Goal: Transaction & Acquisition: Purchase product/service

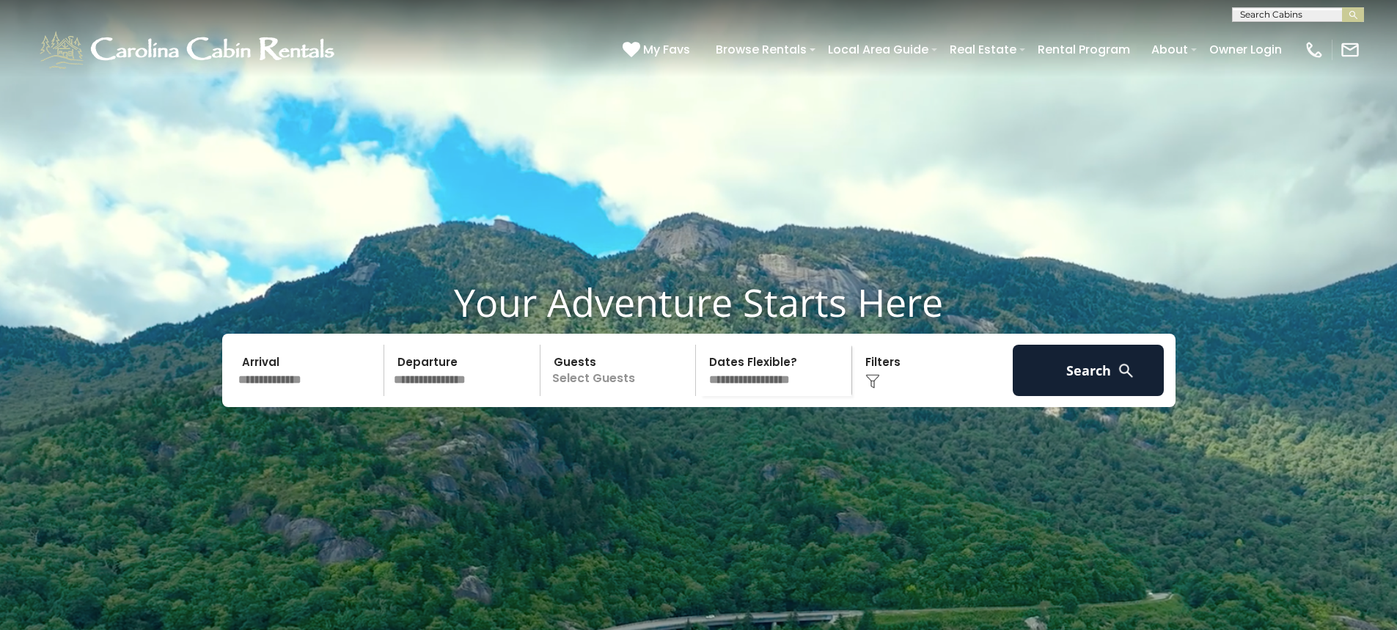
click at [271, 396] on input "text" at bounding box center [309, 370] width 152 height 51
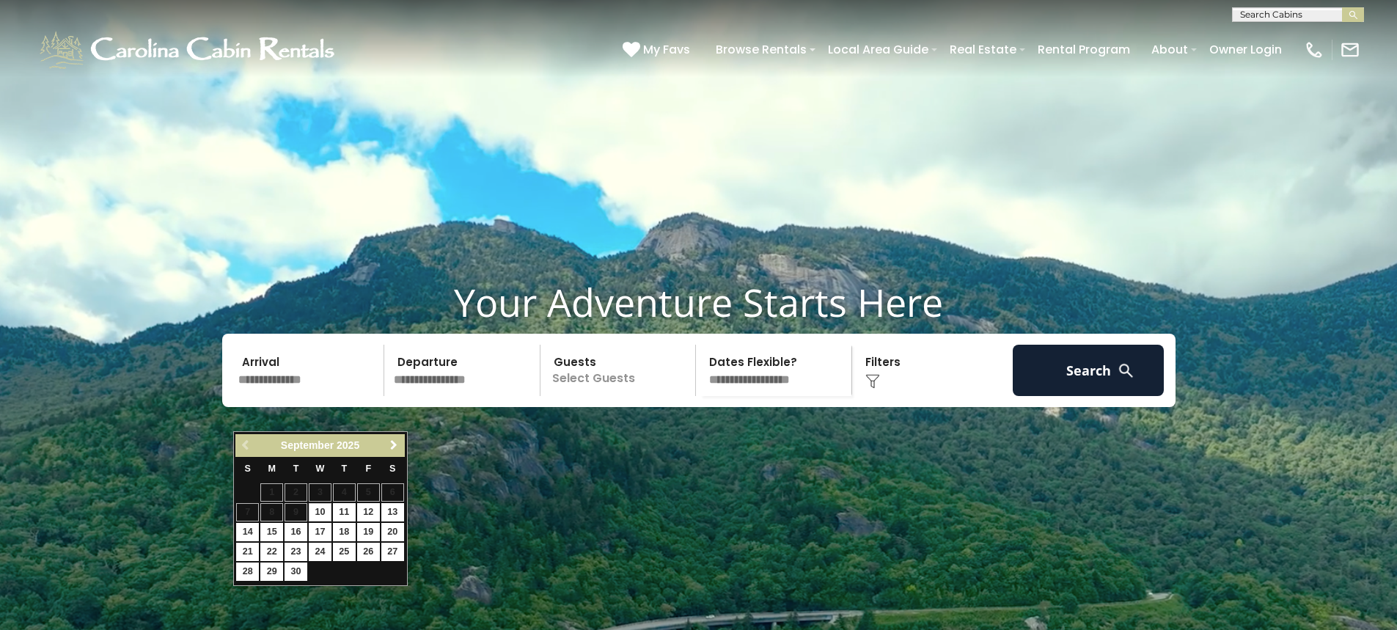
click at [390, 444] on span "Next" at bounding box center [394, 445] width 12 height 12
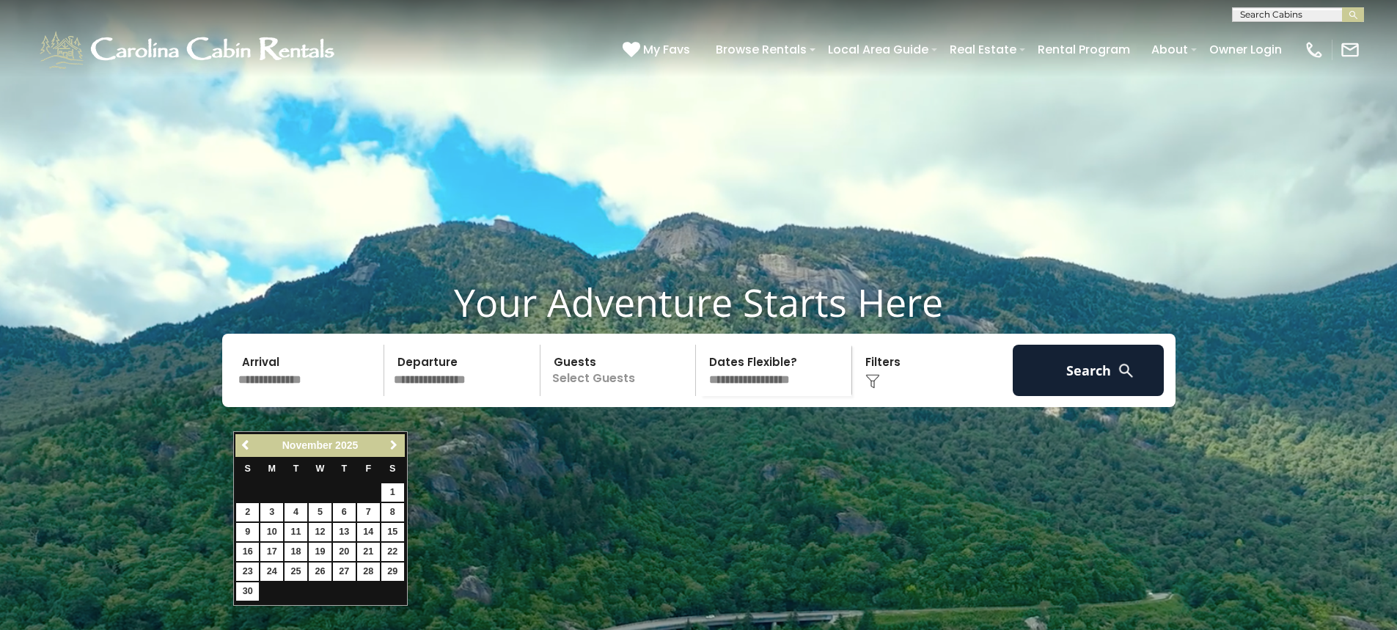
click at [390, 444] on span "Next" at bounding box center [394, 445] width 12 height 12
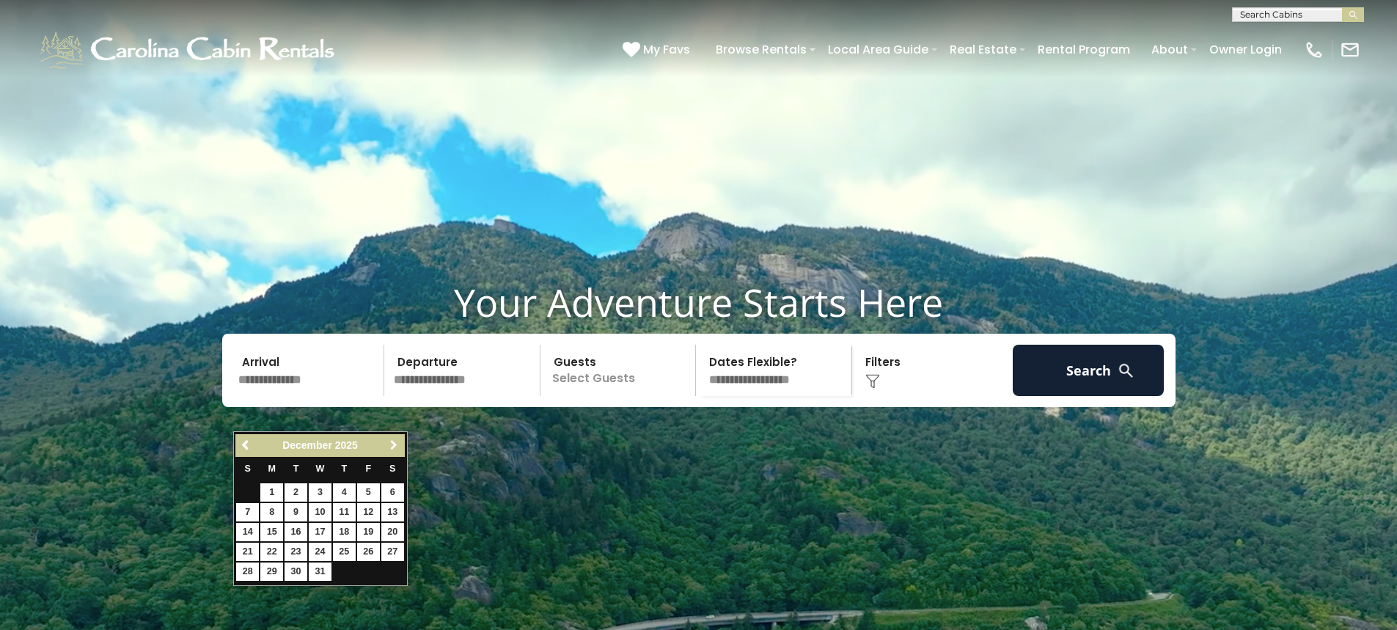
click at [390, 444] on span "Next" at bounding box center [394, 445] width 12 height 12
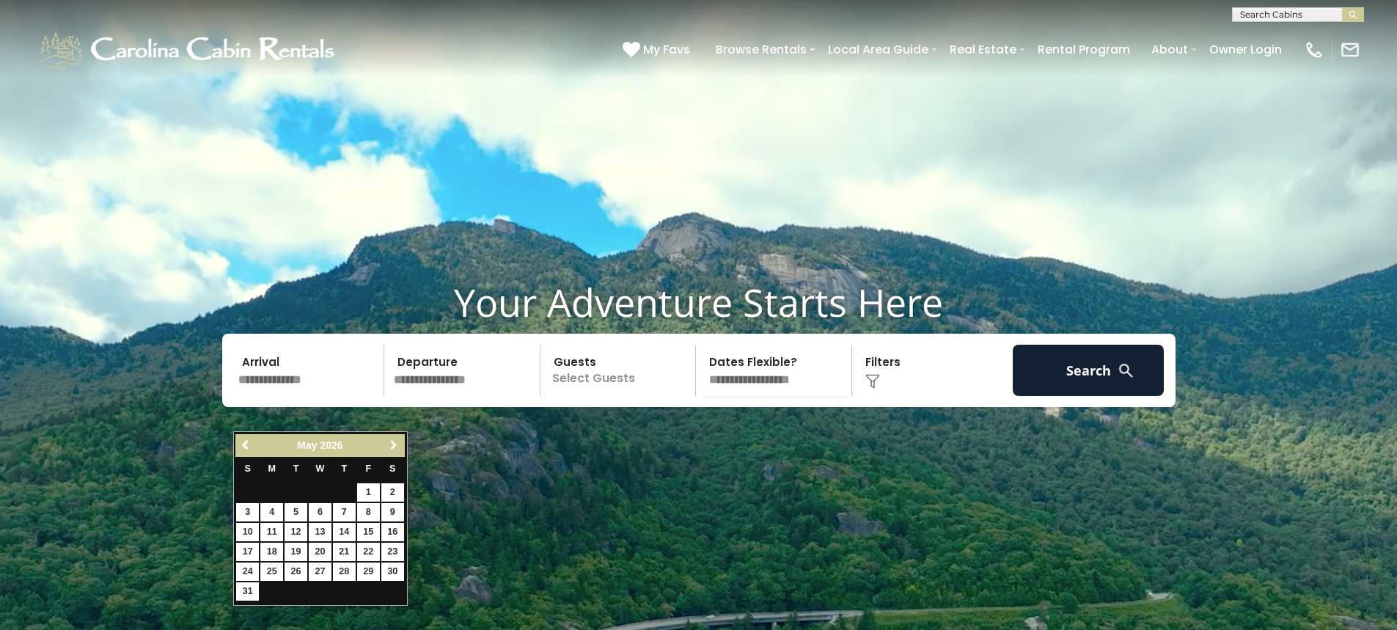
click at [390, 444] on span "Next" at bounding box center [394, 445] width 12 height 12
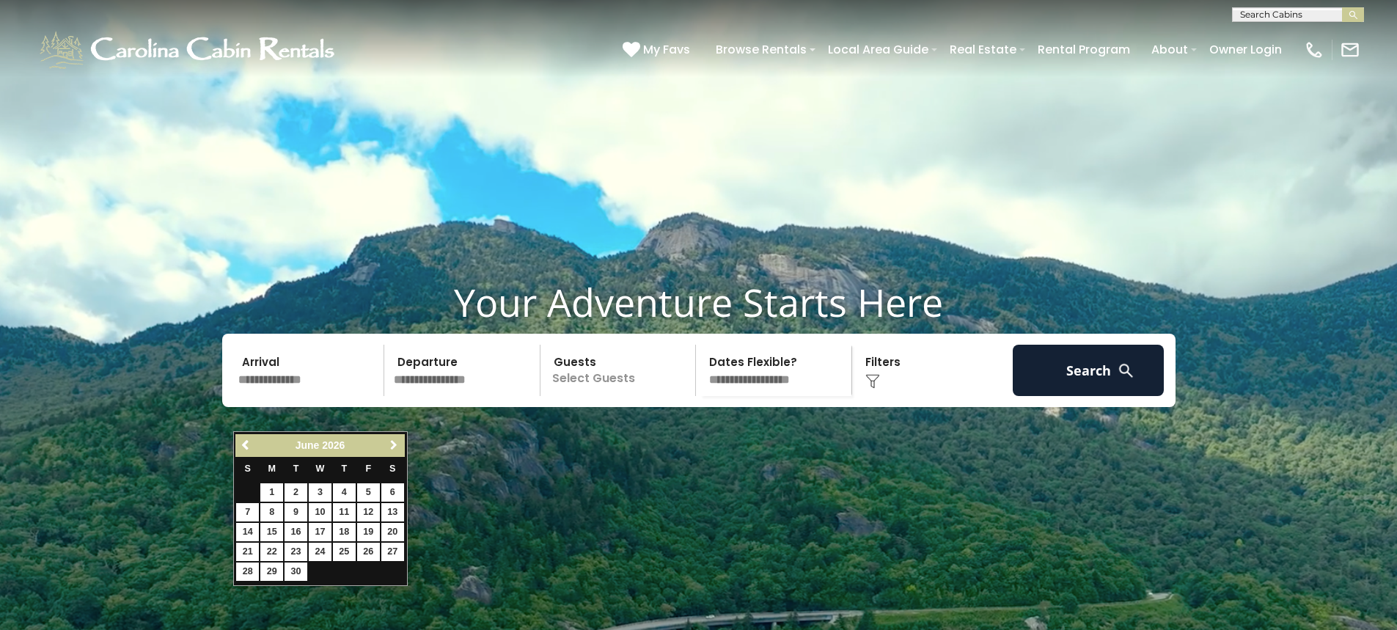
click at [390, 444] on span "Next" at bounding box center [394, 445] width 12 height 12
click at [367, 534] on link "17" at bounding box center [368, 532] width 23 height 18
type input "*******"
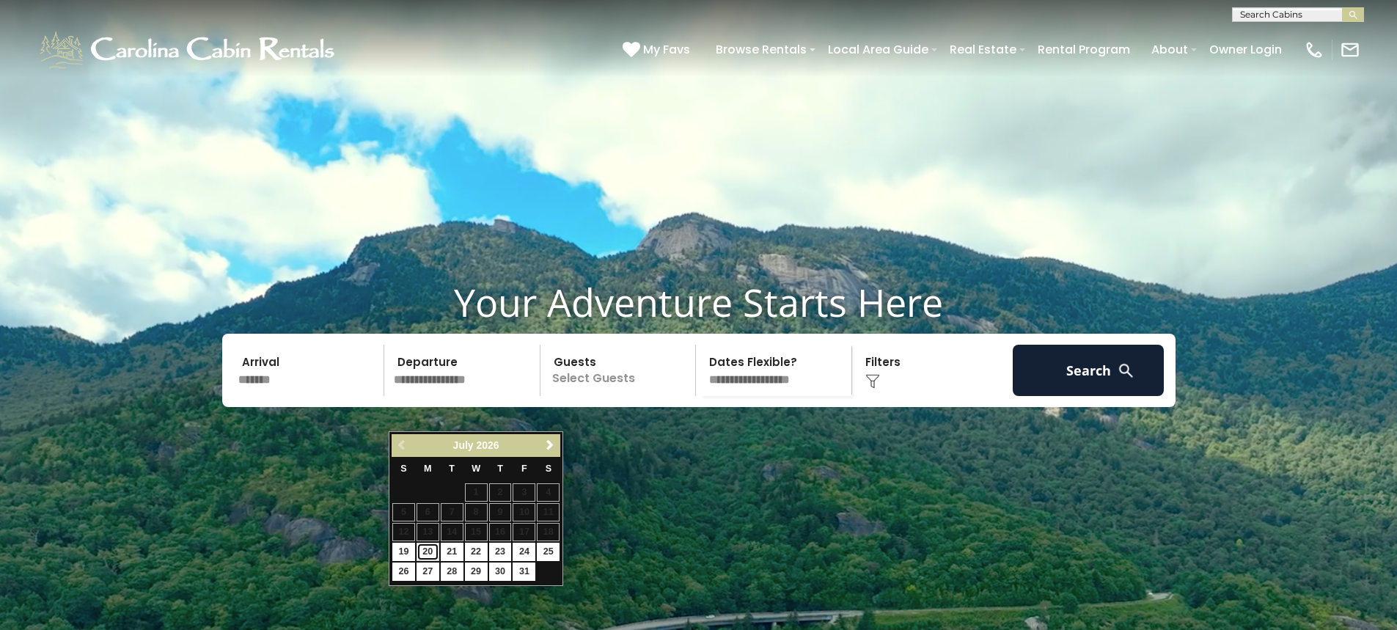
click at [430, 552] on link "20" at bounding box center [428, 552] width 23 height 18
type input "*******"
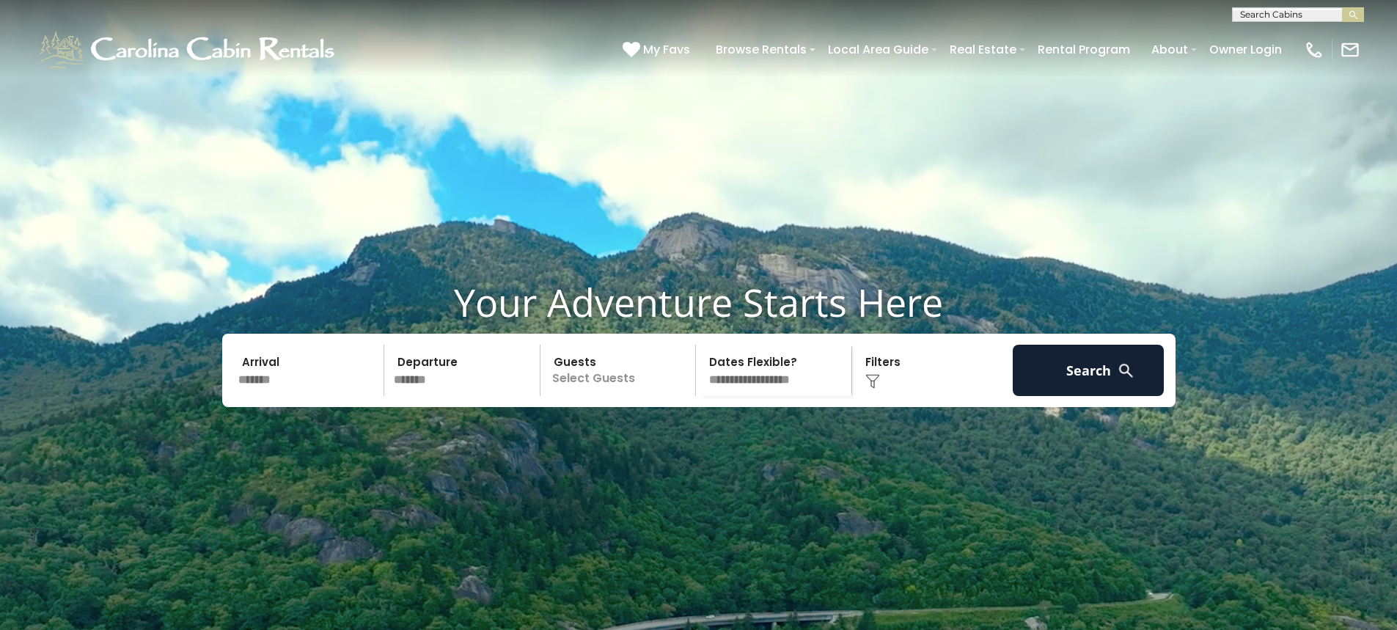
click at [616, 396] on p "Select Guests" at bounding box center [620, 370] width 151 height 51
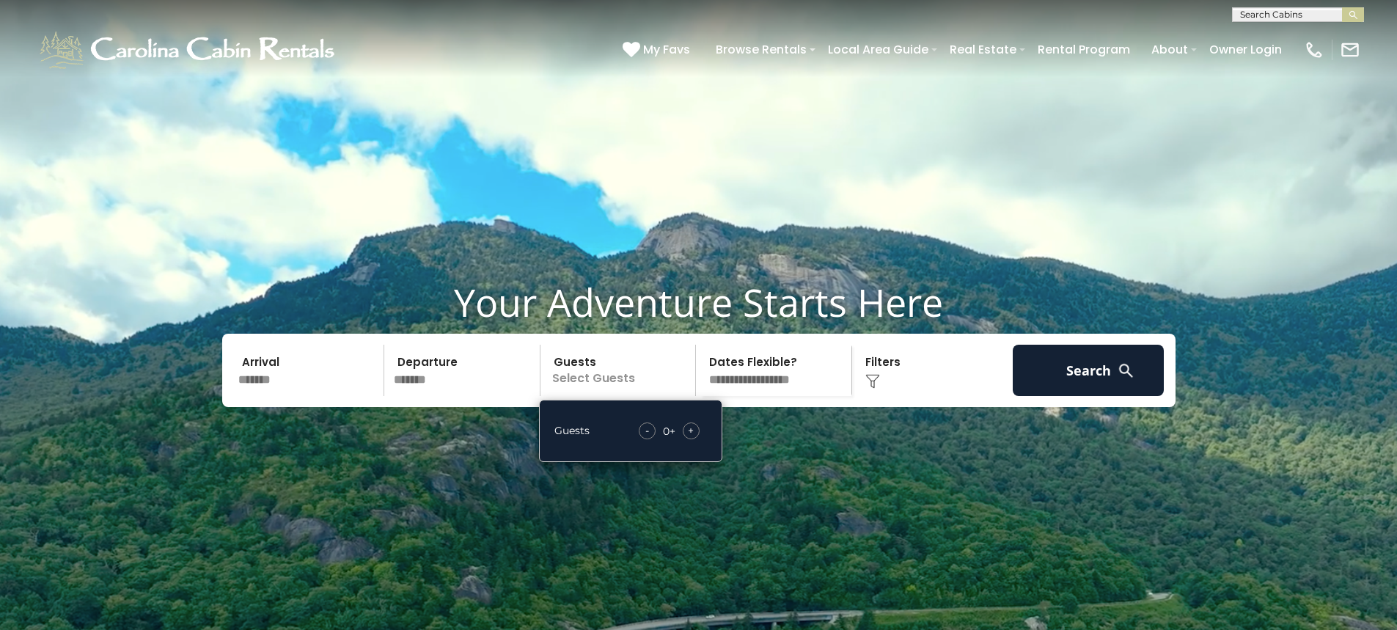
click at [695, 439] on div "+" at bounding box center [691, 430] width 17 height 17
click at [692, 438] on span "+" at bounding box center [691, 430] width 6 height 15
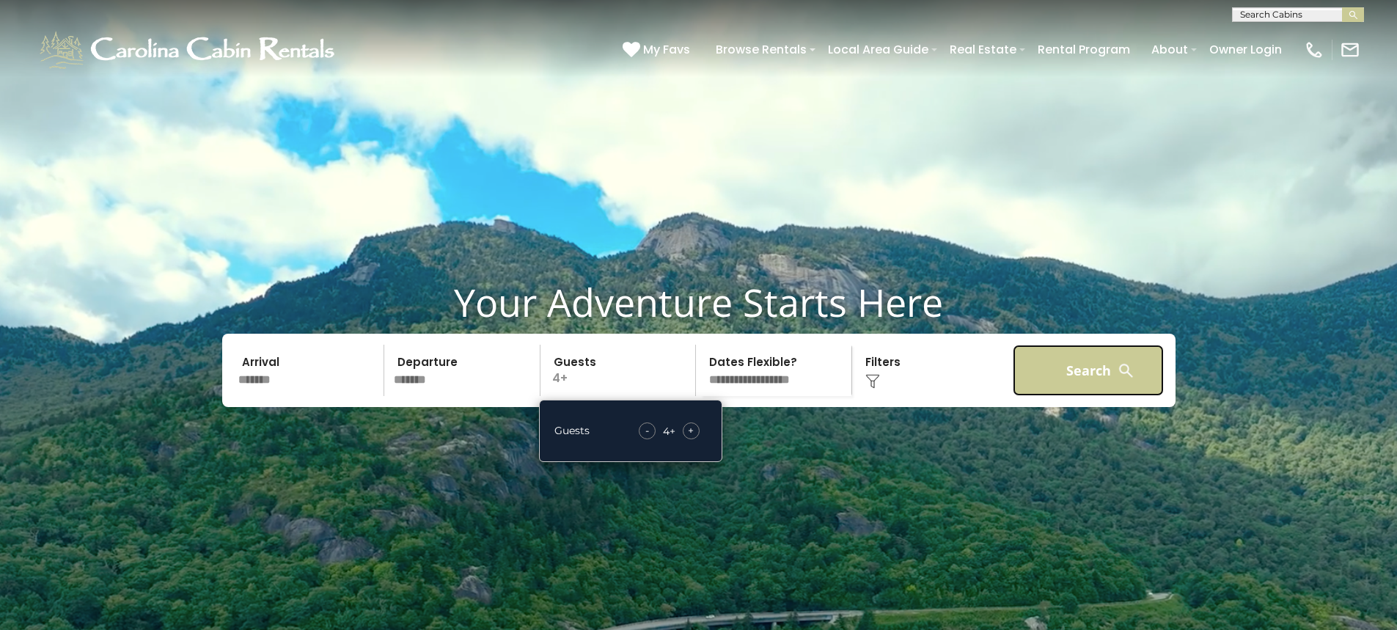
click at [1096, 396] on button "Search" at bounding box center [1089, 370] width 152 height 51
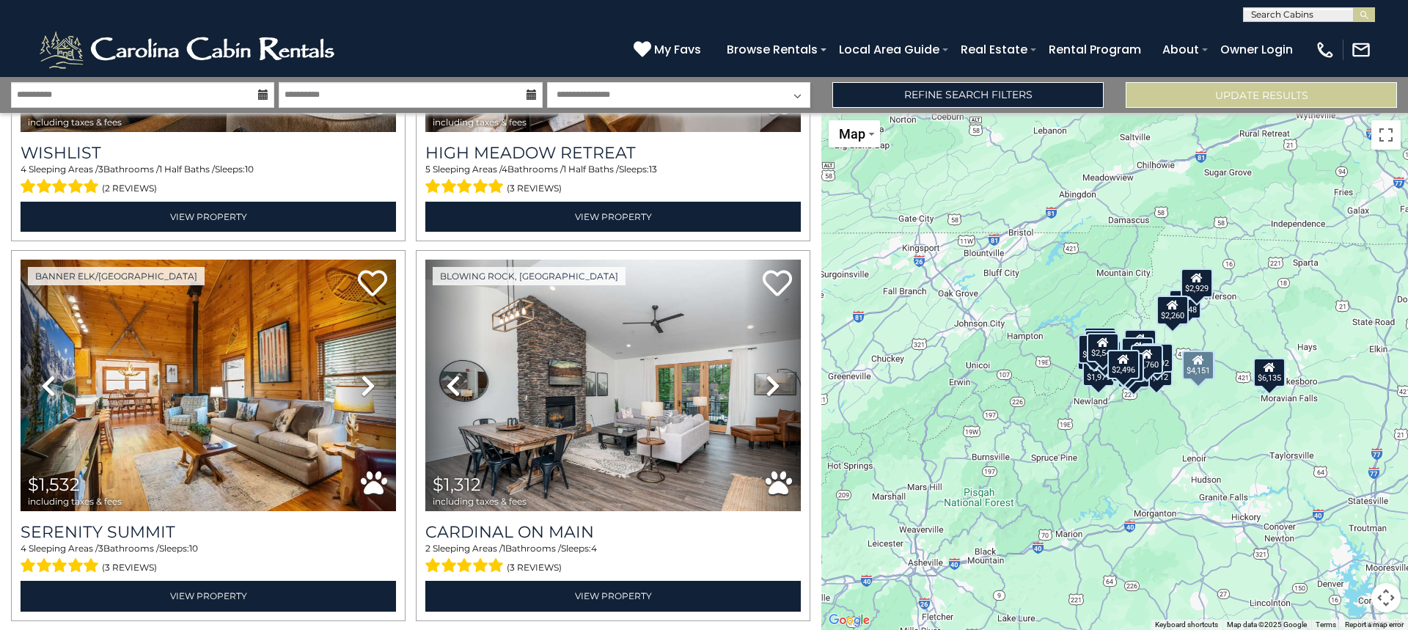
scroll to position [2640, 0]
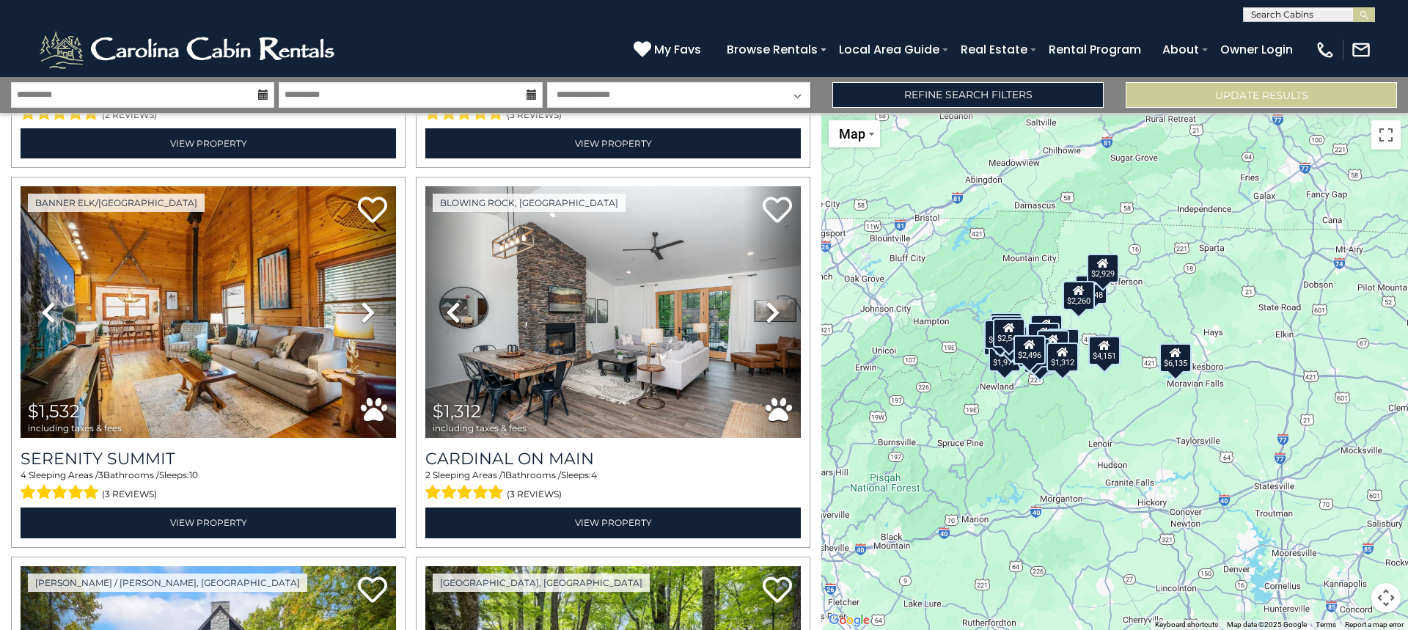
drag, startPoint x: 1057, startPoint y: 224, endPoint x: 962, endPoint y: 210, distance: 96.3
click at [962, 210] on div "$5,339 $2,260 $2,423 $2,557 $3,643 $2,544 $1,911 $3,121 $2,609 $6,135 $2,785 $2…" at bounding box center [1114, 371] width 587 height 517
click at [1389, 598] on button "Map camera controls" at bounding box center [1385, 597] width 29 height 29
click at [1349, 527] on button "Zoom in" at bounding box center [1349, 524] width 29 height 29
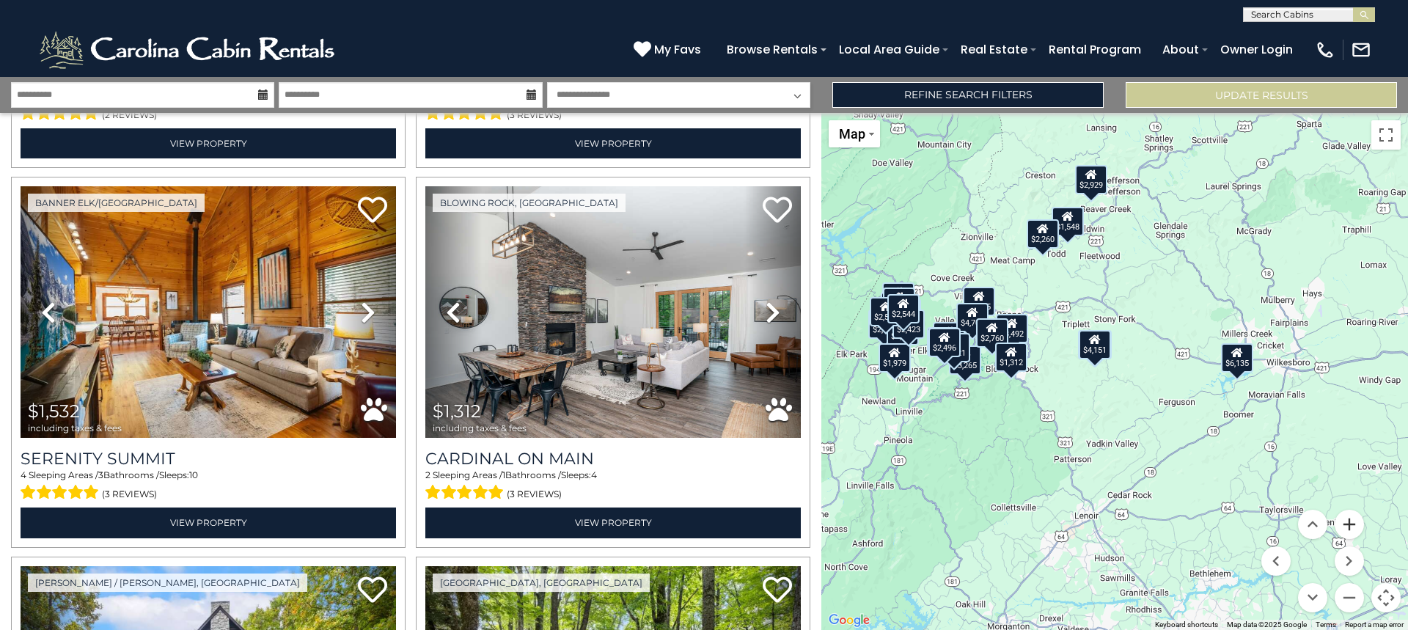
click at [1349, 527] on button "Zoom in" at bounding box center [1349, 524] width 29 height 29
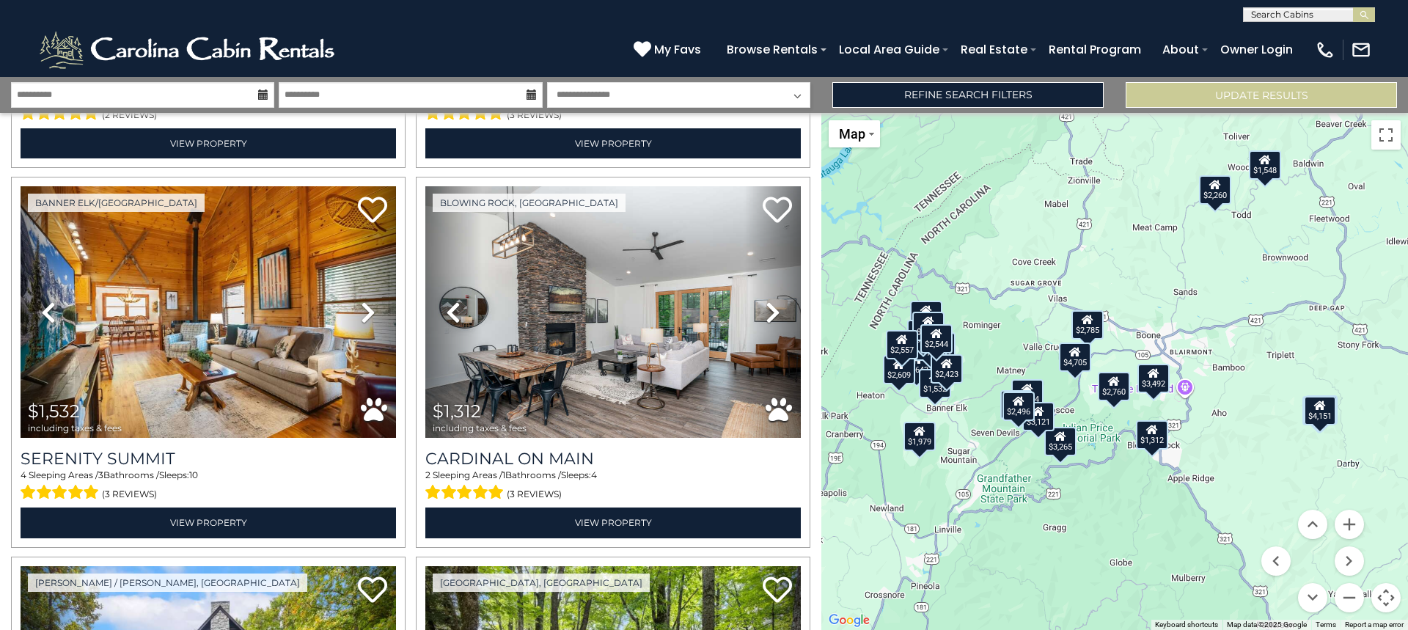
drag, startPoint x: 942, startPoint y: 479, endPoint x: 1187, endPoint y: 558, distance: 258.1
click at [1187, 558] on div "$5,339 $2,260 $2,423 $2,557 $3,643 $2,544 $1,911 $3,121 $2,609 $6,135 $2,785 $2…" at bounding box center [1114, 371] width 587 height 517
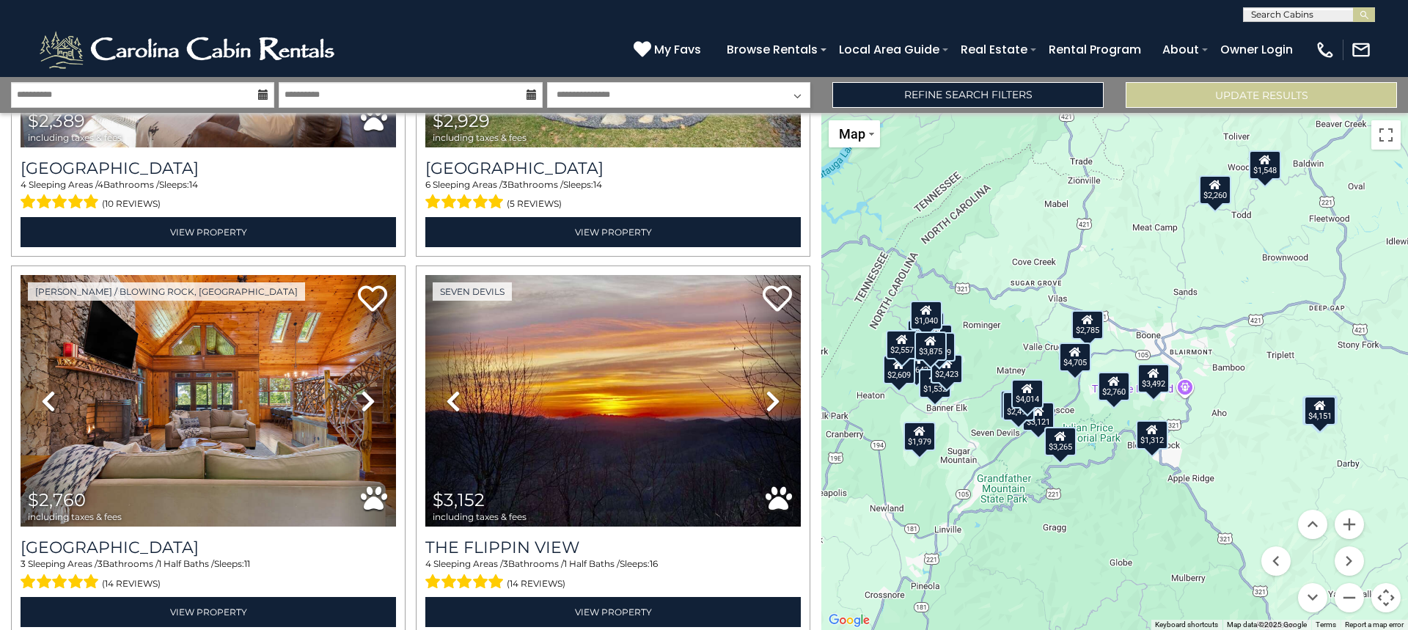
scroll to position [5266, 0]
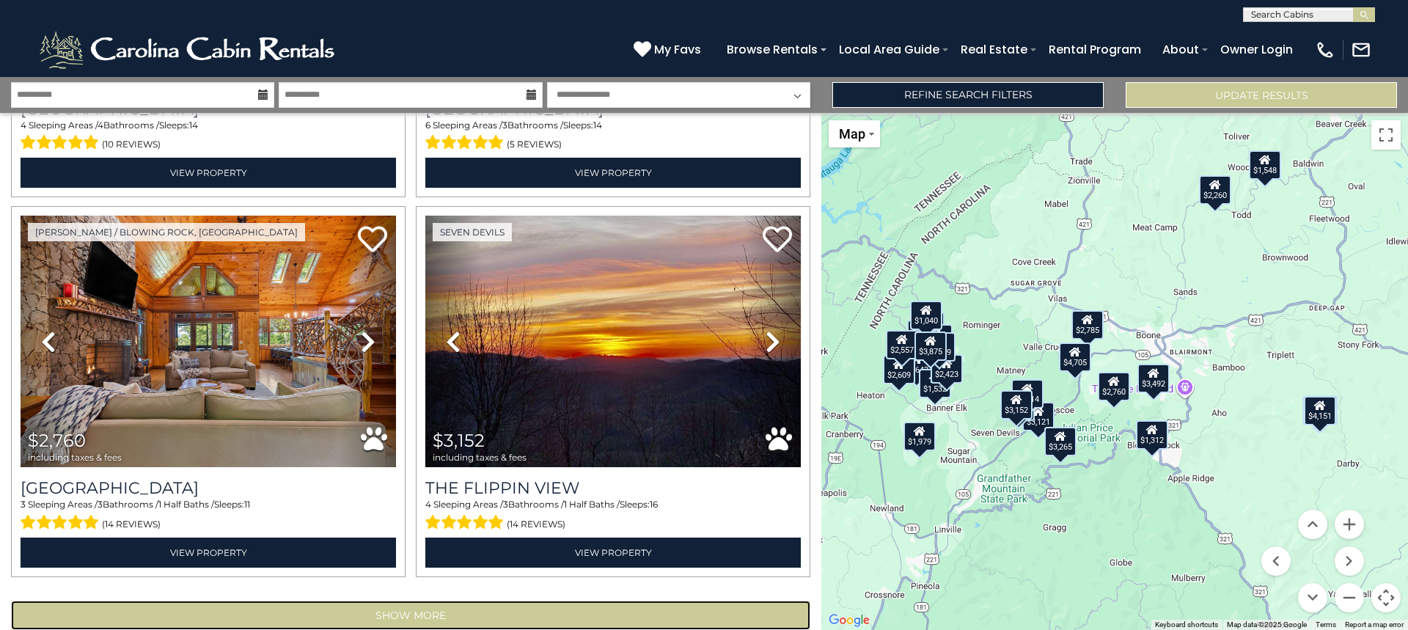
click at [419, 601] on button "Show More" at bounding box center [410, 615] width 799 height 29
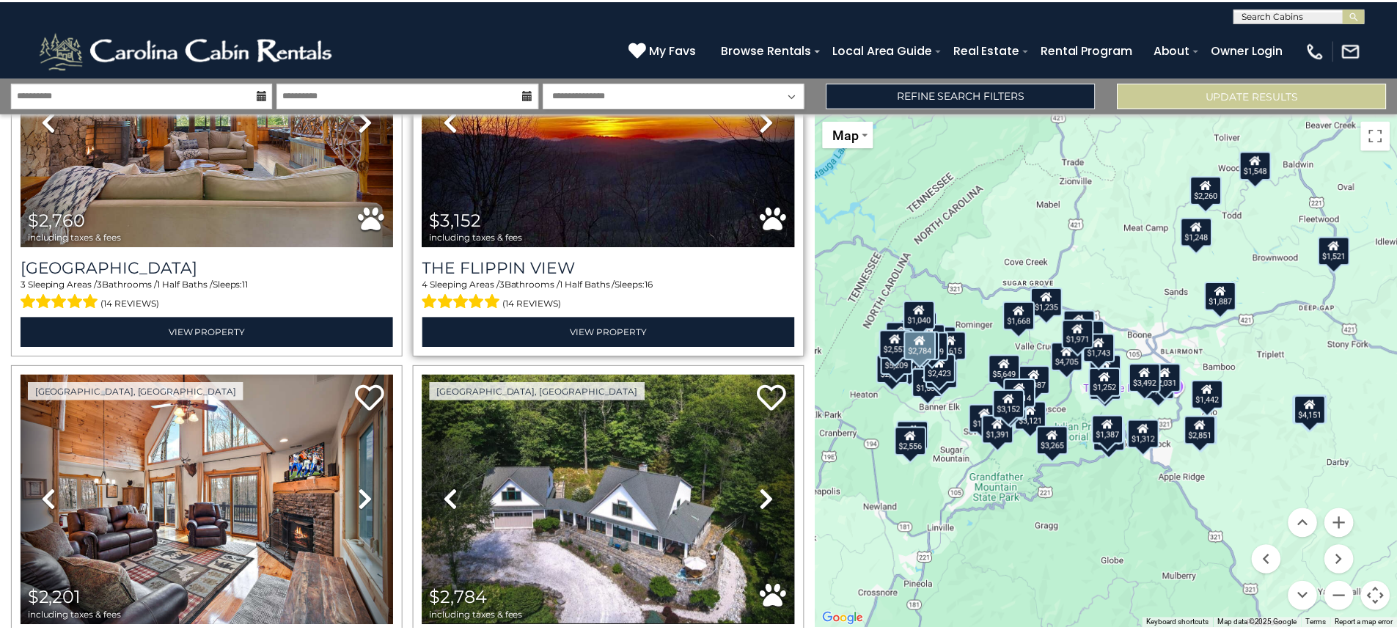
scroll to position [5560, 0]
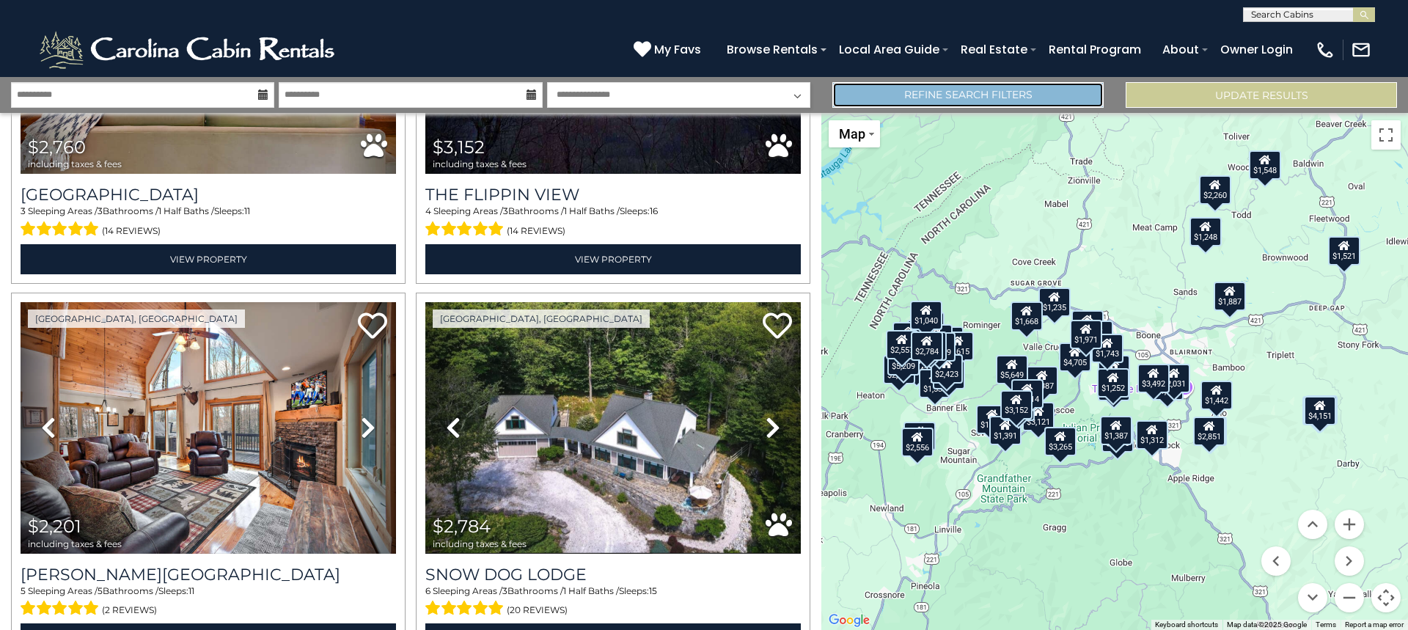
click at [949, 95] on link "Refine Search Filters" at bounding box center [967, 95] width 271 height 26
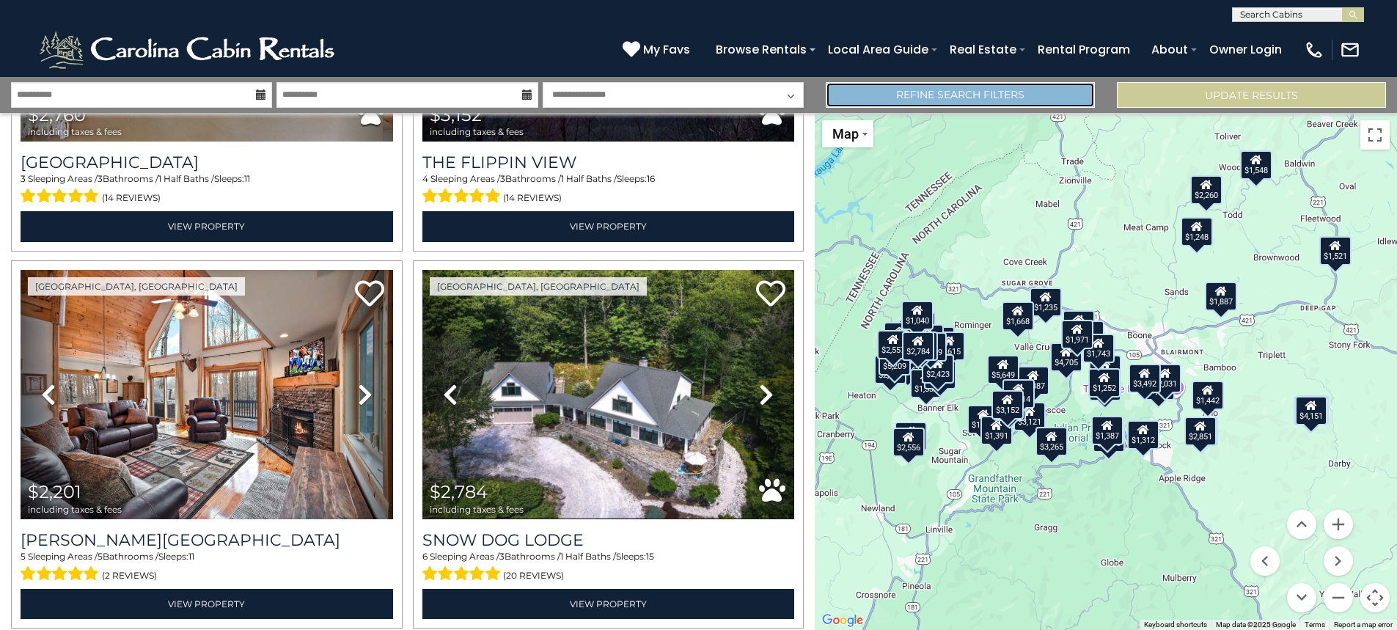
scroll to position [5529, 0]
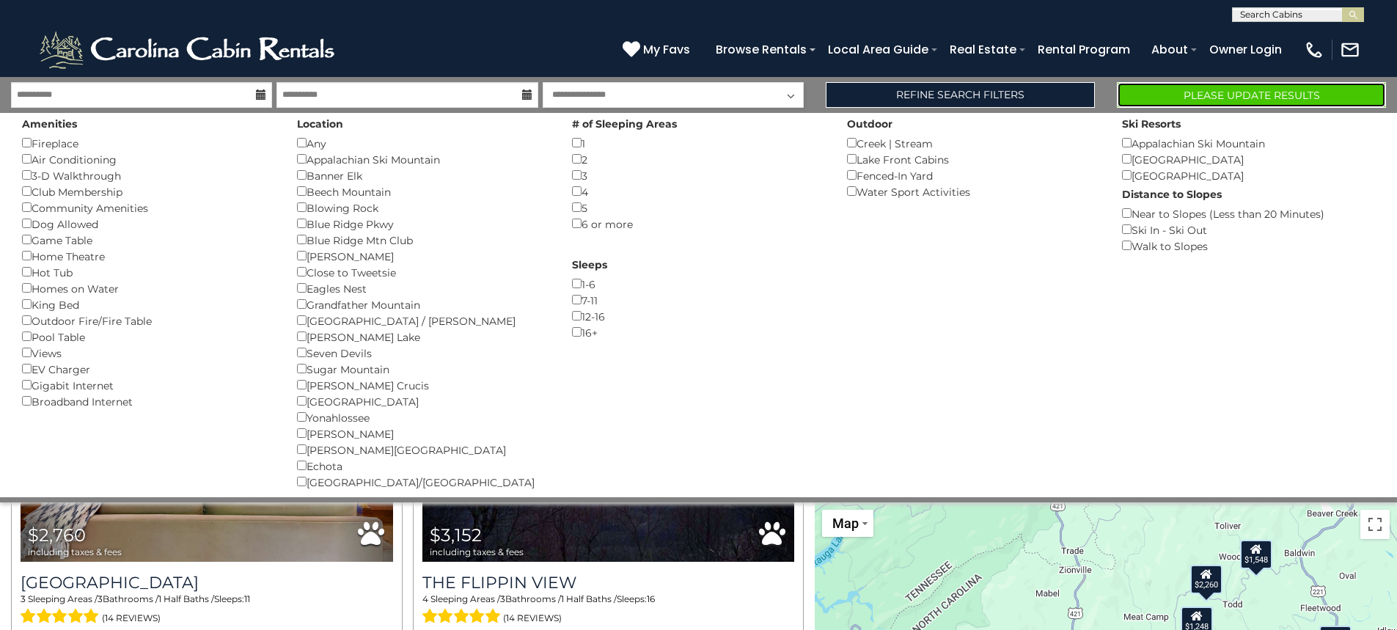
click at [1233, 89] on button "Please Update Results" at bounding box center [1251, 95] width 269 height 26
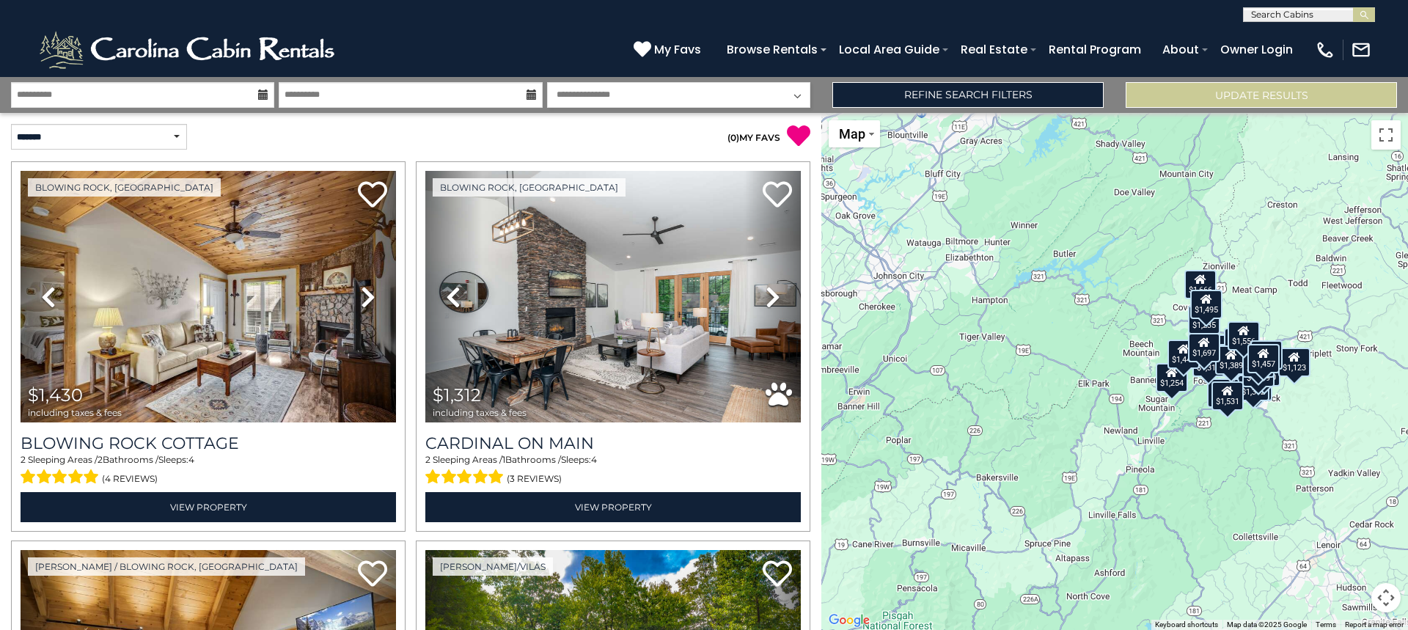
click at [1384, 601] on button "Map camera controls" at bounding box center [1385, 597] width 29 height 29
click at [1352, 528] on button "Zoom in" at bounding box center [1349, 524] width 29 height 29
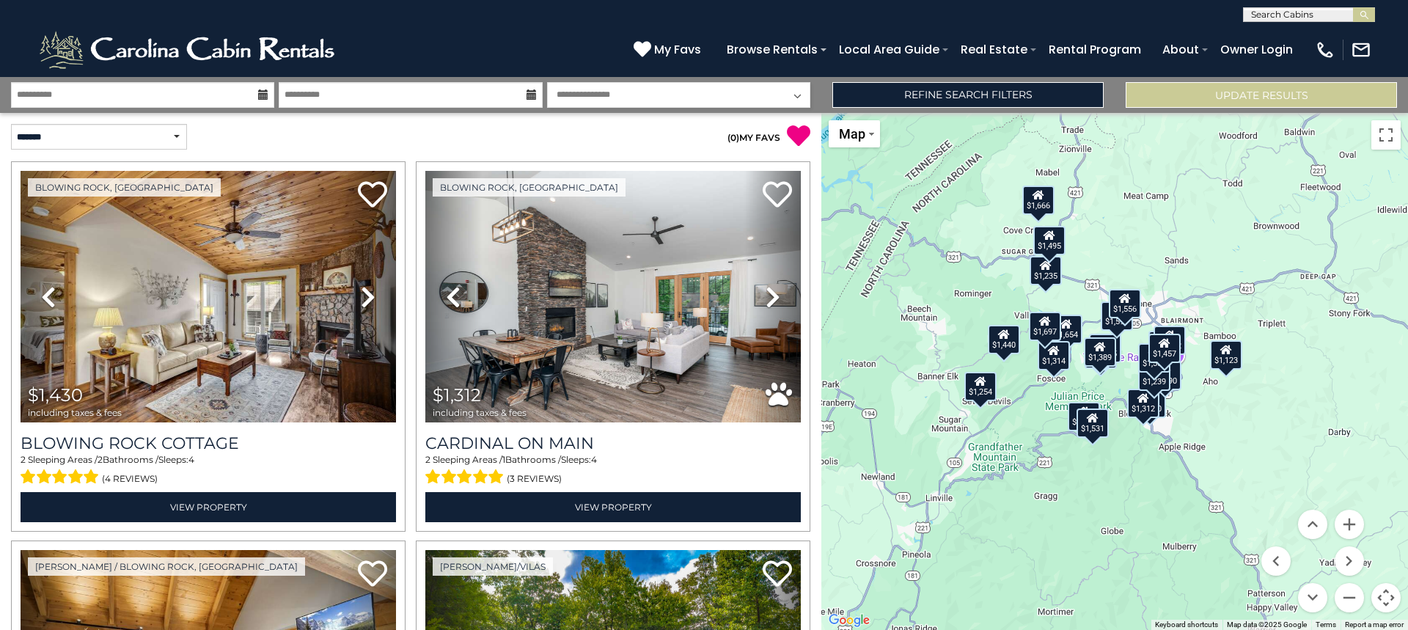
drag, startPoint x: 1138, startPoint y: 496, endPoint x: 886, endPoint y: 484, distance: 252.6
click at [886, 484] on div "$1,430 $1,312 $1,290 $1,235 $1,239 $1,567 $1,672 $1,654 $1,105 $1,531 $1,591 $1…" at bounding box center [1114, 371] width 587 height 517
click at [1349, 526] on button "Zoom in" at bounding box center [1349, 524] width 29 height 29
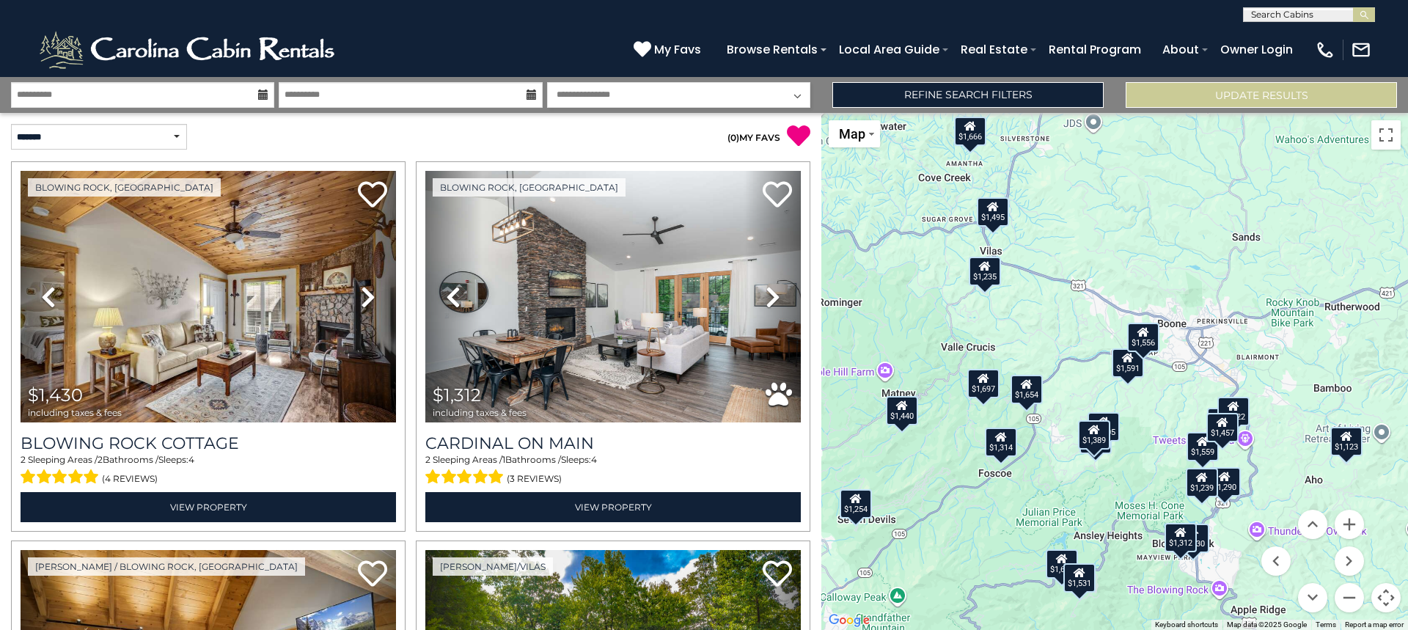
drag, startPoint x: 1156, startPoint y: 536, endPoint x: 1165, endPoint y: 626, distance: 90.6
click at [1165, 626] on div "$1,430 $1,312 $1,290 $1,235 $1,239 $1,567 $1,672 $1,654 $1,105 $1,531 $1,591 $1…" at bounding box center [1114, 371] width 587 height 517
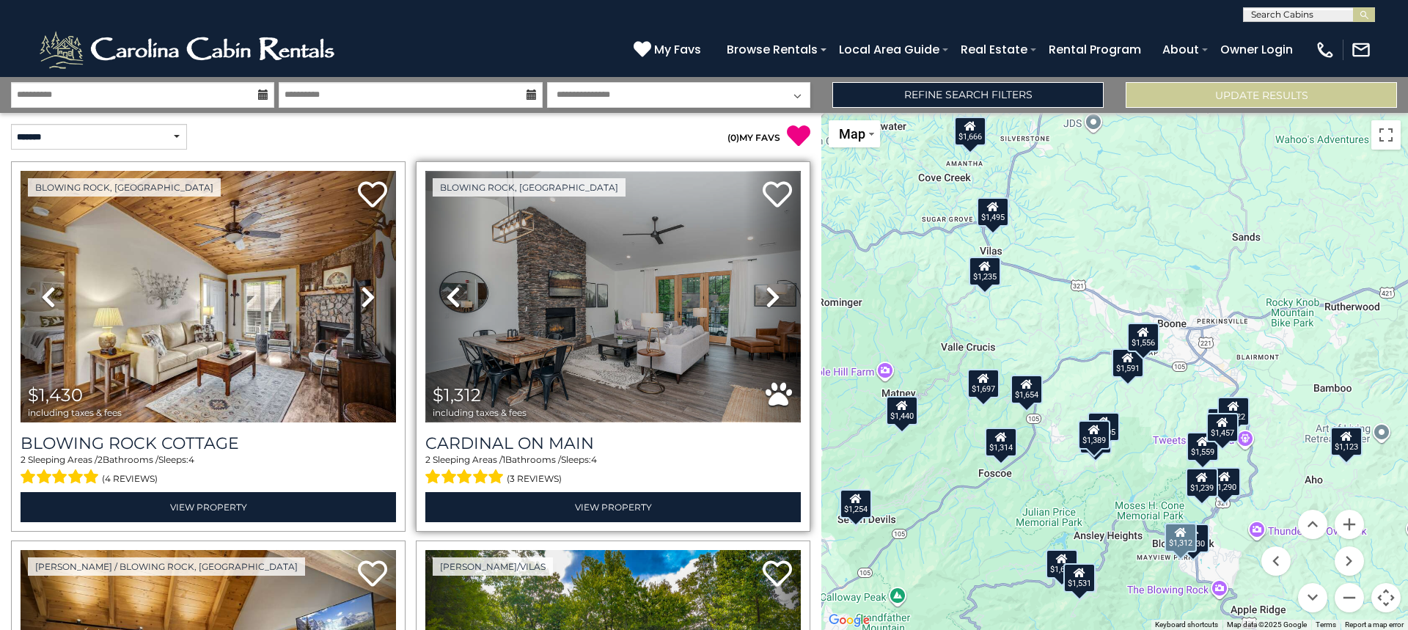
click at [673, 309] on img at bounding box center [612, 297] width 375 height 252
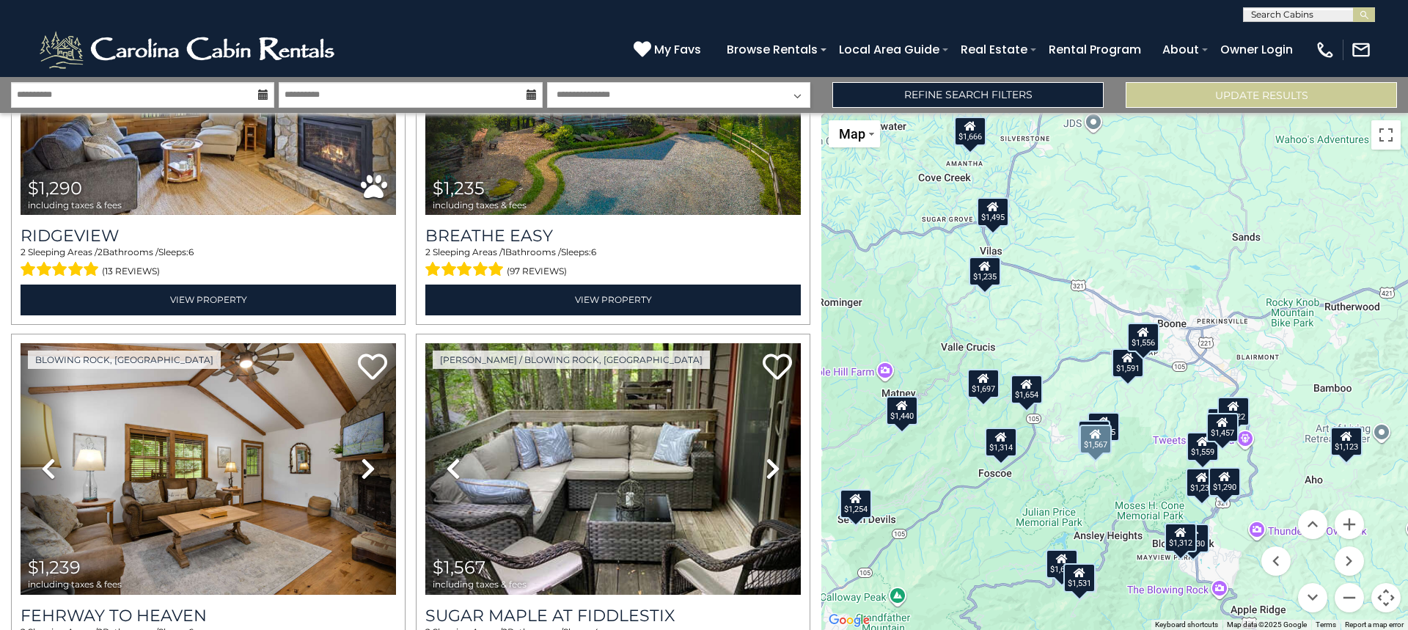
scroll to position [660, 0]
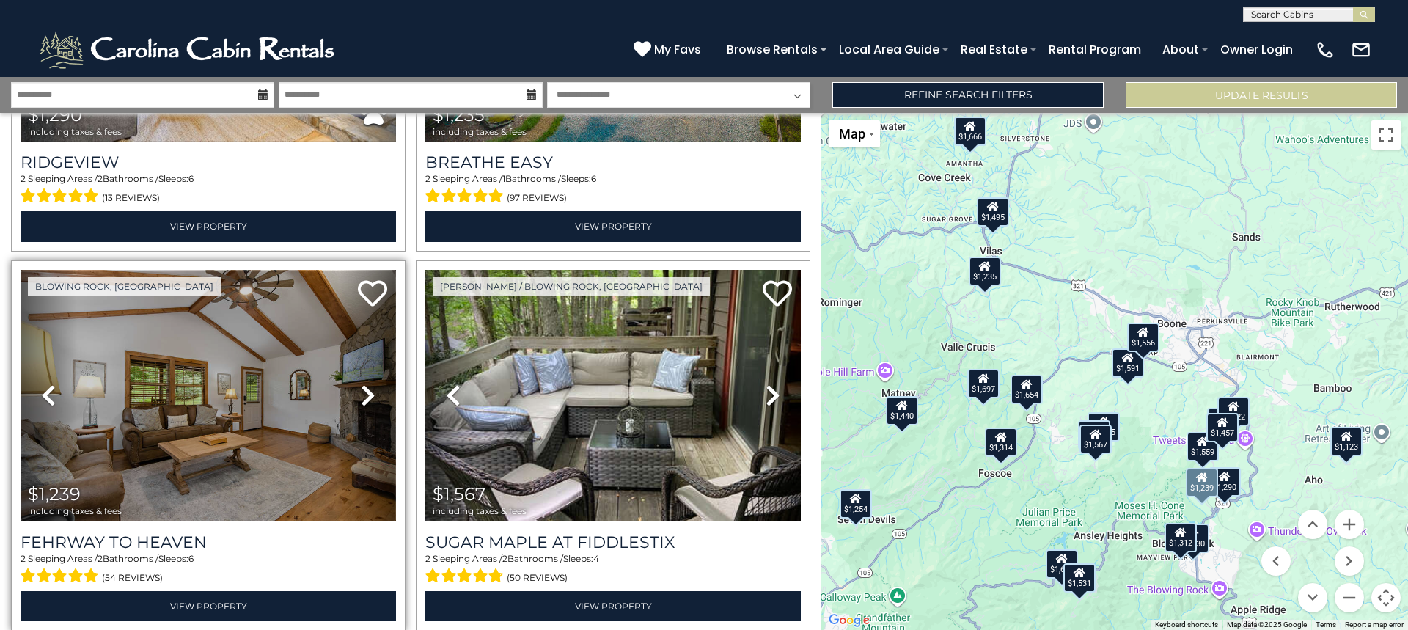
click at [248, 418] on img at bounding box center [208, 396] width 375 height 252
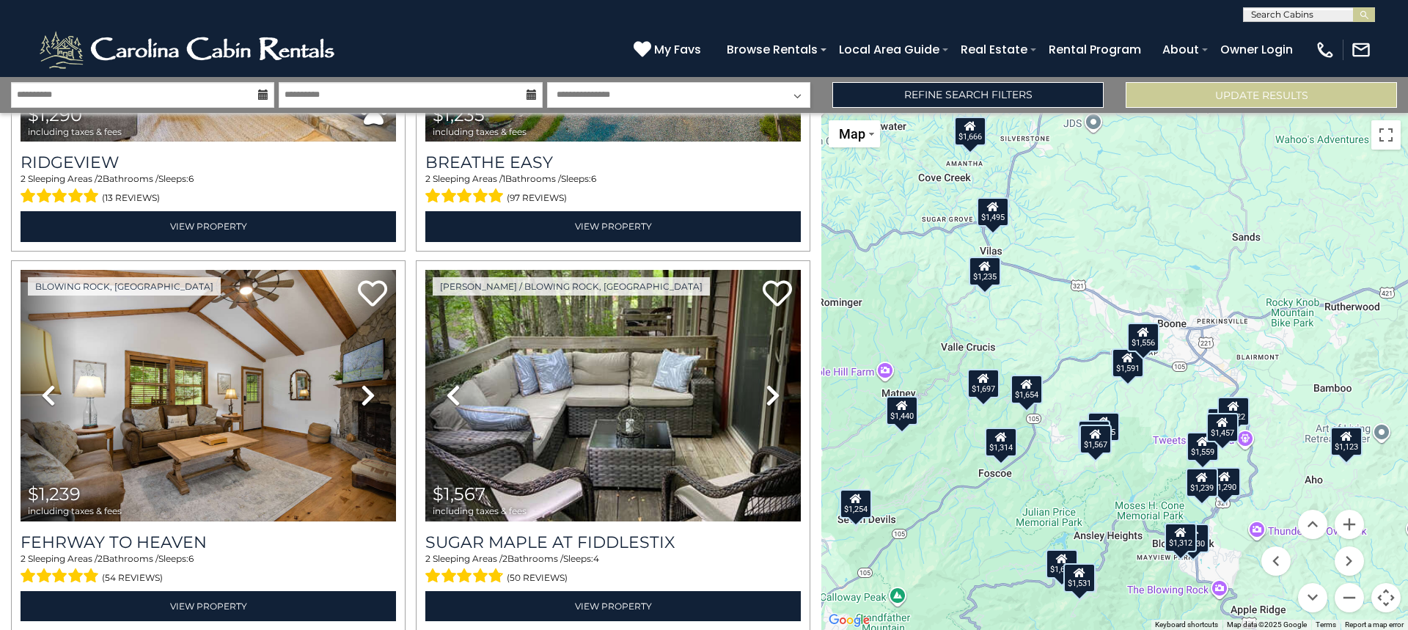
click at [1204, 507] on div "$1,430 $1,312 $1,290 $1,235 $1,239 $1,567 $1,672 $1,654 $1,105 $1,531 $1,591 $1…" at bounding box center [1114, 371] width 587 height 517
click at [1352, 526] on button "Zoom in" at bounding box center [1349, 524] width 29 height 29
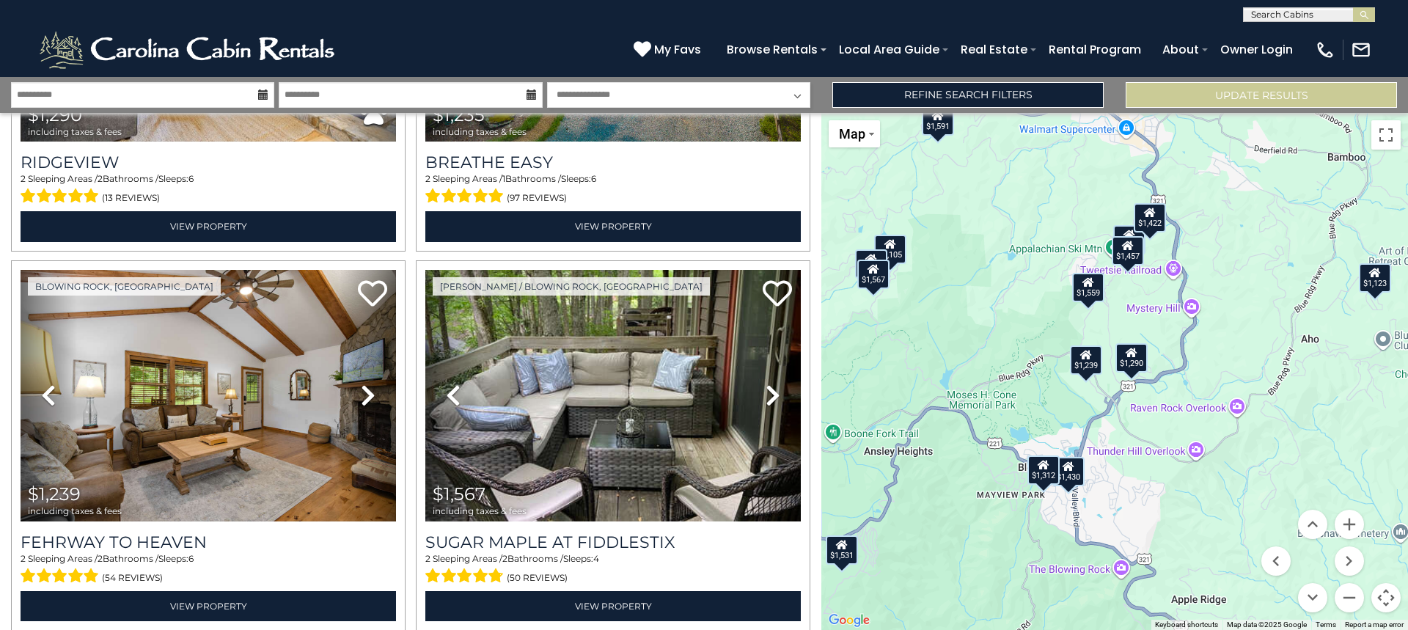
drag, startPoint x: 1198, startPoint y: 507, endPoint x: 989, endPoint y: 252, distance: 328.8
click at [989, 252] on div "$1,430 $1,312 $1,290 $1,235 $1,239 $1,567 $1,672 $1,654 $1,105 $1,531 $1,591 $1…" at bounding box center [1114, 371] width 587 height 517
click at [1353, 527] on button "Zoom in" at bounding box center [1349, 524] width 29 height 29
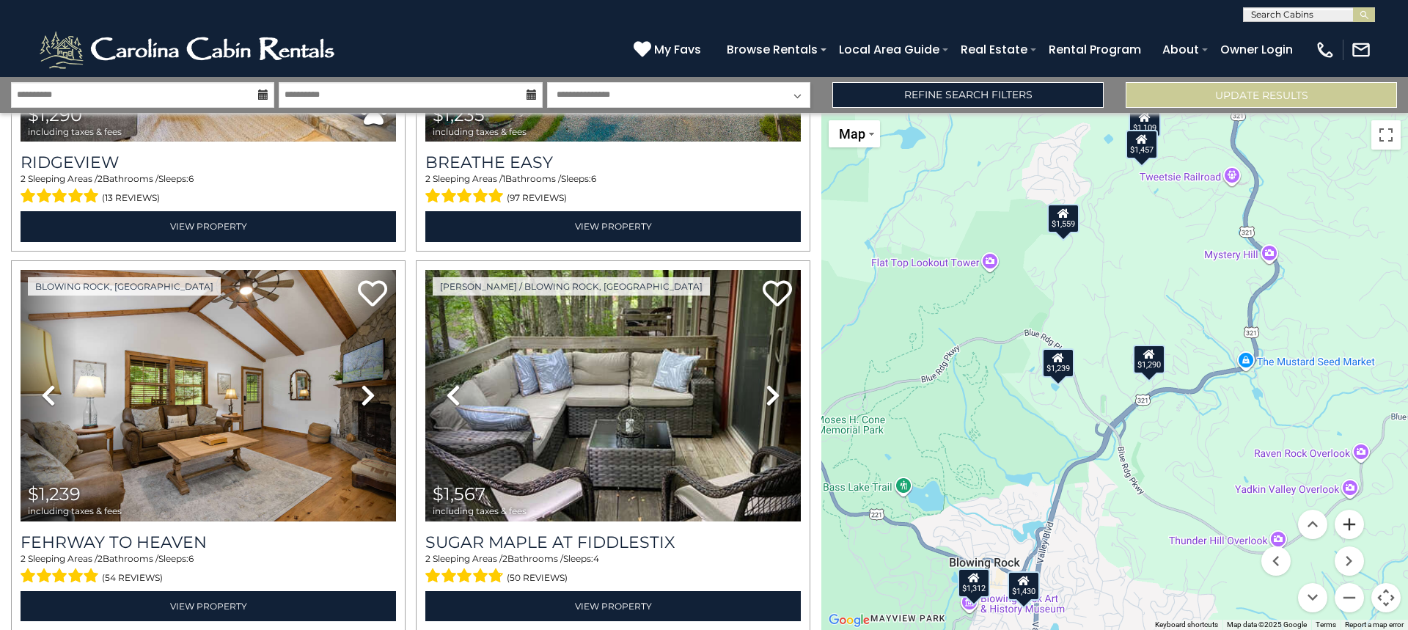
click at [1356, 525] on button "Zoom in" at bounding box center [1349, 524] width 29 height 29
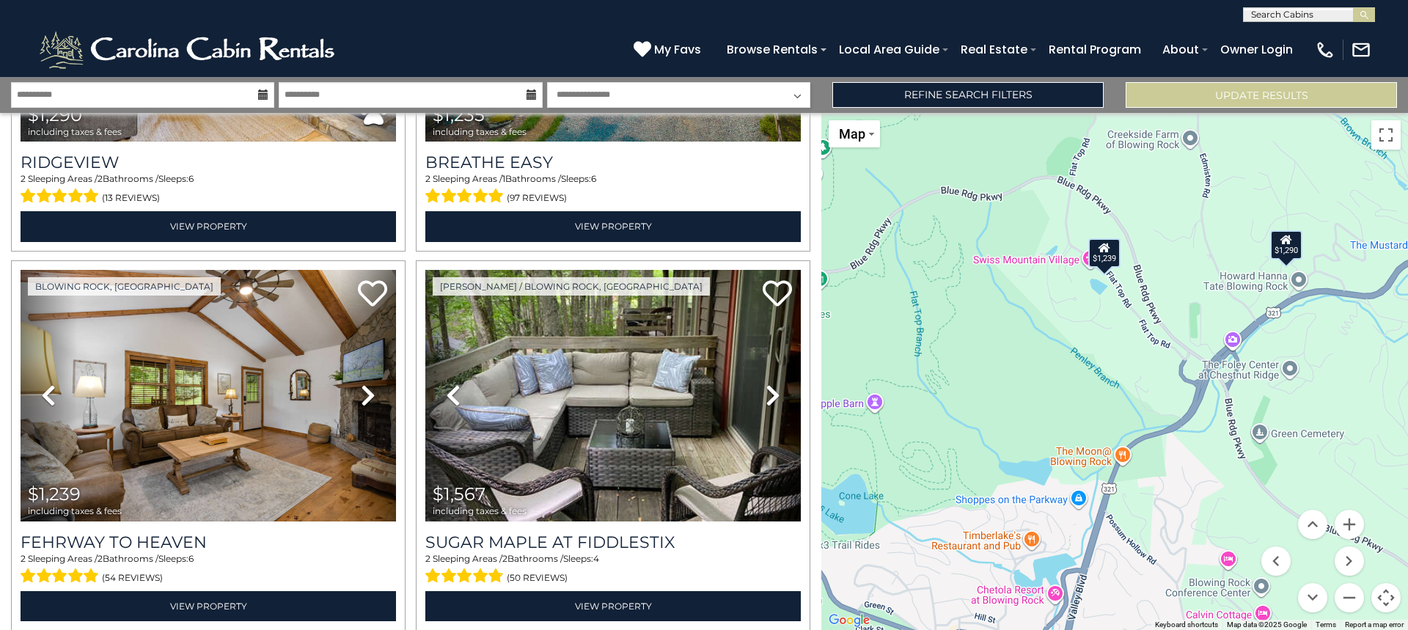
drag, startPoint x: 927, startPoint y: 491, endPoint x: 1033, endPoint y: 375, distance: 157.3
click at [1033, 375] on div "$1,430 $1,312 $1,290 $1,235 $1,239 $1,567 $1,672 $1,654 $1,105 $1,531 $1,591 $1…" at bounding box center [1114, 371] width 587 height 517
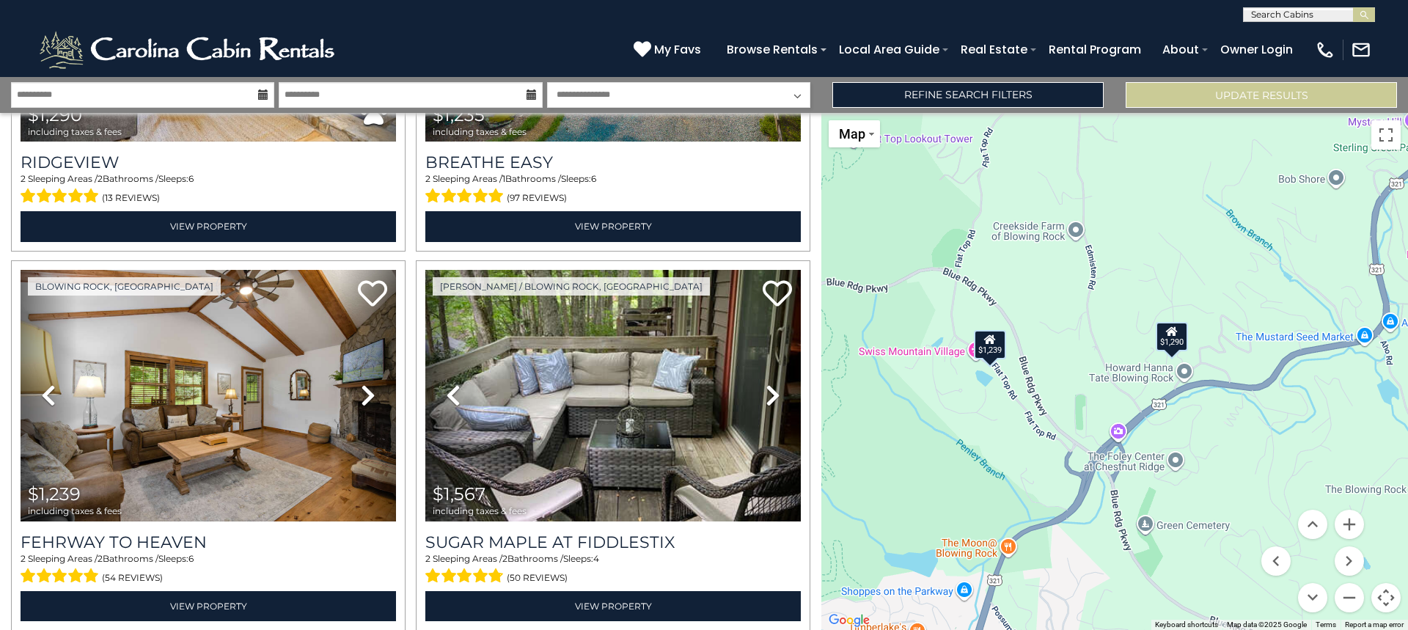
drag, startPoint x: 1152, startPoint y: 385, endPoint x: 1038, endPoint y: 480, distance: 148.5
click at [1038, 480] on div "$1,430 $1,312 $1,290 $1,235 $1,239 $1,567 $1,672 $1,654 $1,105 $1,531 $1,591 $1…" at bounding box center [1114, 371] width 587 height 517
click at [1351, 524] on button "Zoom in" at bounding box center [1349, 524] width 29 height 29
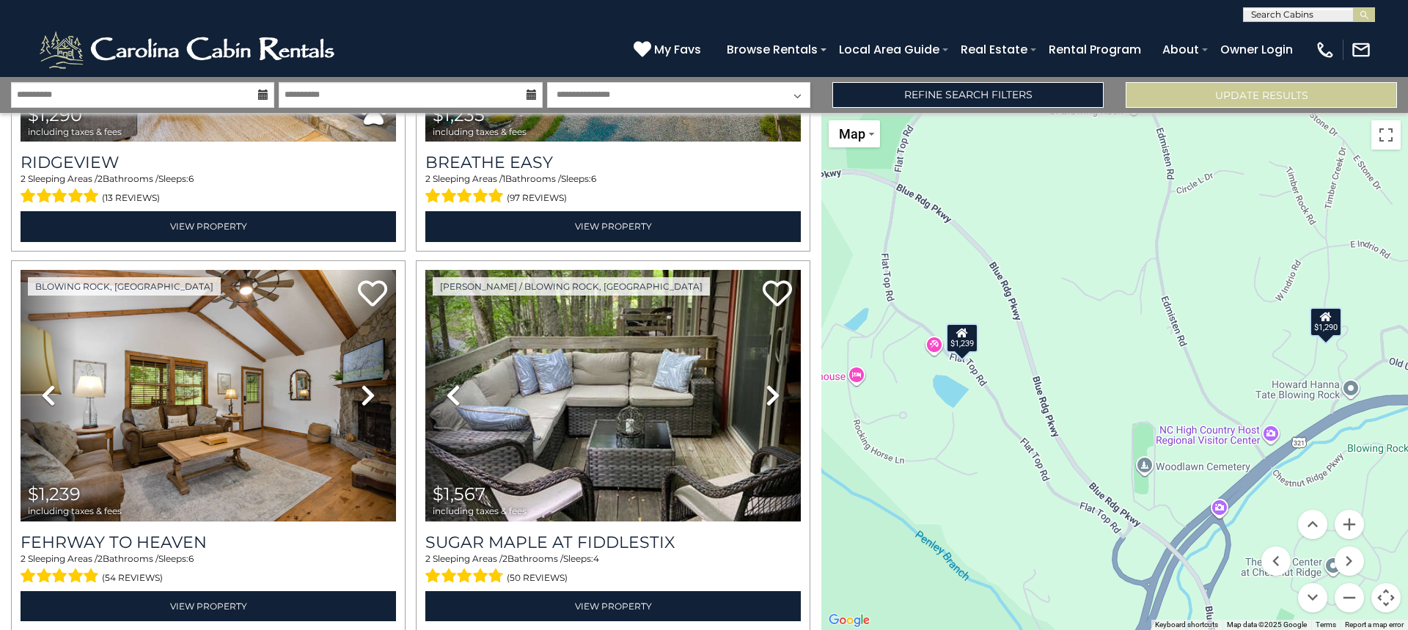
drag, startPoint x: 867, startPoint y: 487, endPoint x: 965, endPoint y: 494, distance: 98.5
click at [965, 494] on div "$1,430 $1,312 $1,290 $1,235 $1,239 $1,567 $1,672 $1,654 $1,105 $1,531 $1,591 $1…" at bounding box center [1114, 371] width 587 height 517
click at [265, 93] on icon at bounding box center [263, 94] width 10 height 10
click at [260, 94] on icon at bounding box center [263, 94] width 10 height 10
click at [191, 90] on input "**********" at bounding box center [142, 95] width 263 height 26
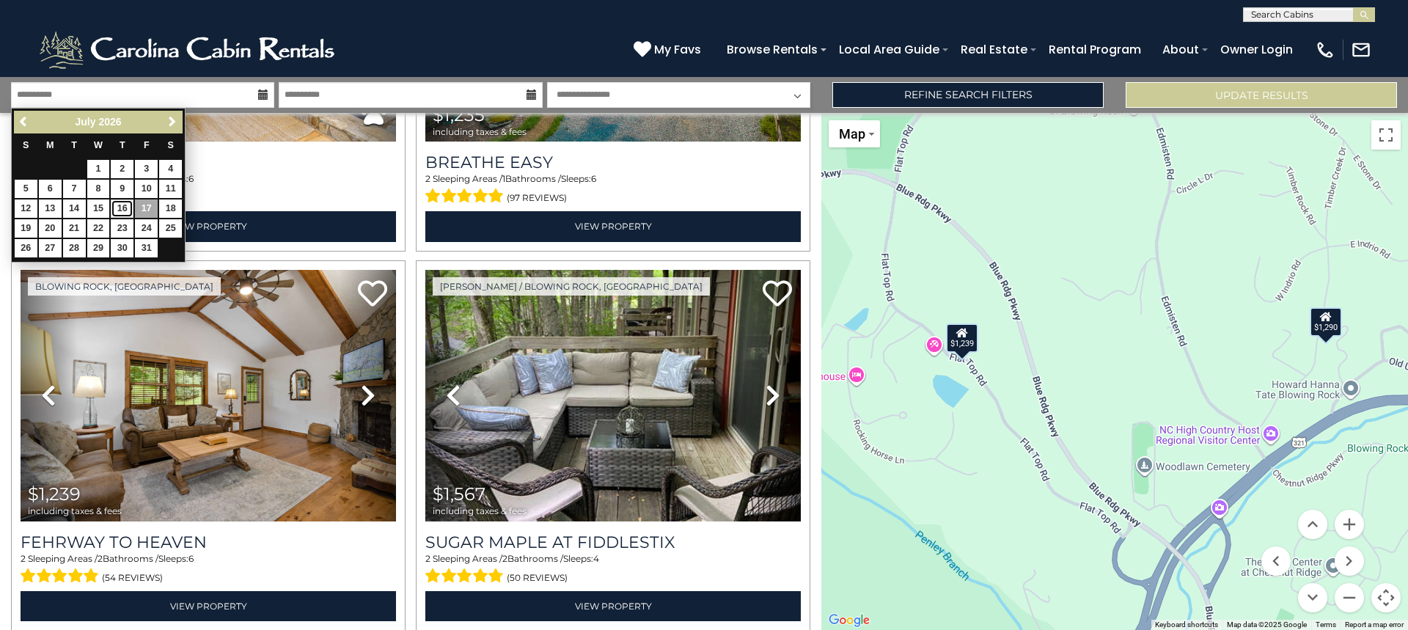
click at [124, 202] on link "16" at bounding box center [122, 208] width 23 height 18
type input "*******"
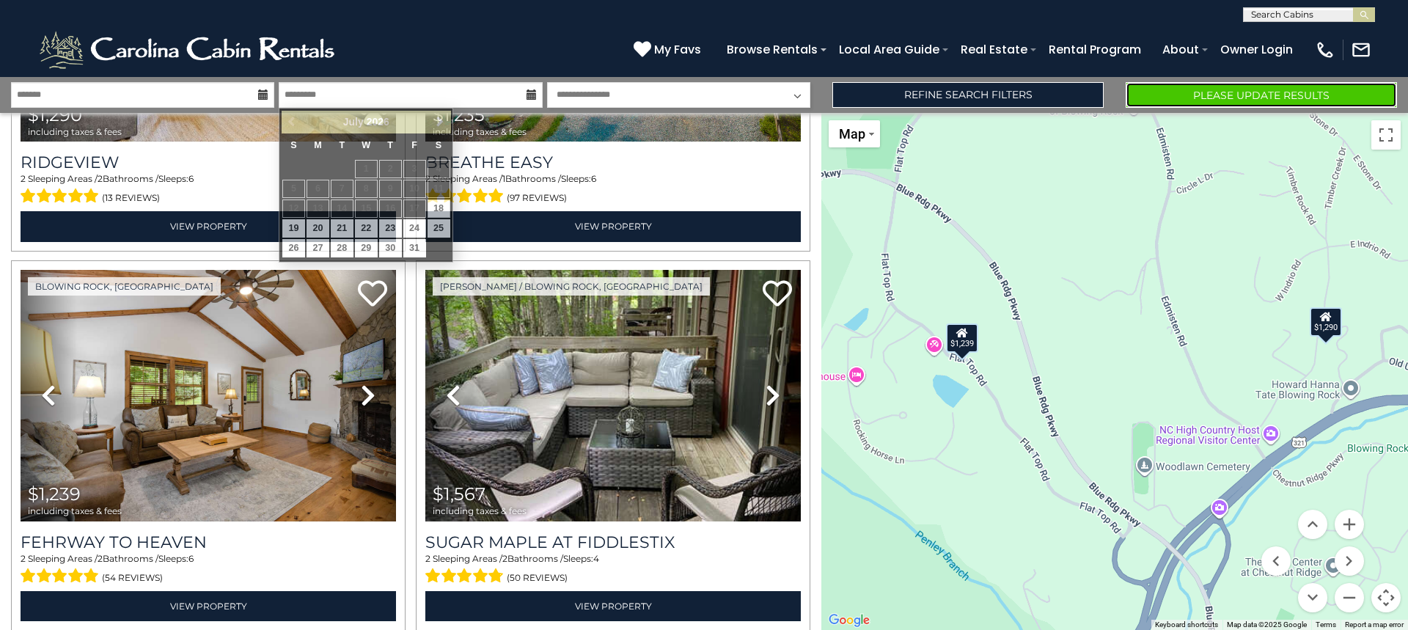
click at [1362, 98] on button "Please Update Results" at bounding box center [1261, 95] width 271 height 26
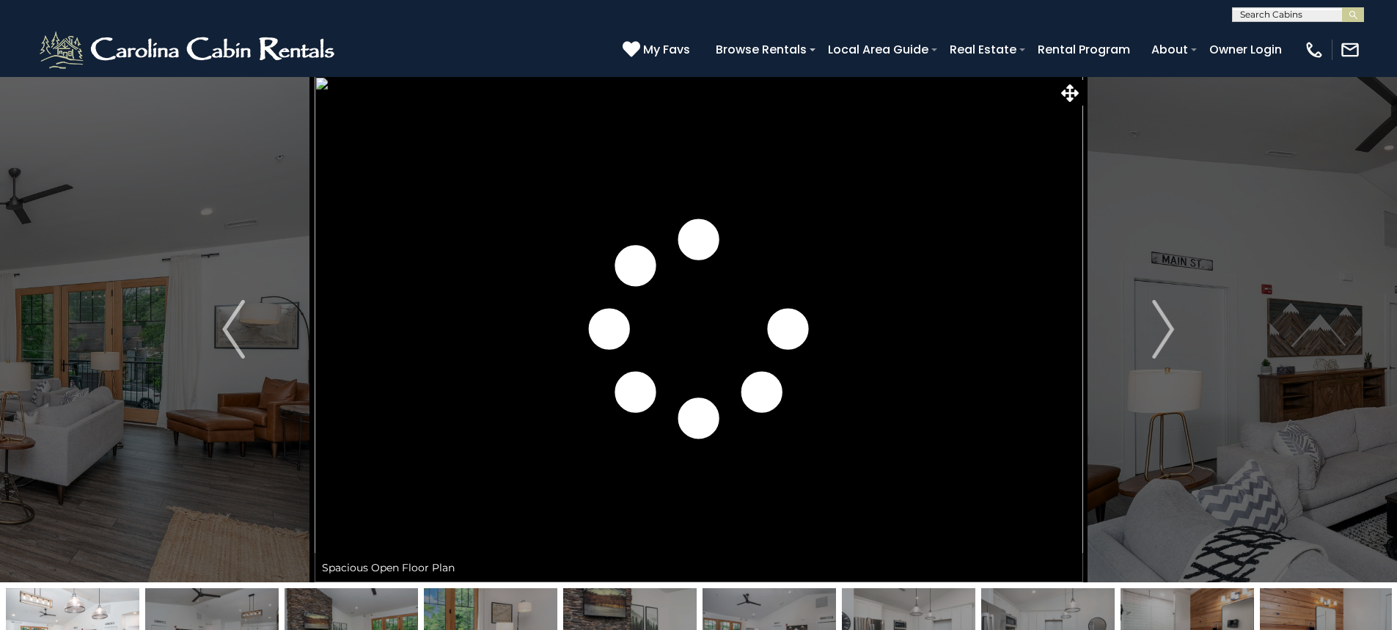
click at [1163, 177] on button "Next" at bounding box center [1162, 329] width 161 height 506
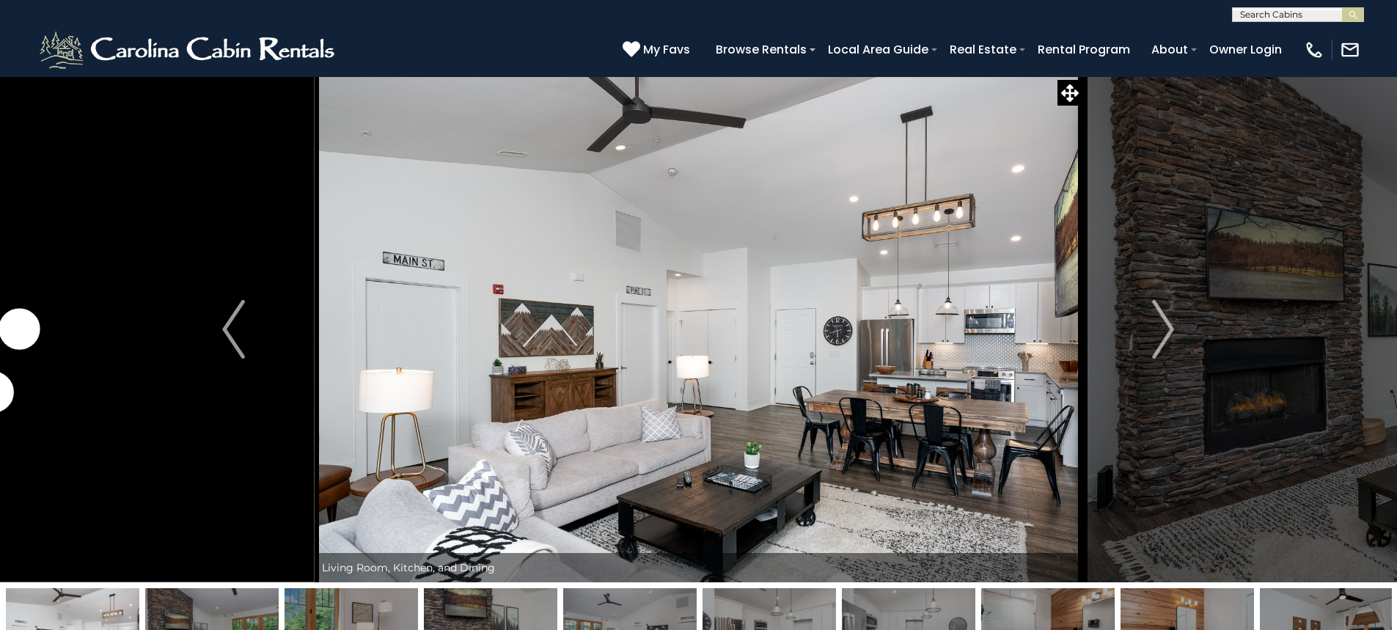
click at [1163, 177] on button "Next" at bounding box center [1162, 329] width 161 height 506
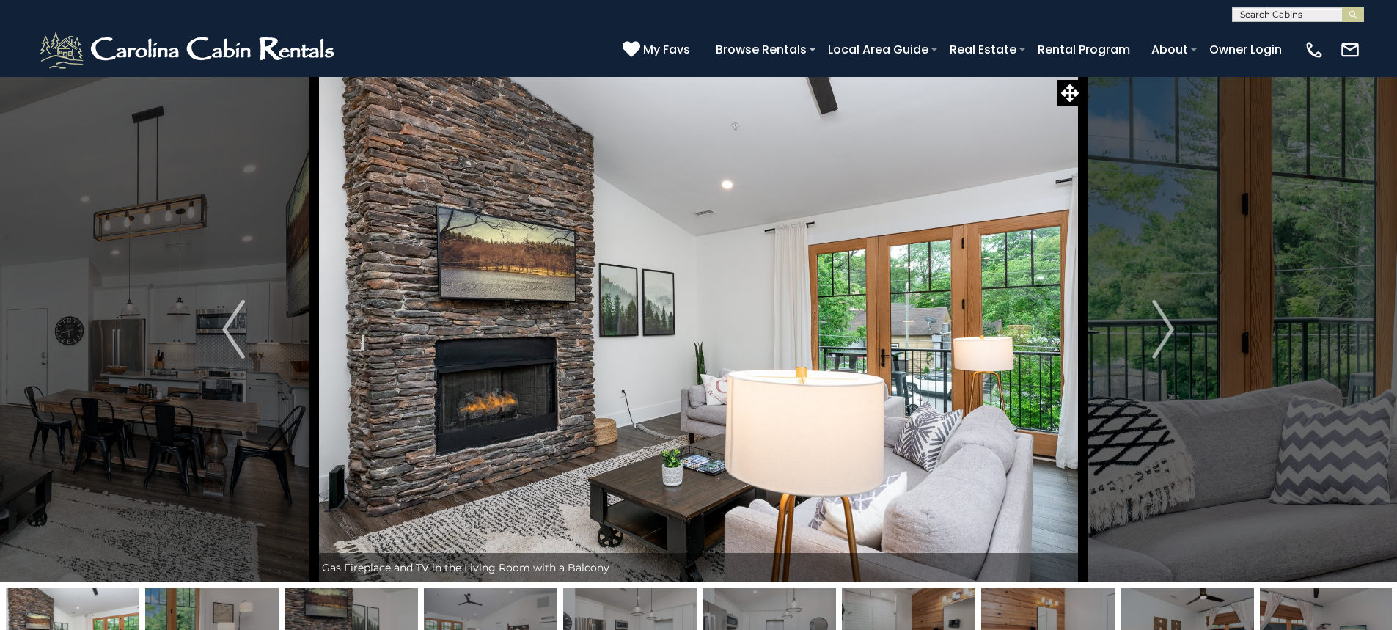
click at [1163, 177] on button "Next" at bounding box center [1162, 329] width 161 height 506
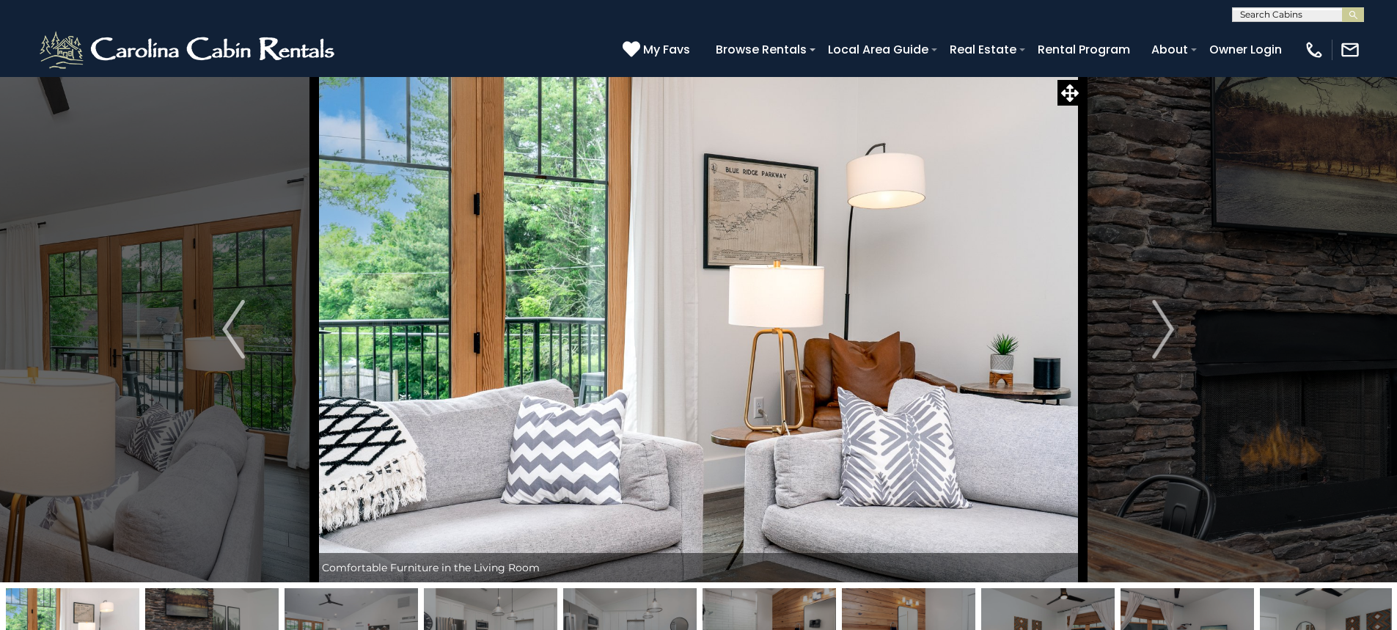
click at [1163, 177] on button "Next" at bounding box center [1162, 329] width 161 height 506
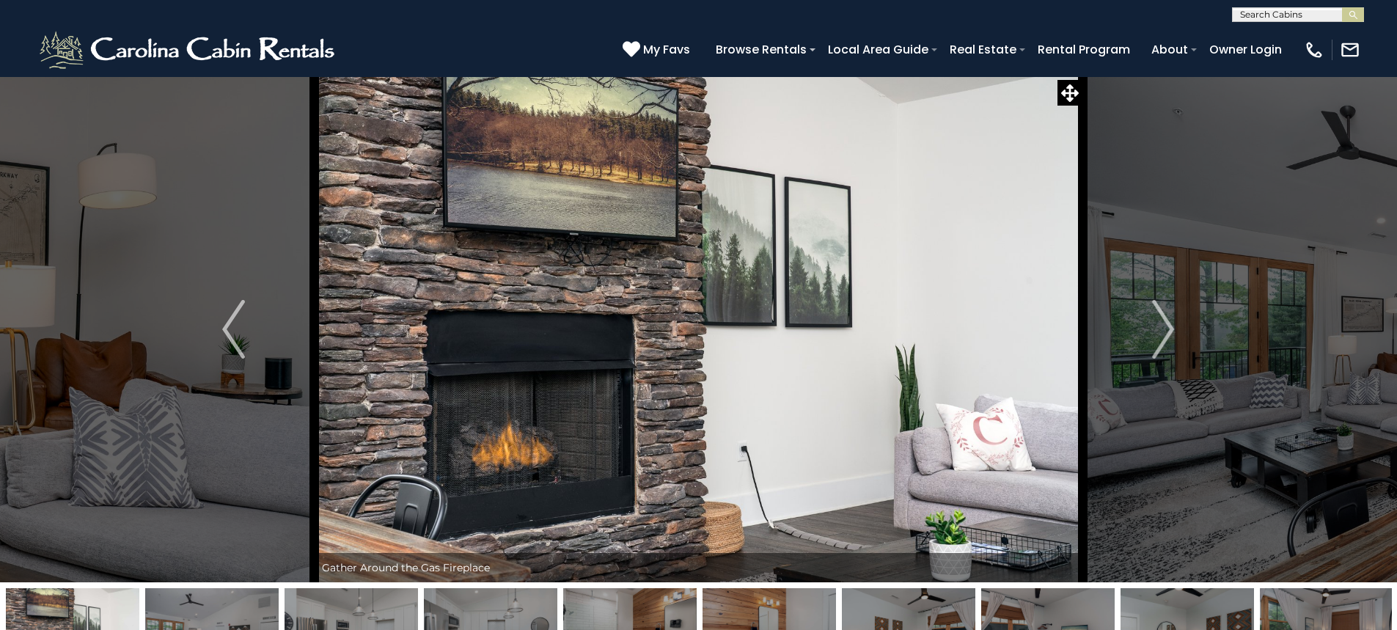
click at [1163, 177] on button "Next" at bounding box center [1162, 329] width 161 height 506
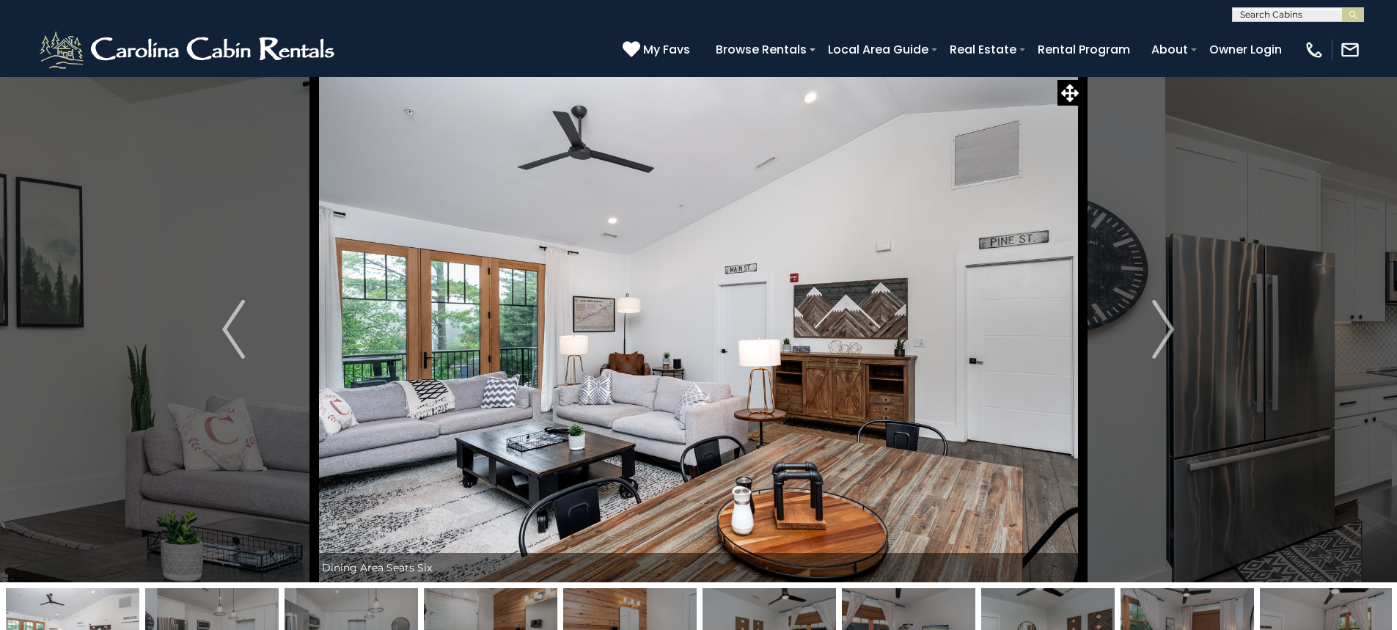
click at [1163, 177] on button "Next" at bounding box center [1162, 329] width 161 height 506
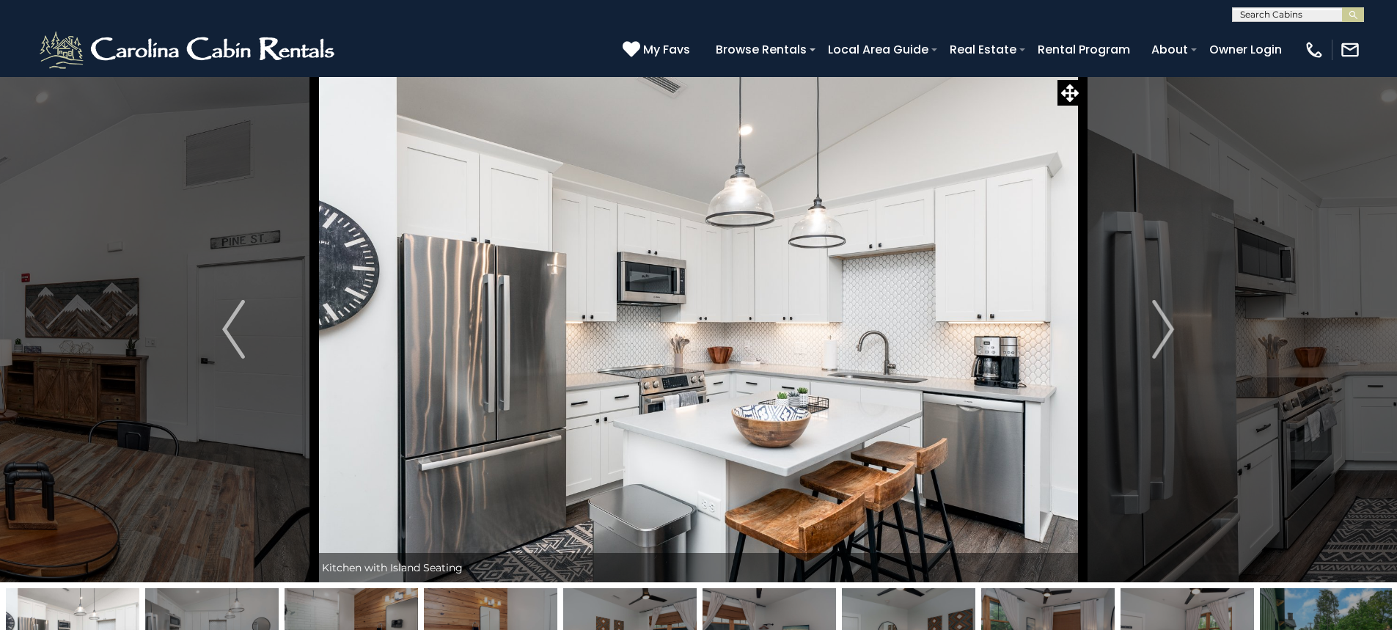
click at [1163, 177] on button "Next" at bounding box center [1162, 329] width 161 height 506
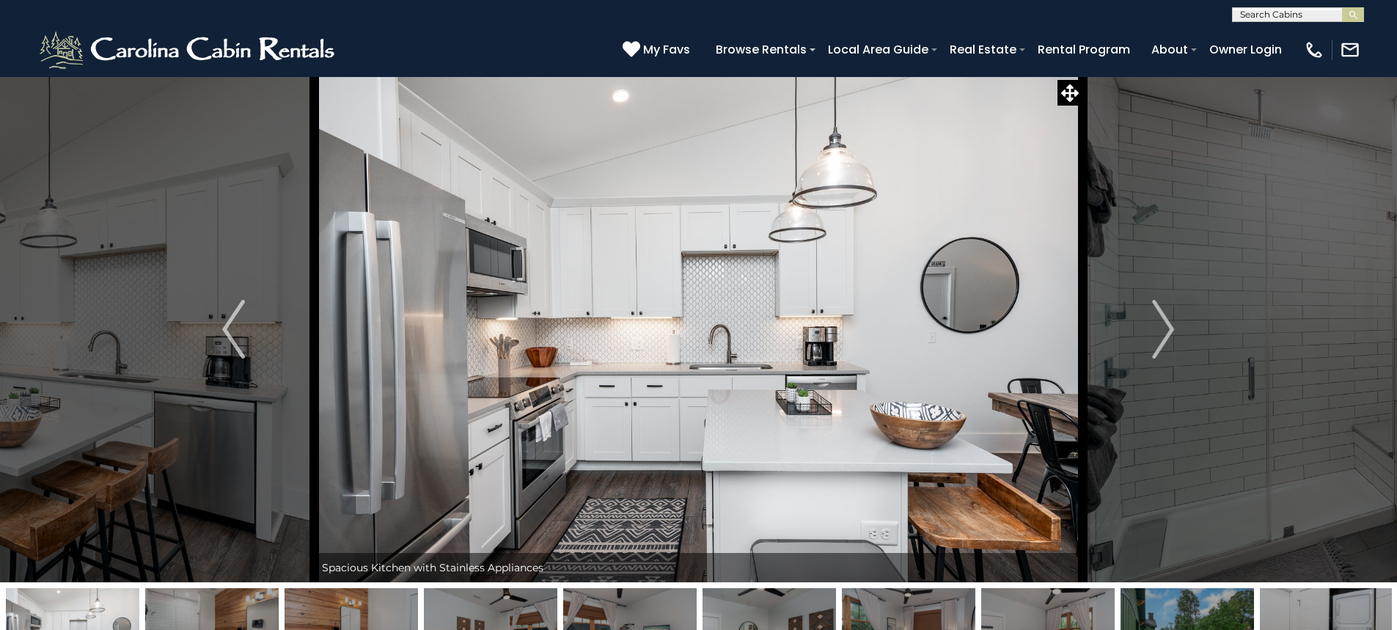
drag, startPoint x: 0, startPoint y: 0, endPoint x: 1163, endPoint y: 177, distance: 1176.6
click at [1163, 177] on button "Next" at bounding box center [1162, 329] width 161 height 506
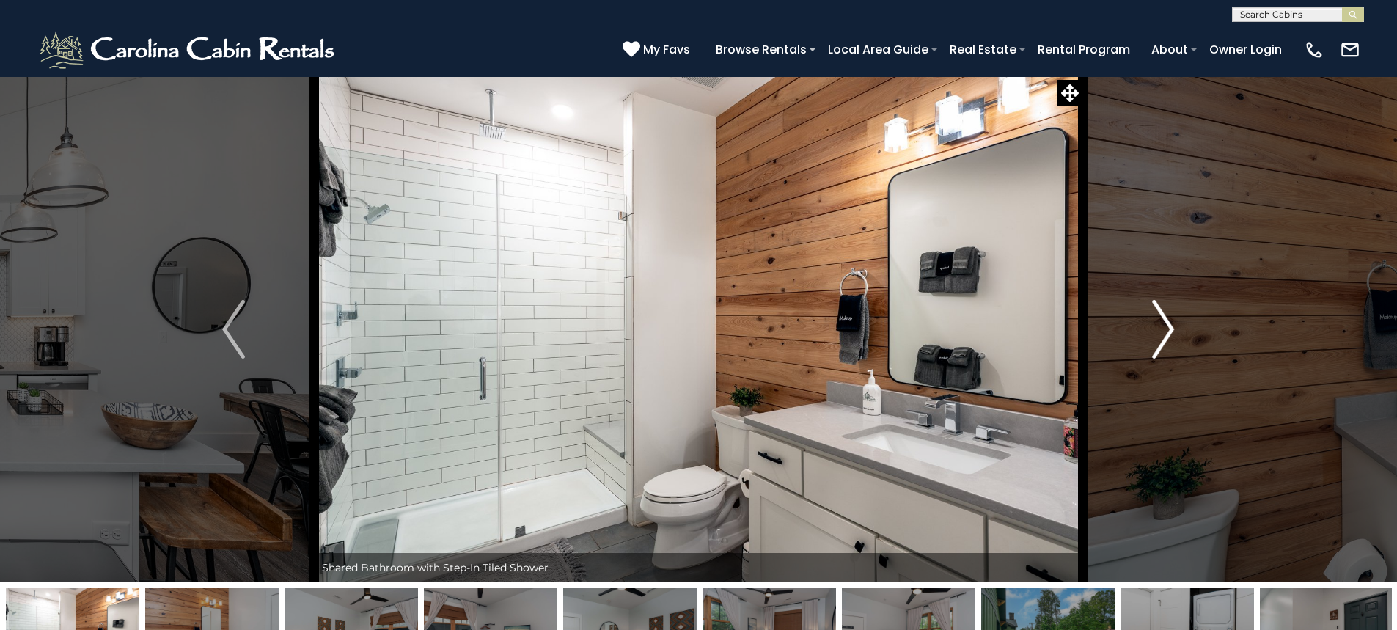
click at [1163, 177] on button "Next" at bounding box center [1162, 329] width 161 height 506
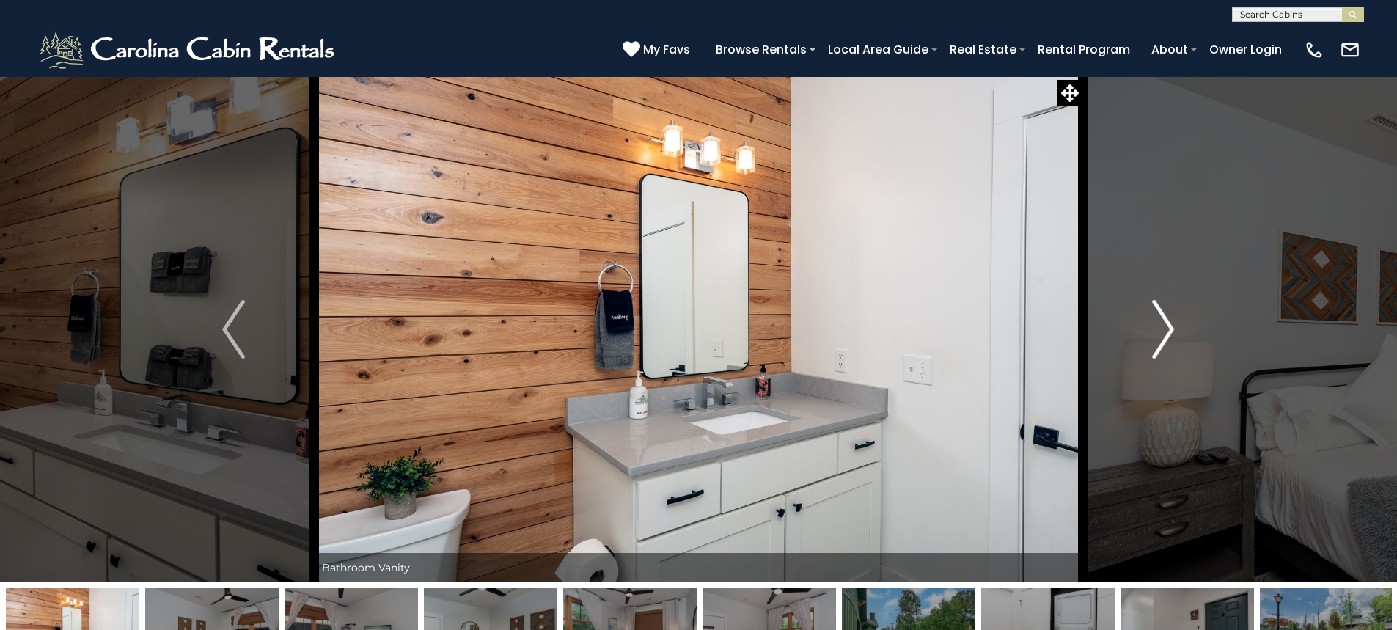
click at [1163, 177] on button "Next" at bounding box center [1162, 329] width 161 height 506
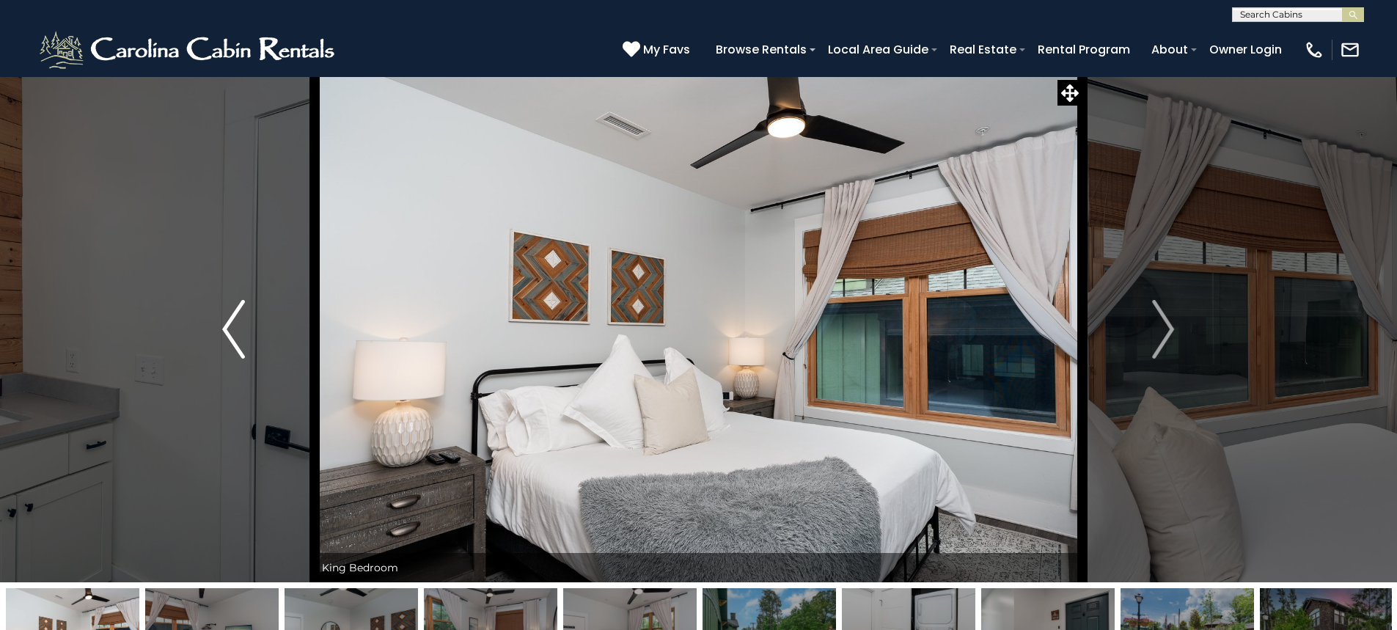
click at [219, 336] on button "Previous" at bounding box center [233, 329] width 161 height 506
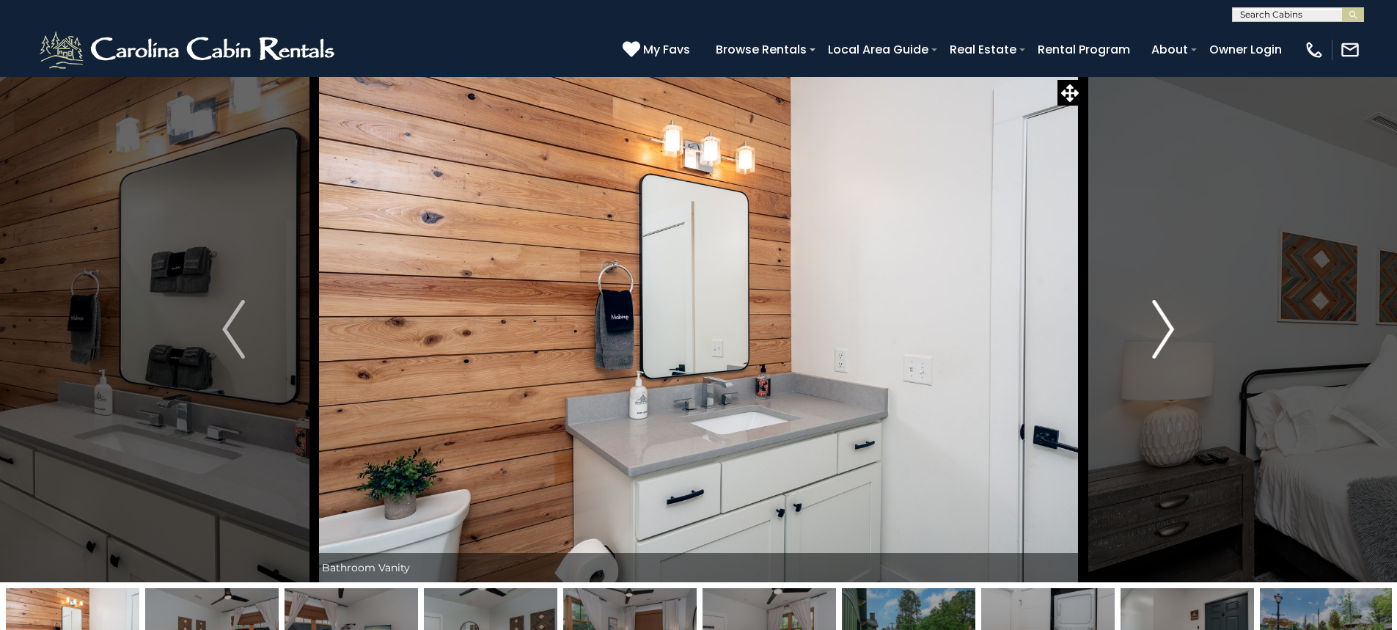
click at [1169, 332] on img "Next" at bounding box center [1163, 329] width 22 height 59
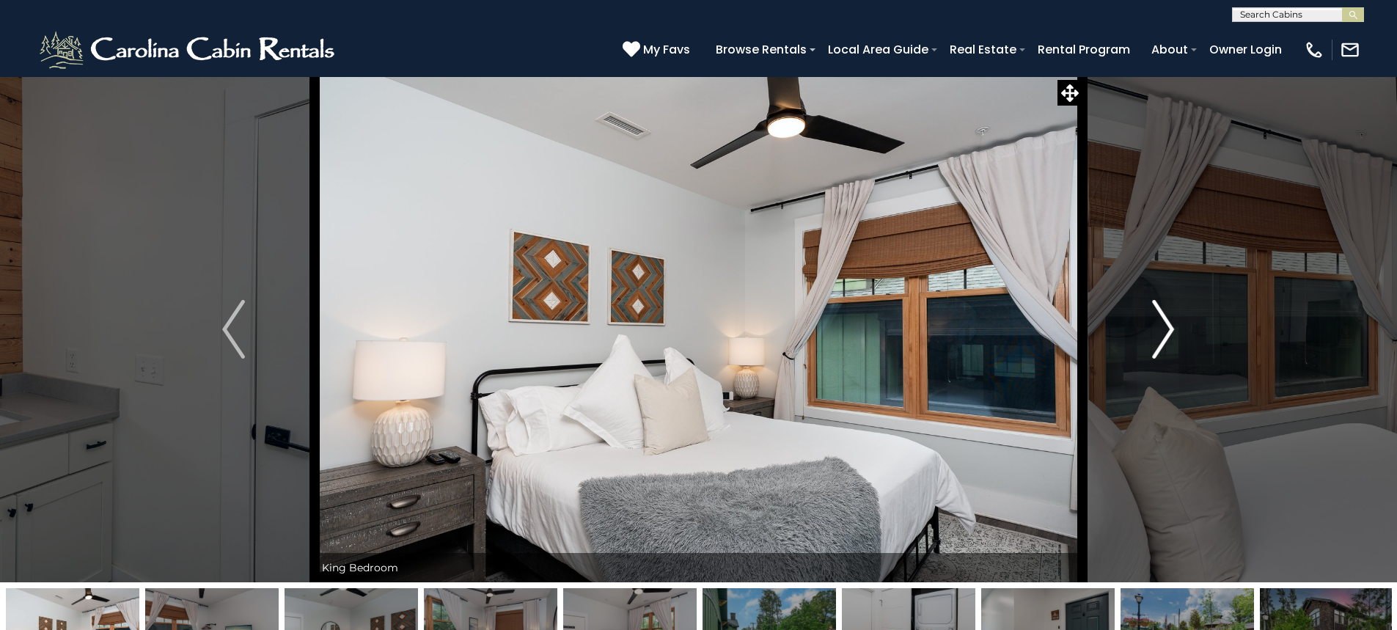
click at [1169, 332] on img "Next" at bounding box center [1163, 329] width 22 height 59
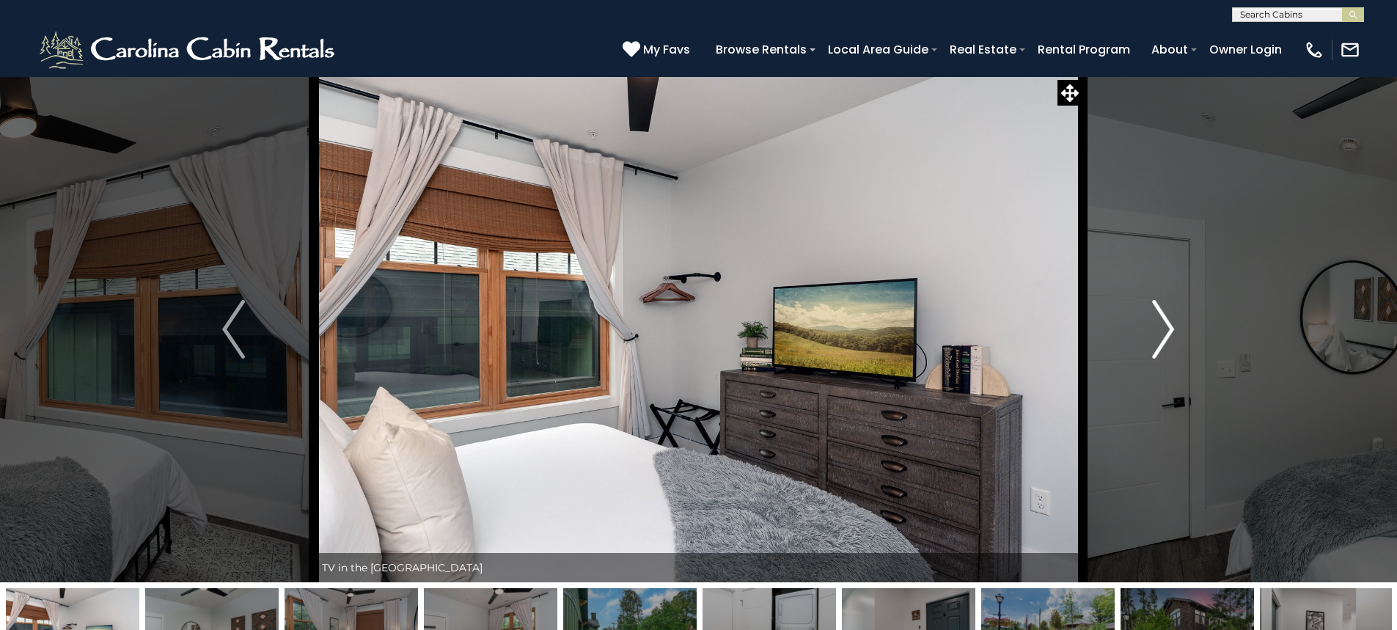
click at [1169, 332] on img "Next" at bounding box center [1163, 329] width 22 height 59
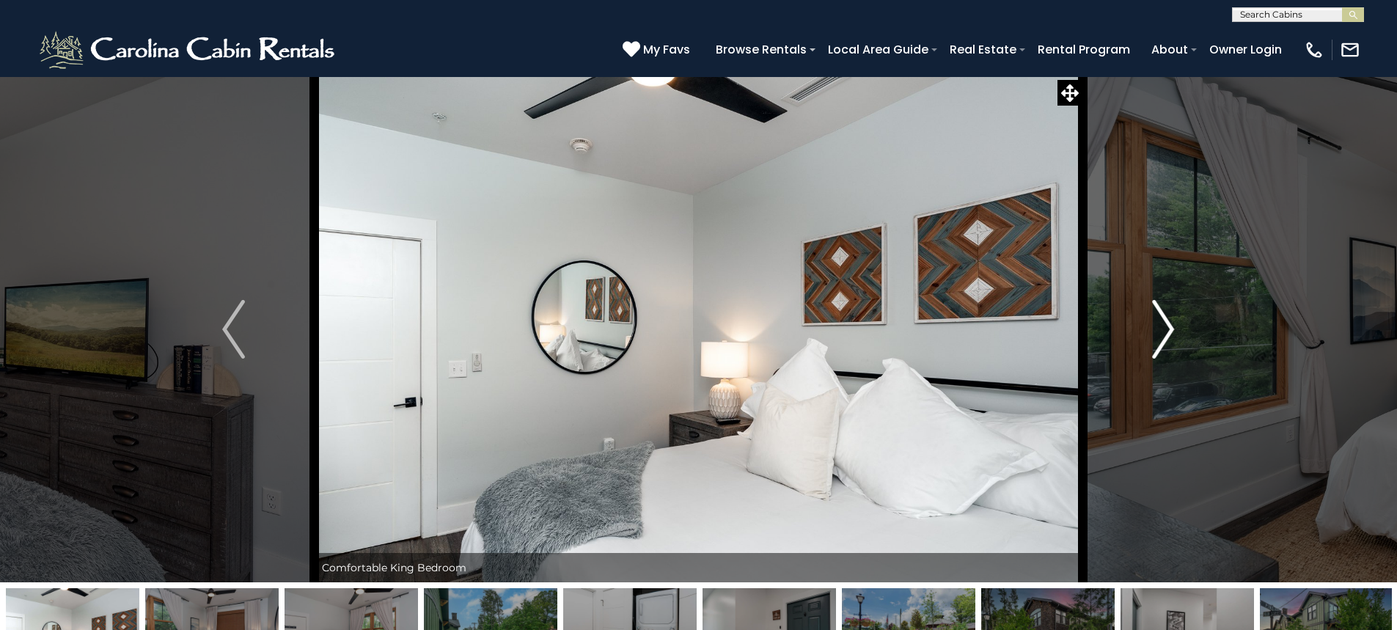
click at [1169, 332] on img "Next" at bounding box center [1163, 329] width 22 height 59
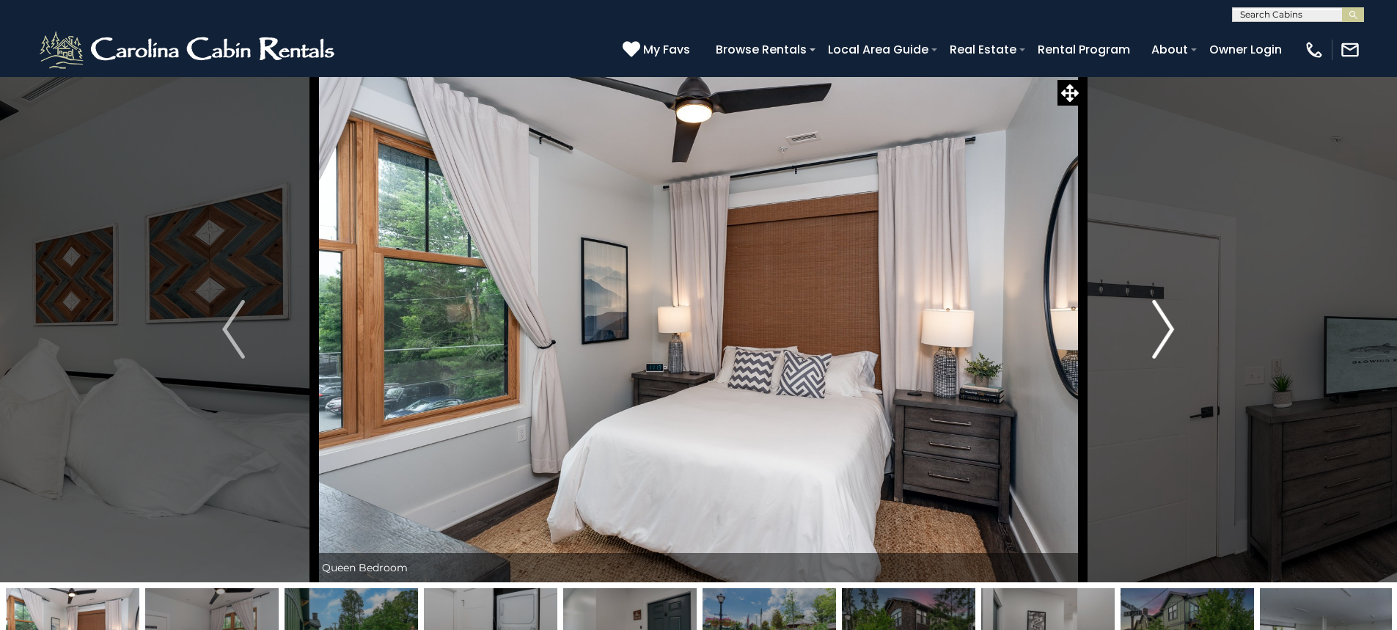
click at [1169, 332] on img "Next" at bounding box center [1163, 329] width 22 height 59
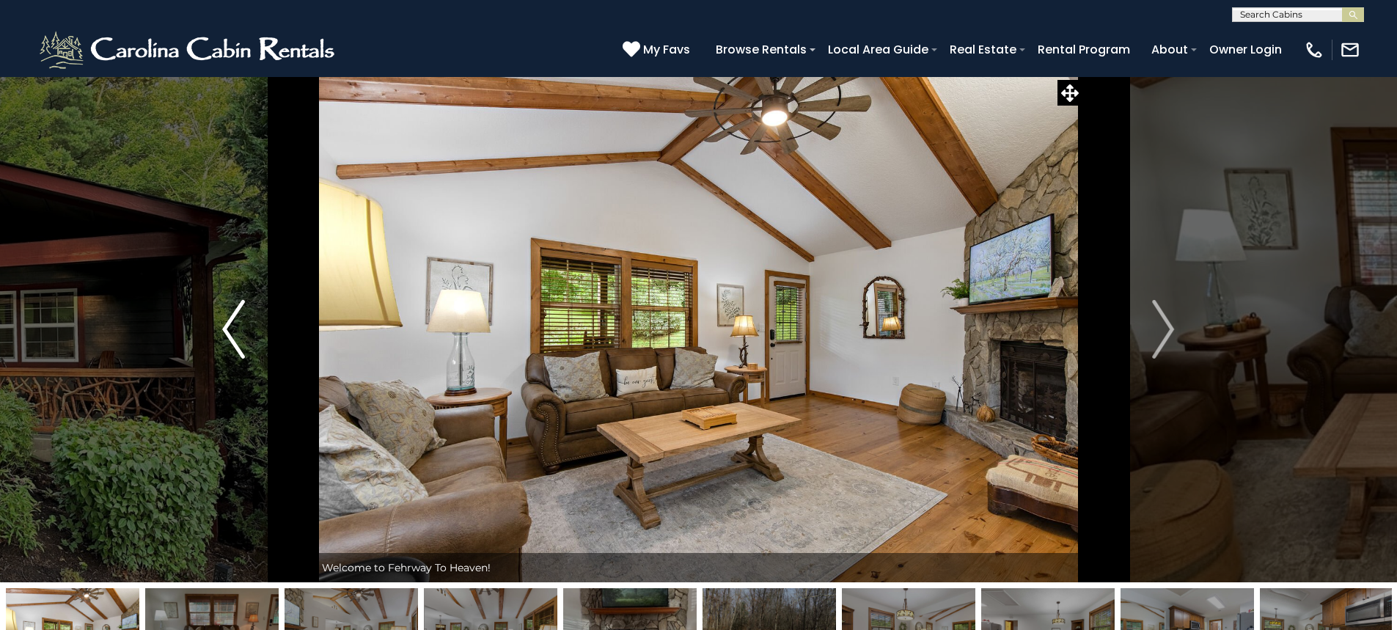
click at [231, 326] on img "Previous" at bounding box center [233, 329] width 22 height 59
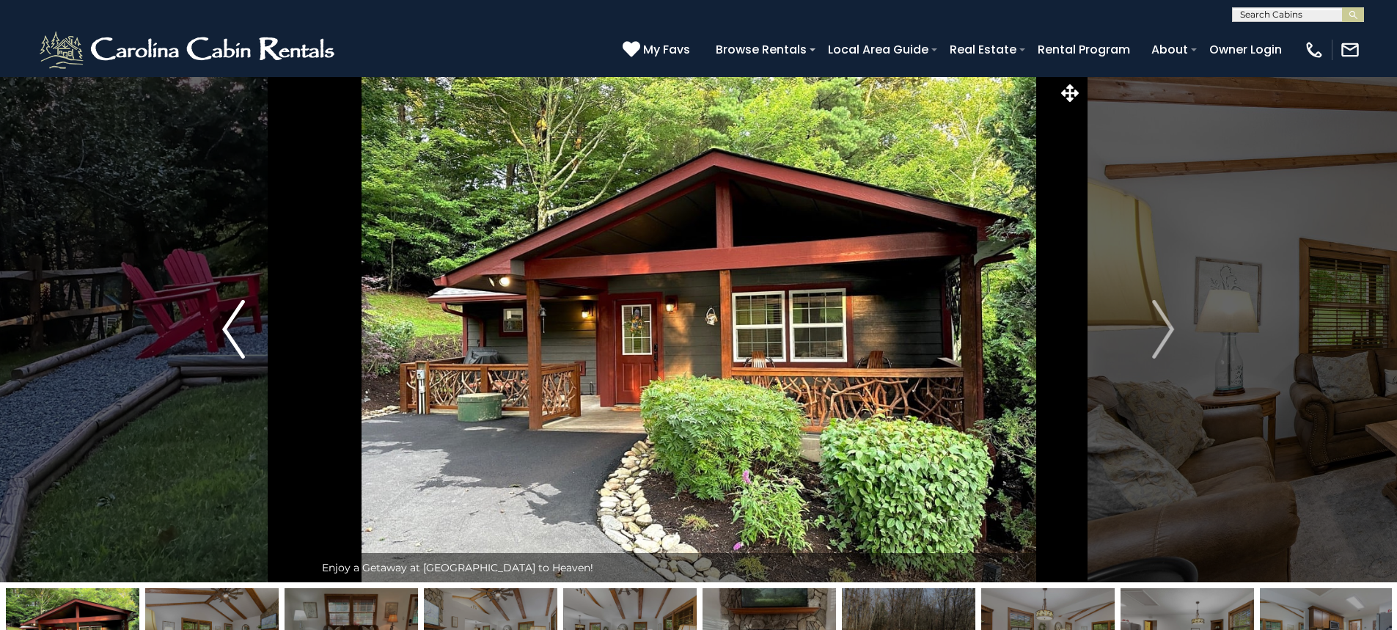
click at [233, 323] on img "Previous" at bounding box center [233, 329] width 22 height 59
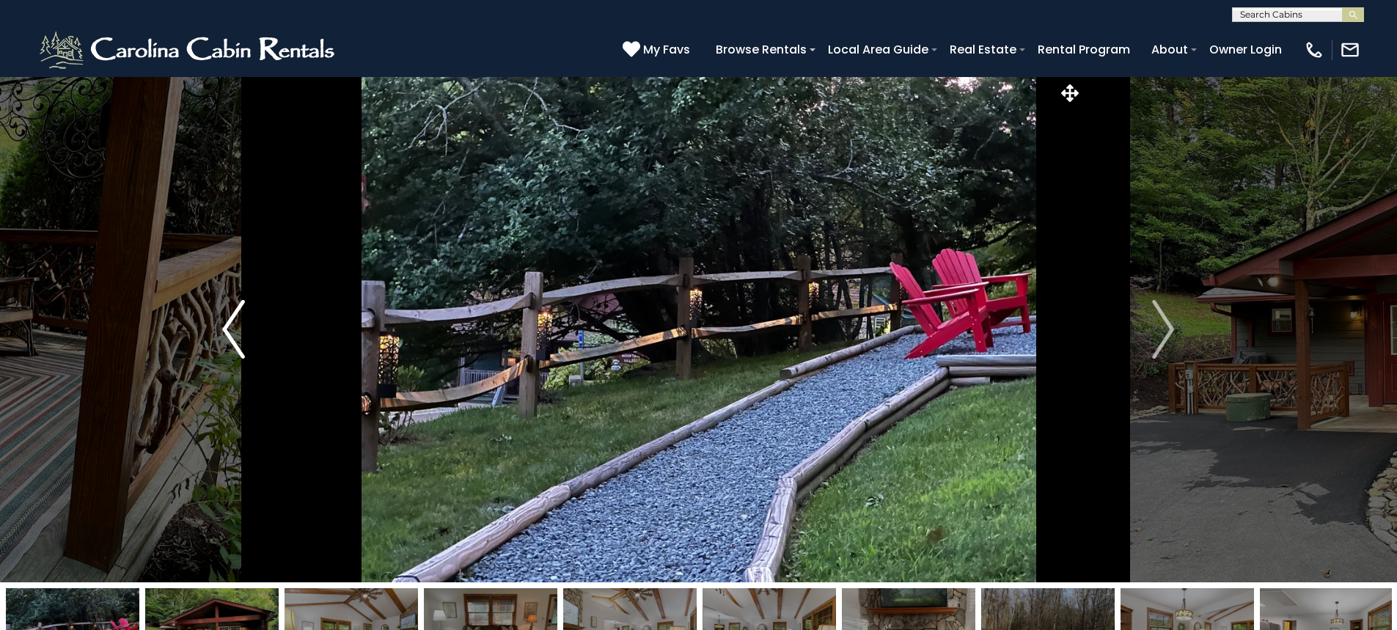
click at [233, 323] on img "Previous" at bounding box center [233, 329] width 22 height 59
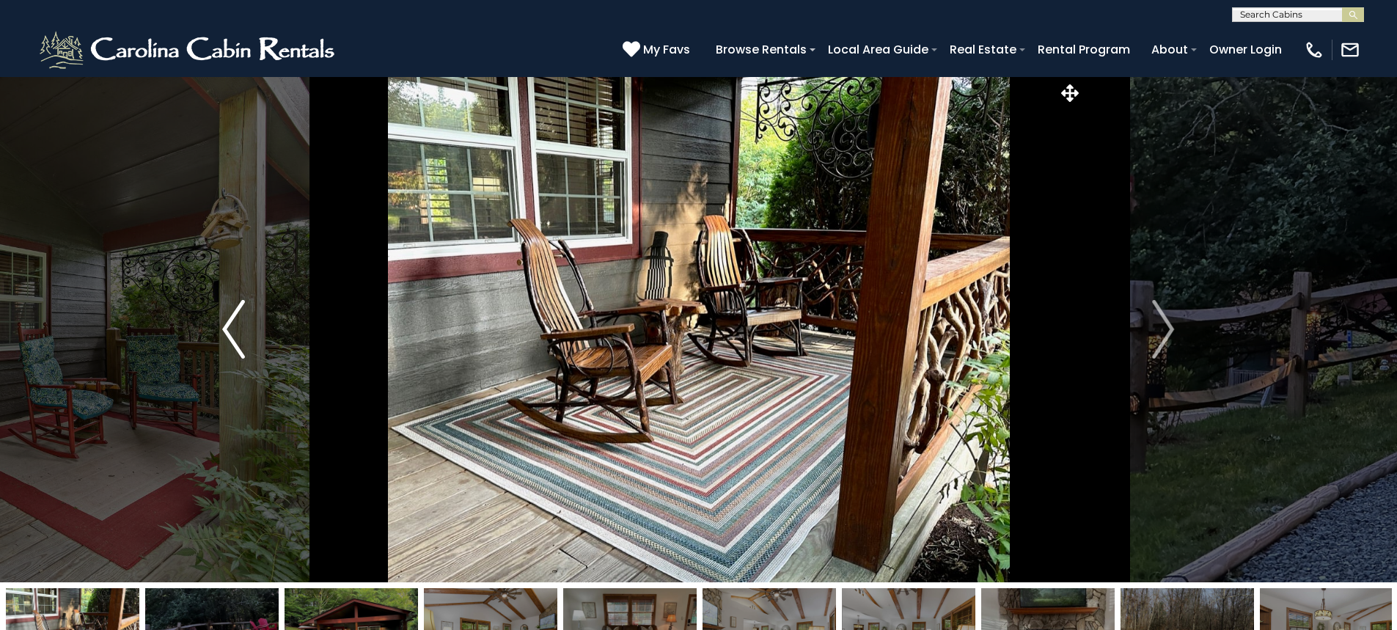
click at [233, 323] on img "Previous" at bounding box center [233, 329] width 22 height 59
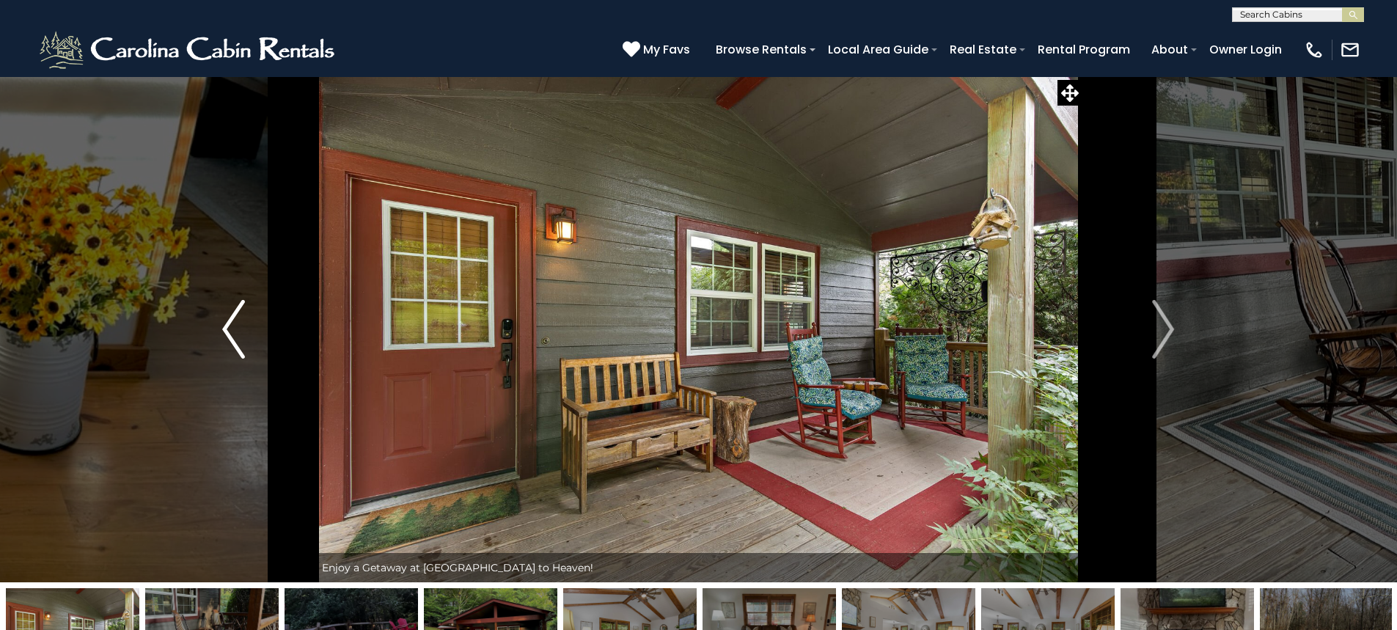
click at [233, 323] on img "Previous" at bounding box center [233, 329] width 22 height 59
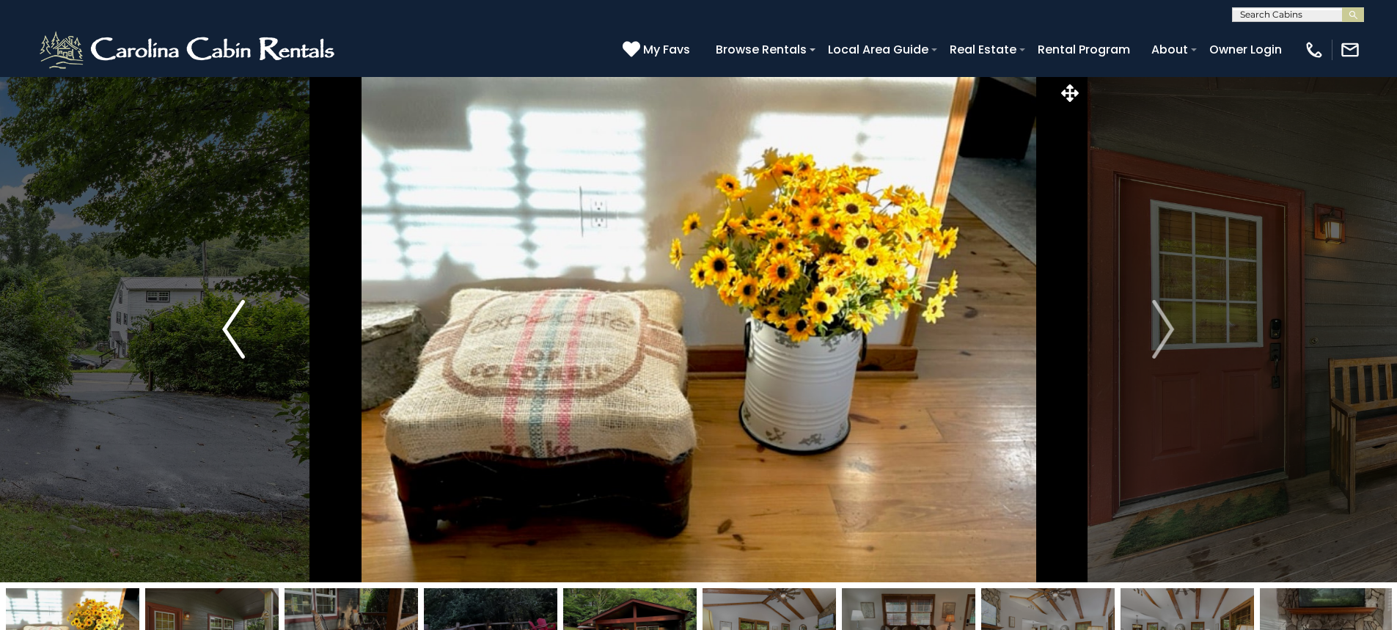
click at [233, 323] on img "Previous" at bounding box center [233, 329] width 22 height 59
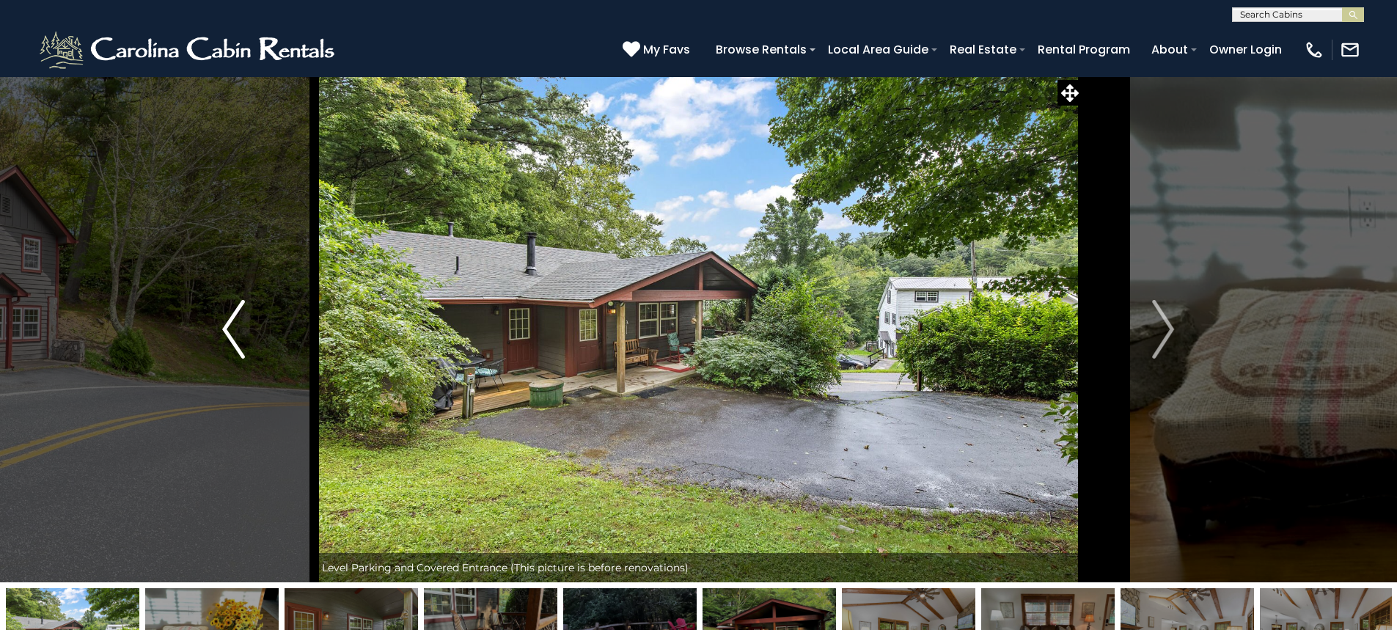
click at [233, 323] on img "Previous" at bounding box center [233, 329] width 22 height 59
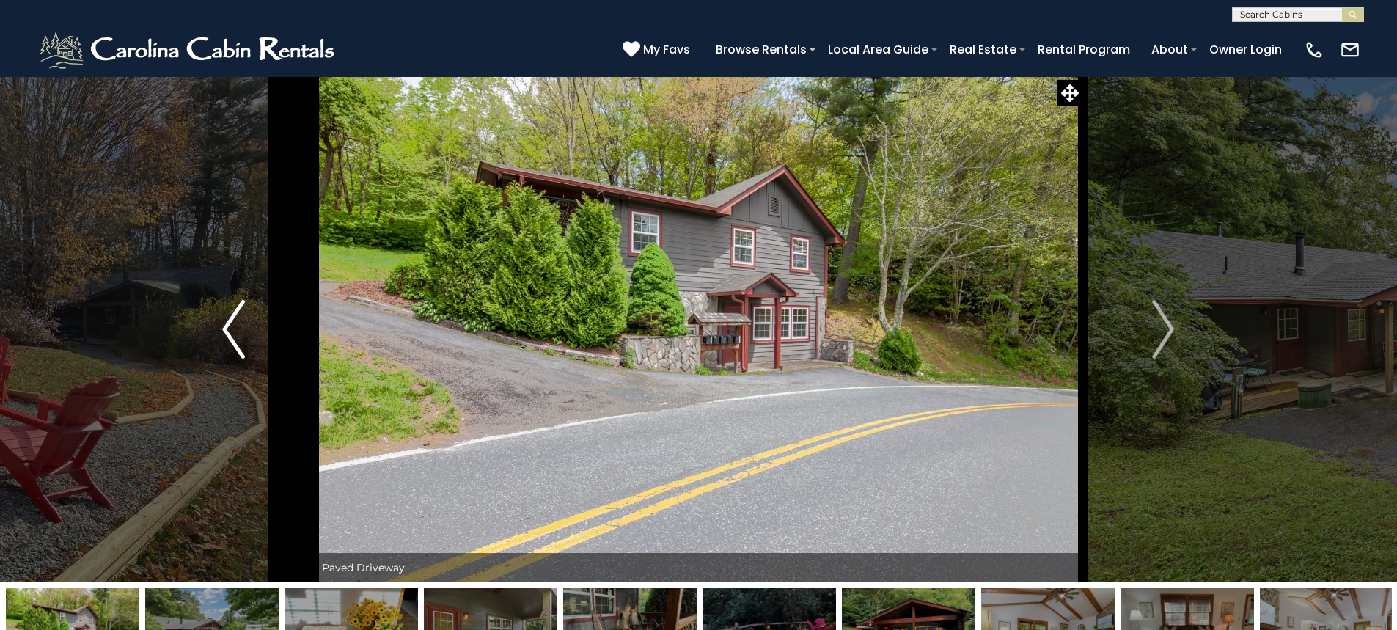
click at [233, 323] on img "Previous" at bounding box center [233, 329] width 22 height 59
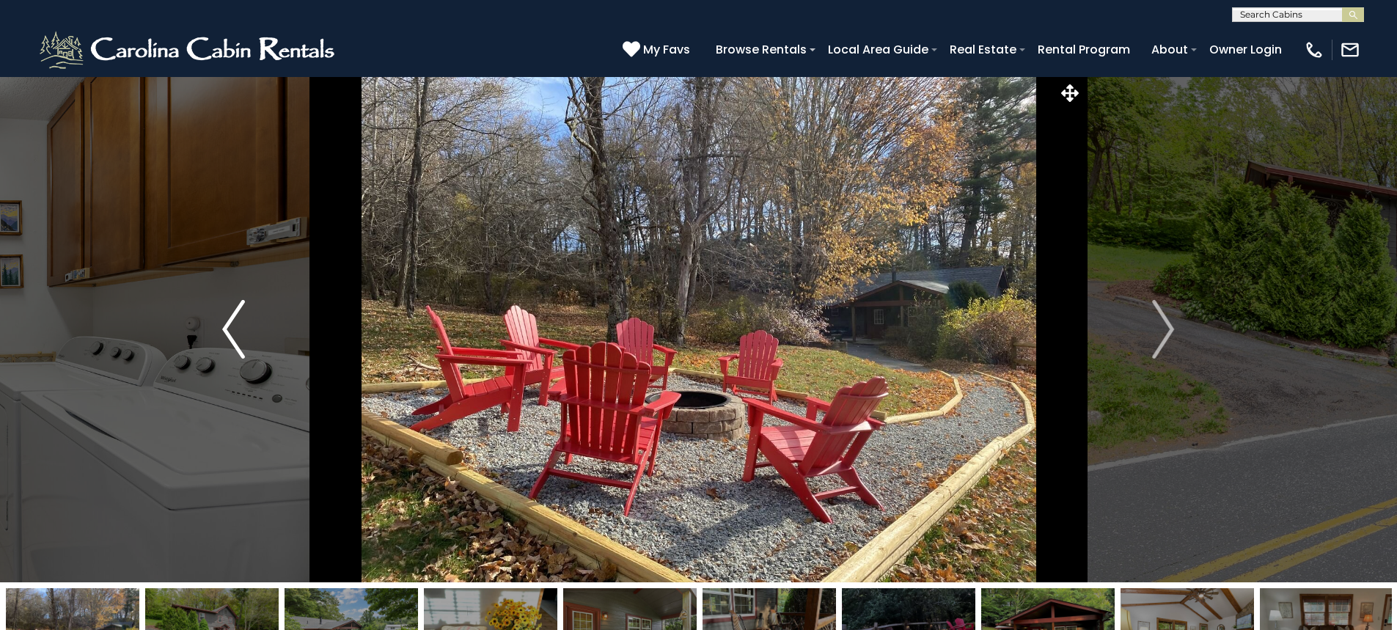
click at [233, 323] on img "Previous" at bounding box center [233, 329] width 22 height 59
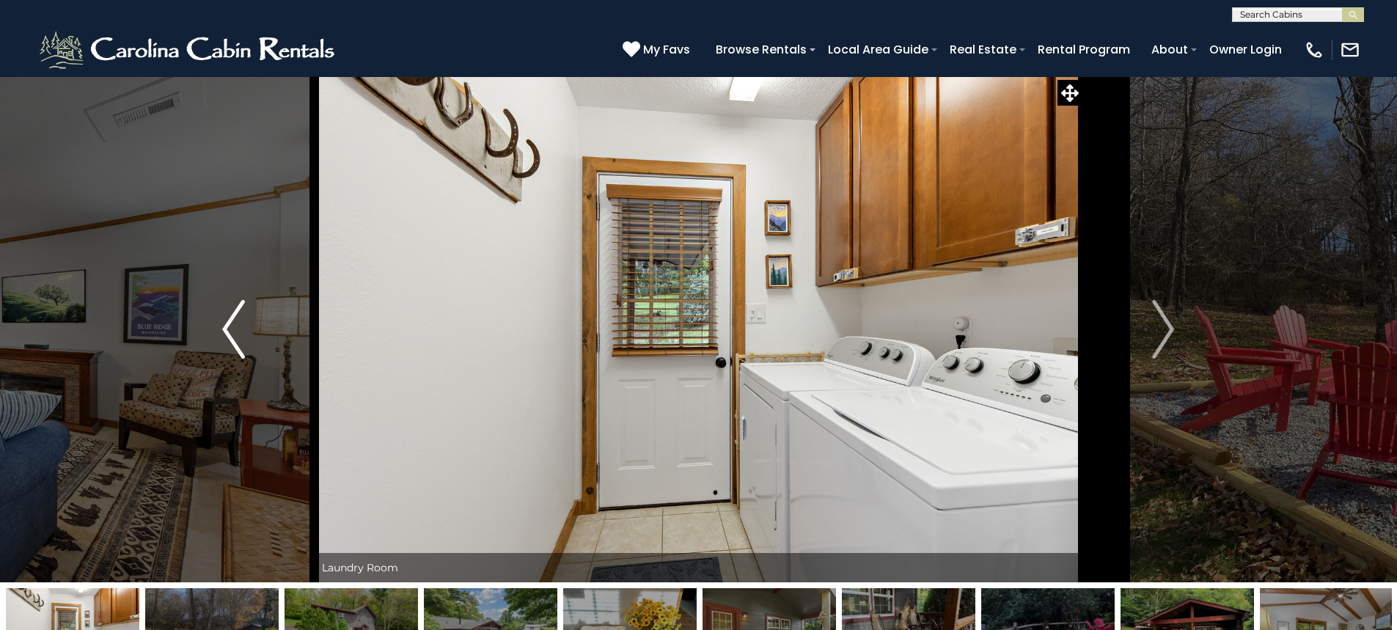
click at [234, 323] on img "Previous" at bounding box center [233, 329] width 22 height 59
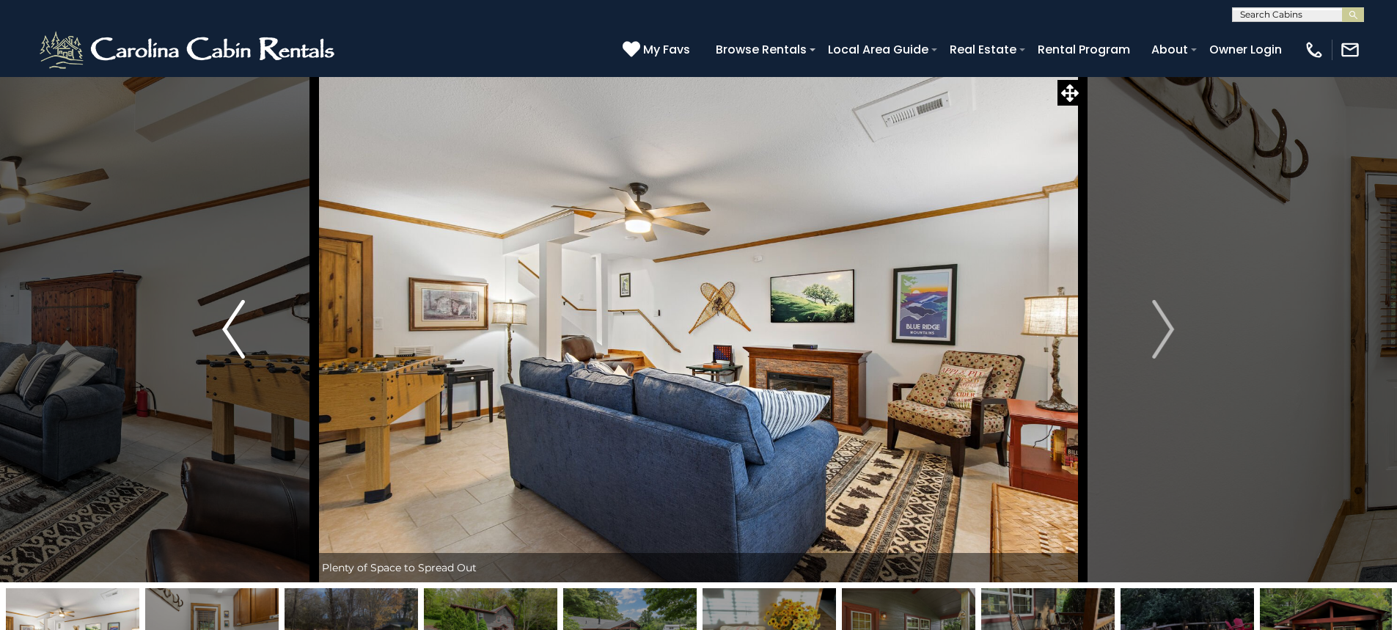
click at [234, 323] on img "Previous" at bounding box center [233, 329] width 22 height 59
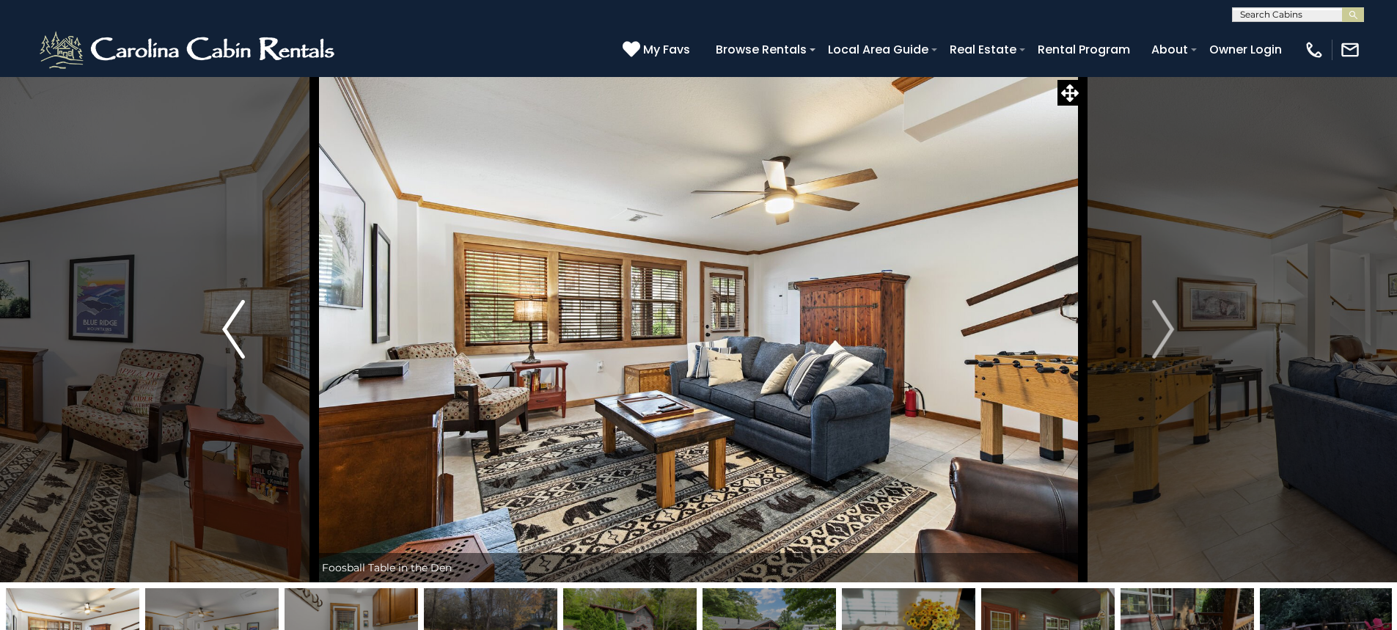
click at [234, 323] on img "Previous" at bounding box center [233, 329] width 22 height 59
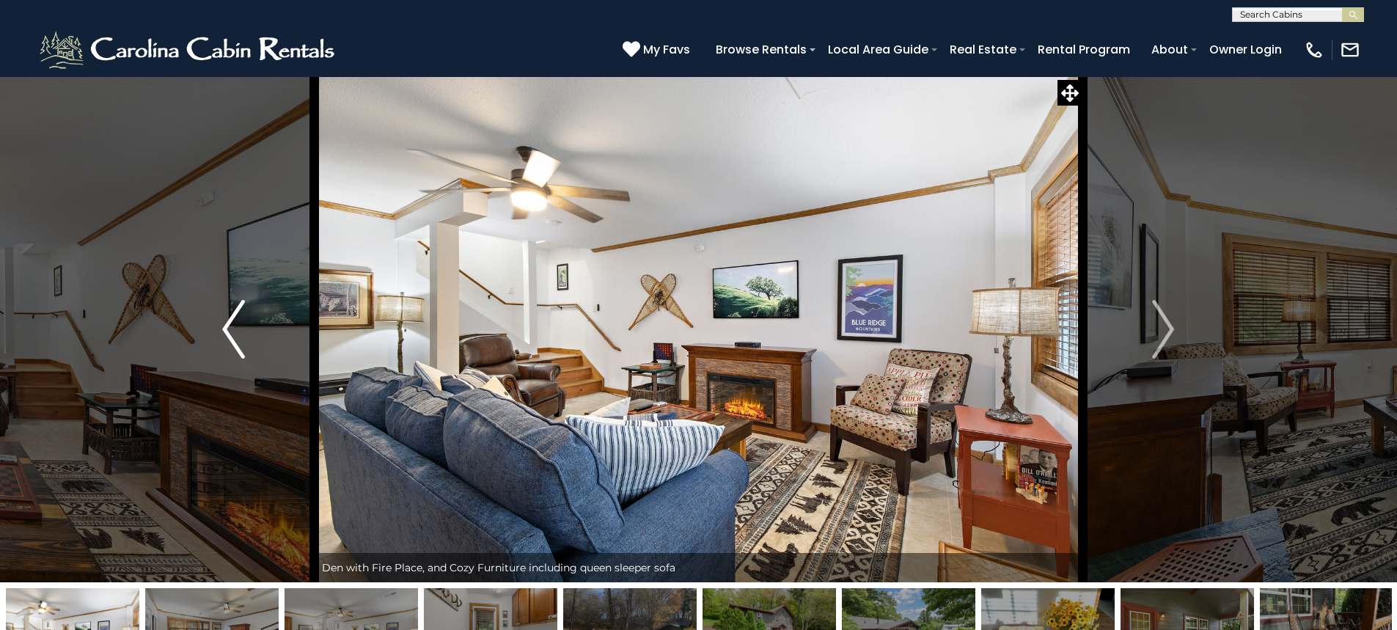
click at [235, 323] on img "Previous" at bounding box center [233, 329] width 22 height 59
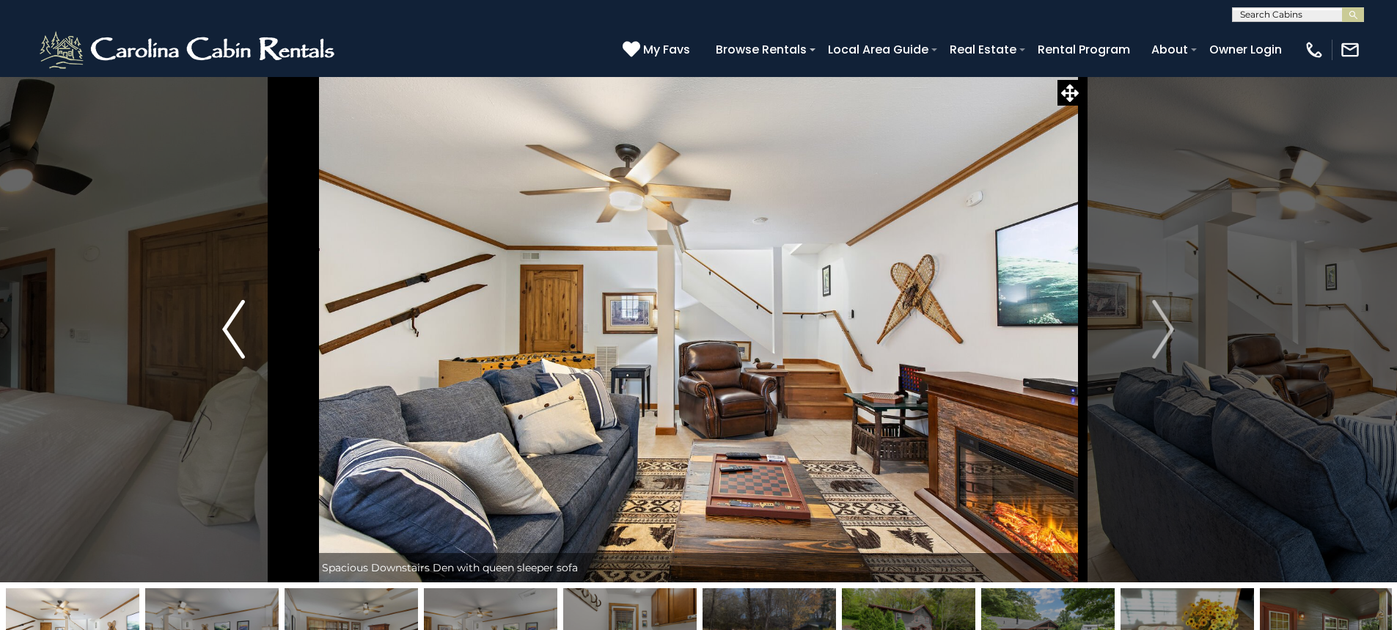
click at [235, 323] on img "Previous" at bounding box center [233, 329] width 22 height 59
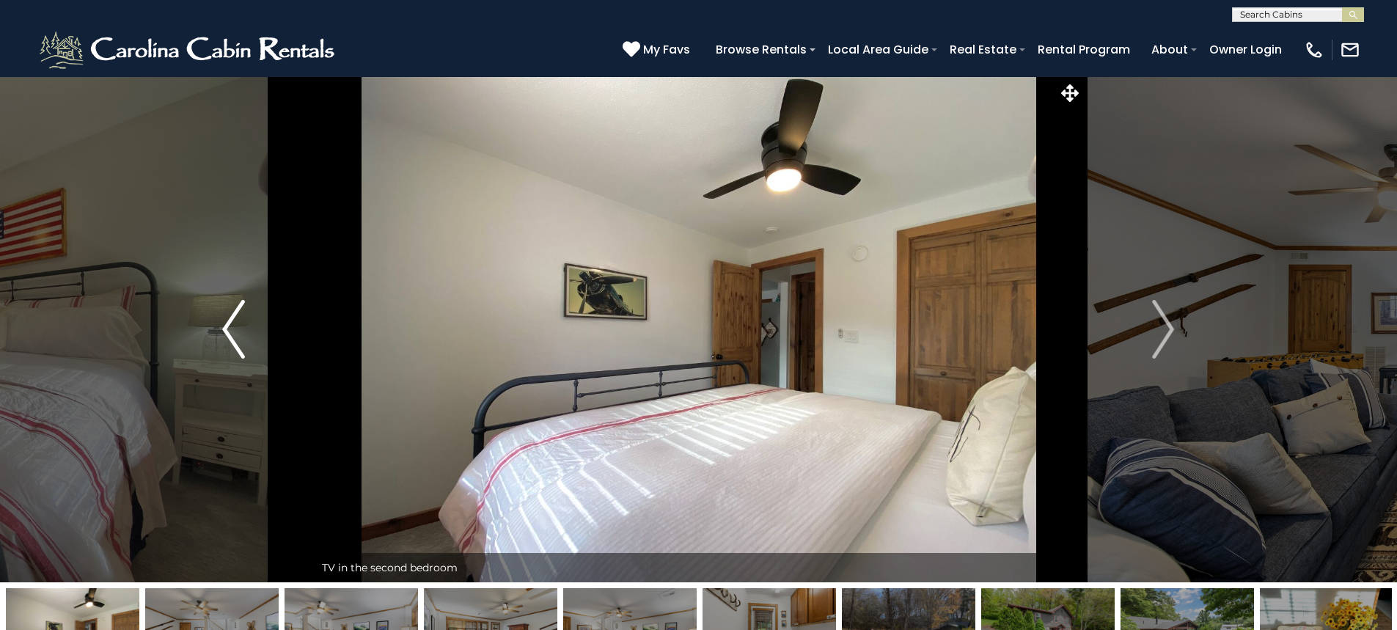
click at [235, 323] on img "Previous" at bounding box center [233, 329] width 22 height 59
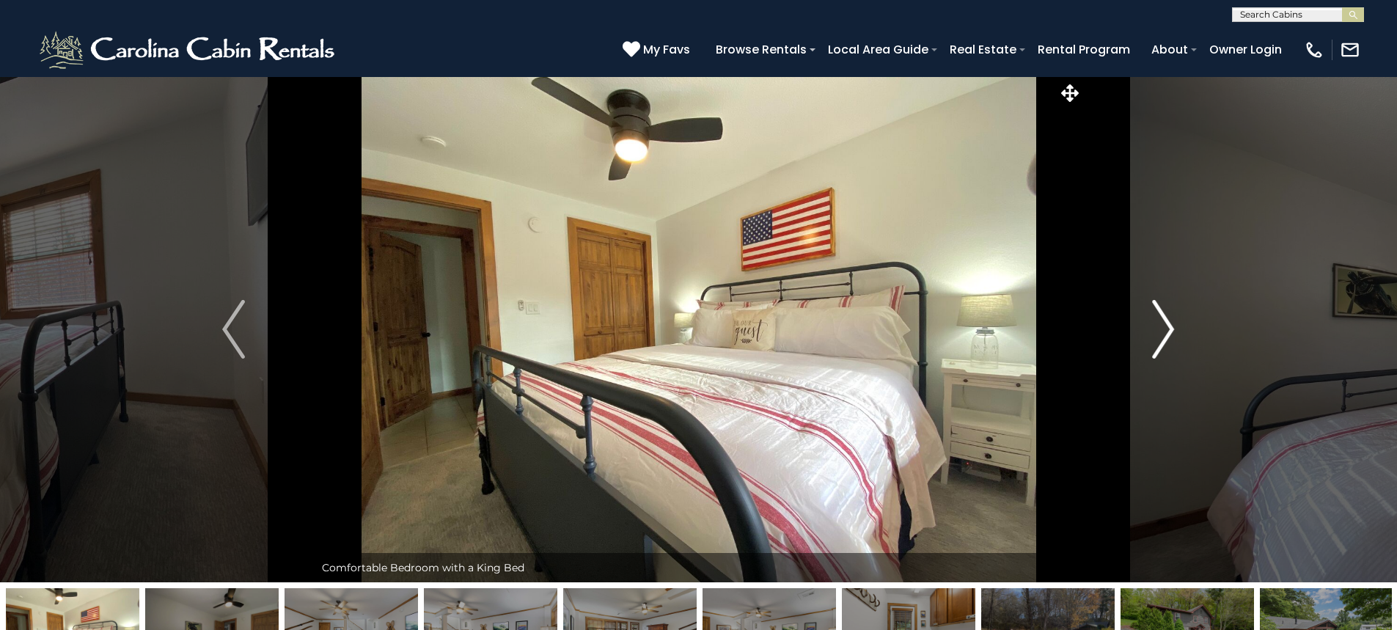
click at [1170, 330] on img "Next" at bounding box center [1163, 329] width 22 height 59
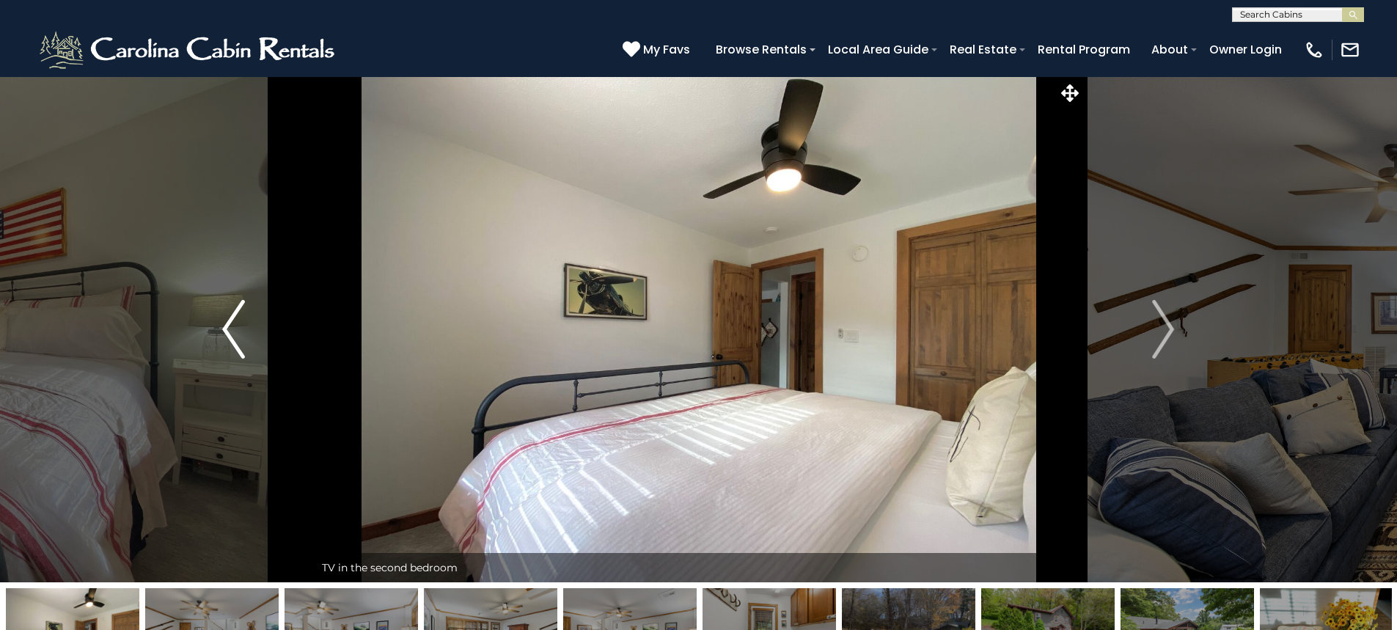
click at [230, 325] on img "Previous" at bounding box center [233, 329] width 22 height 59
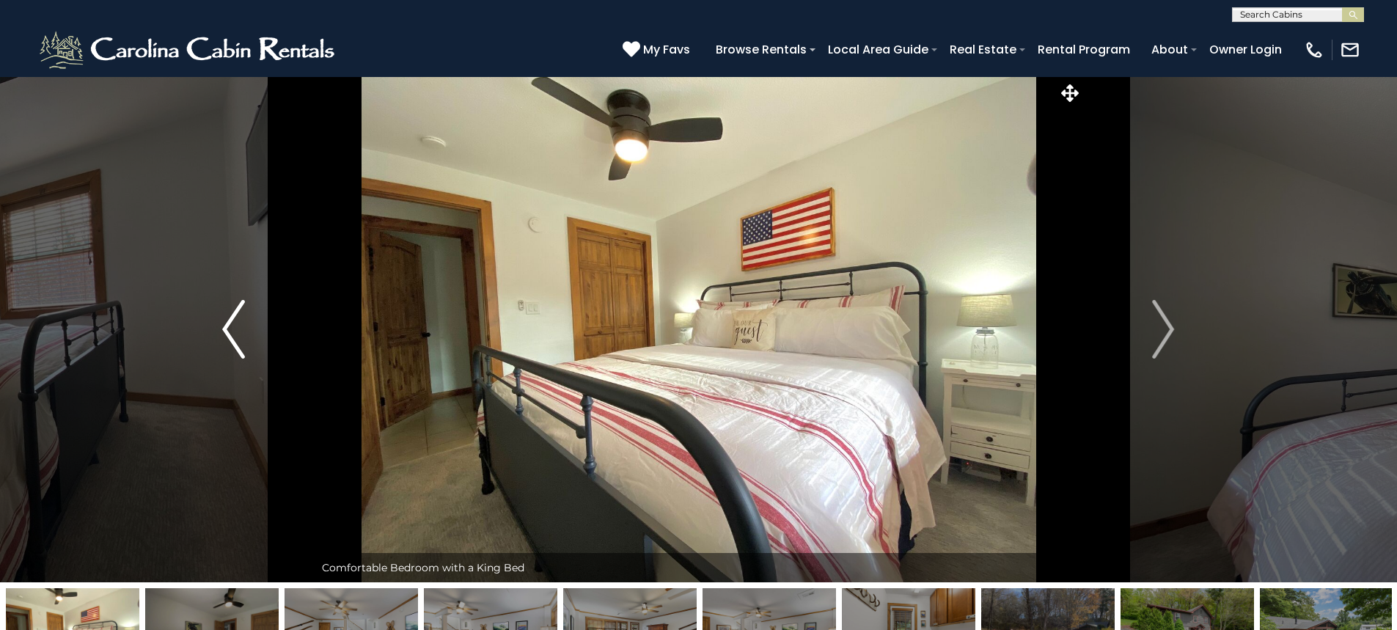
click at [230, 325] on img "Previous" at bounding box center [233, 329] width 22 height 59
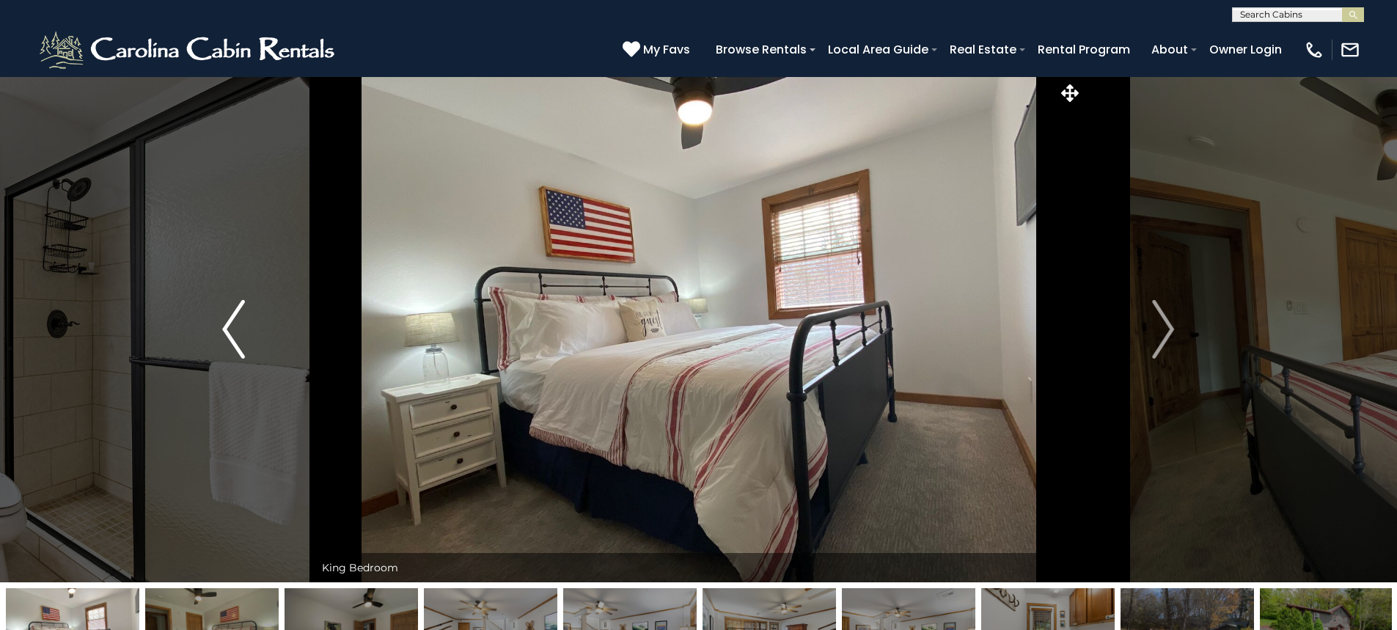
click at [230, 325] on img "Previous" at bounding box center [233, 329] width 22 height 59
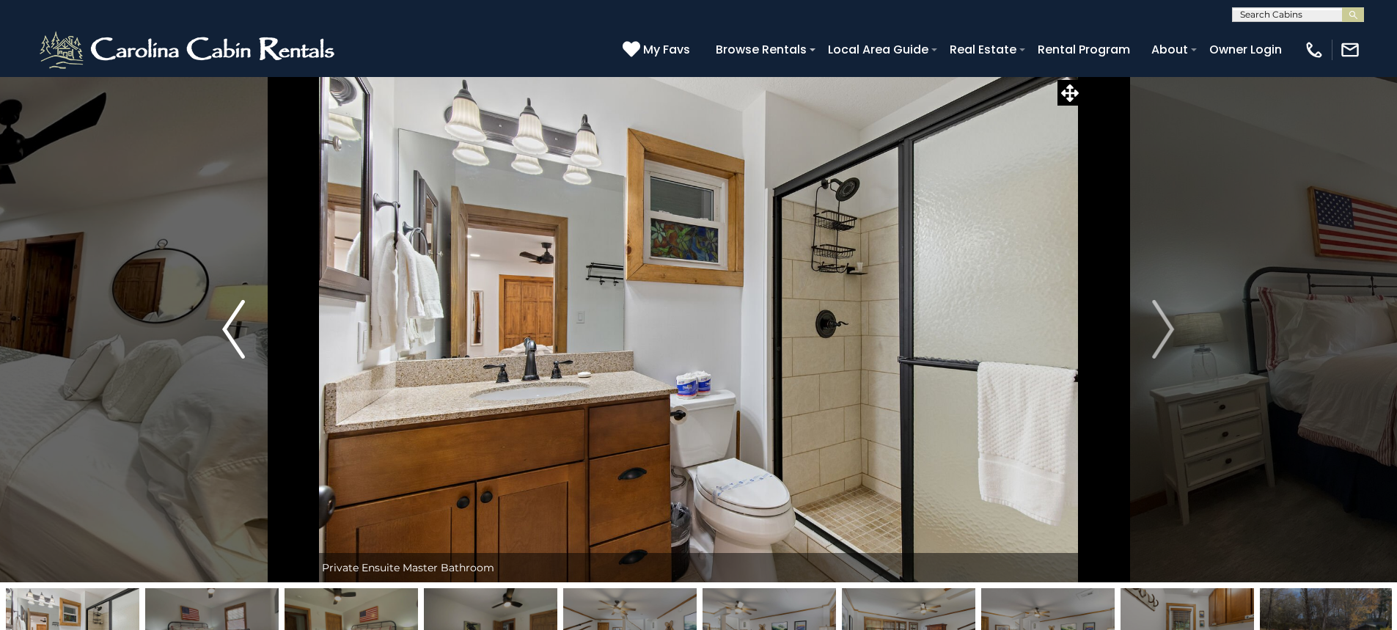
click at [230, 325] on img "Previous" at bounding box center [233, 329] width 22 height 59
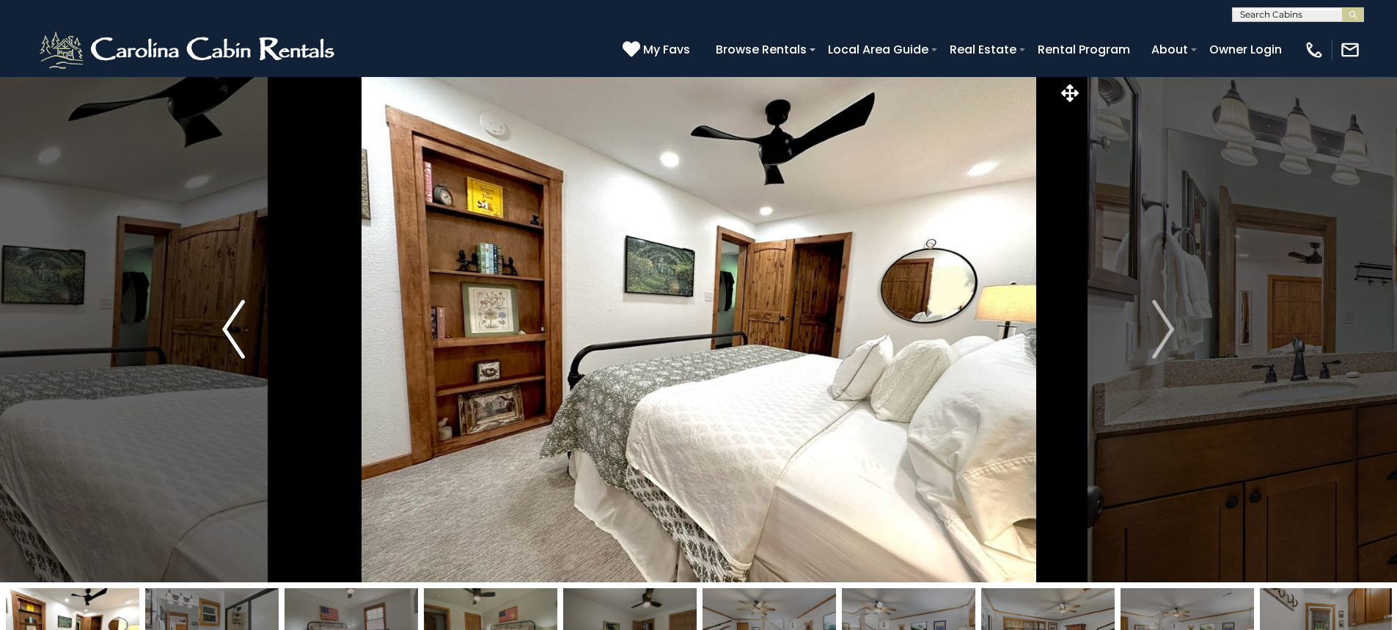
click at [230, 325] on img "Previous" at bounding box center [233, 329] width 22 height 59
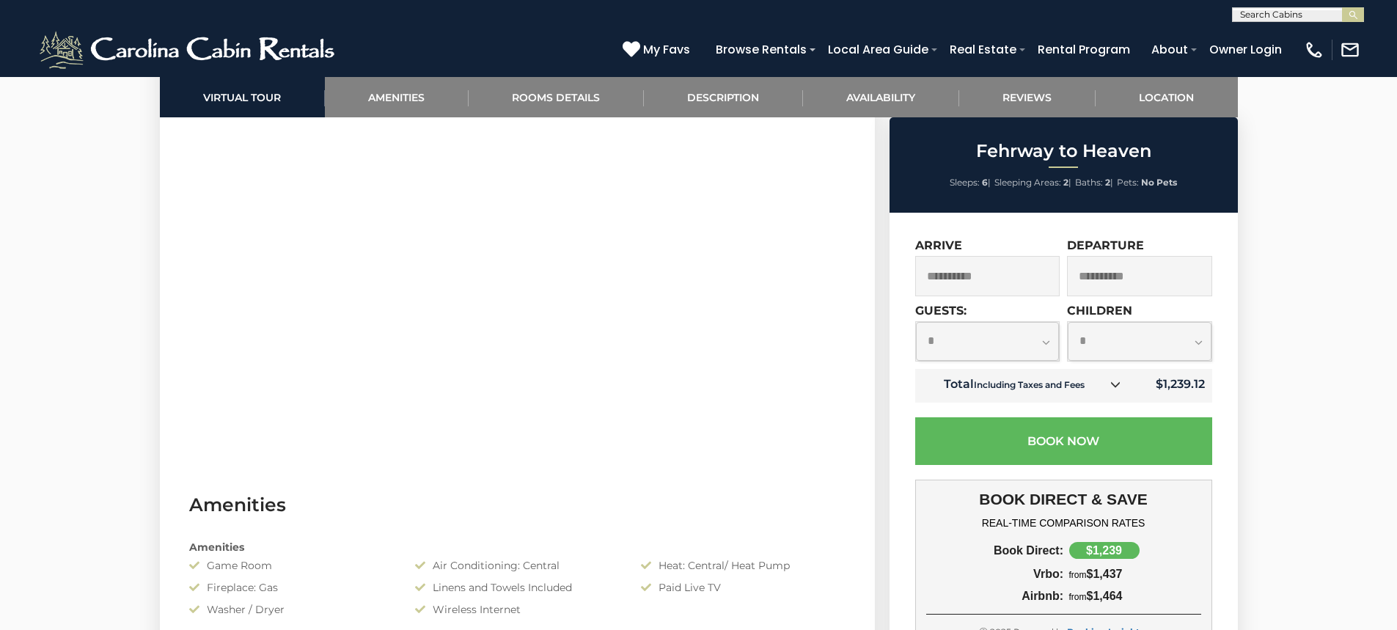
scroll to position [660, 0]
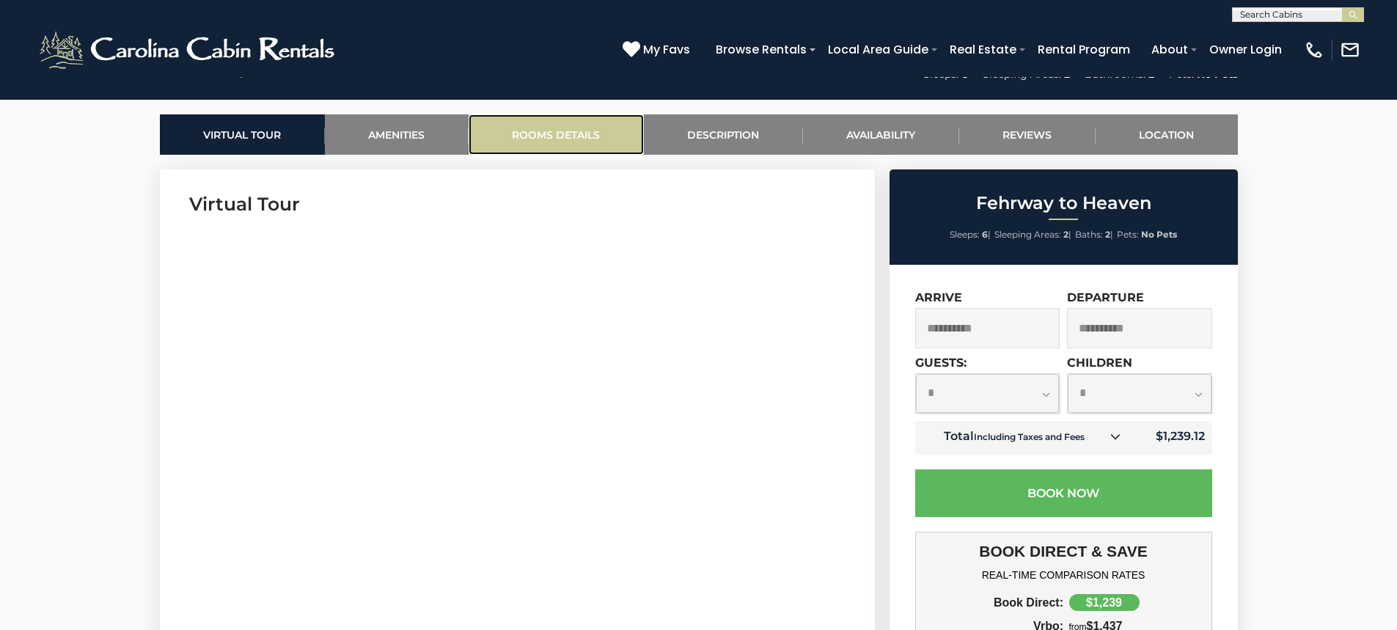
click at [527, 138] on link "Rooms Details" at bounding box center [556, 134] width 175 height 40
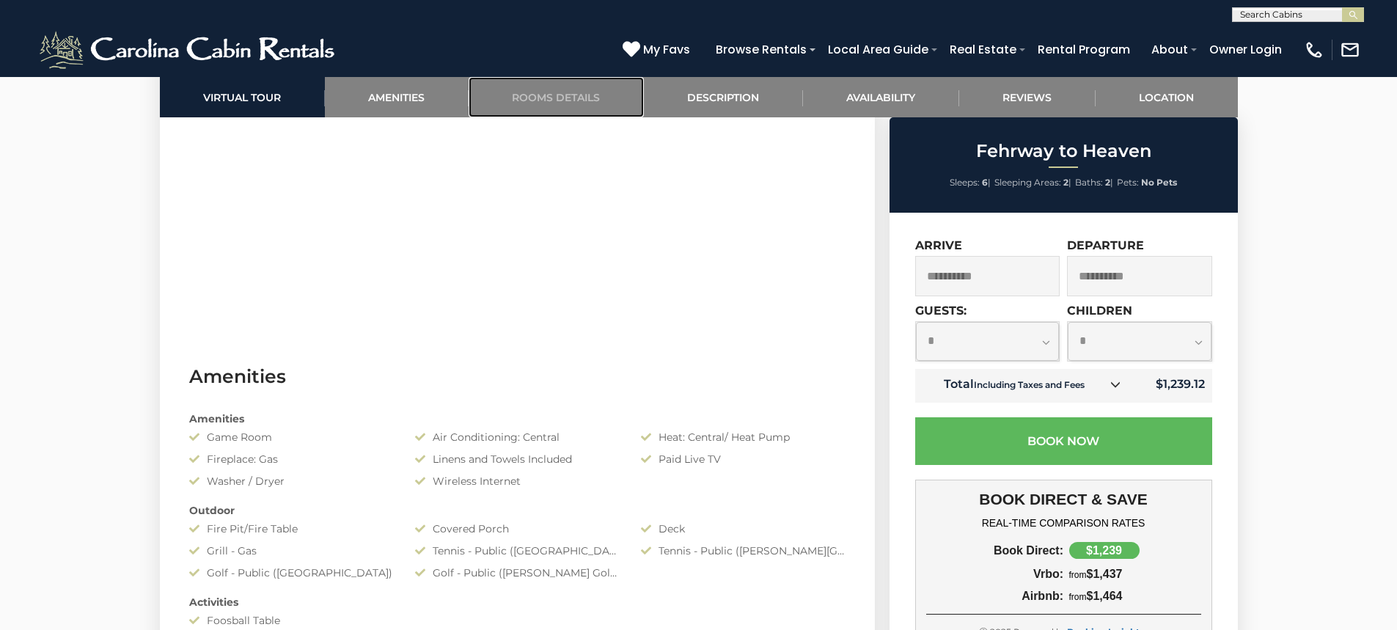
scroll to position [788, 0]
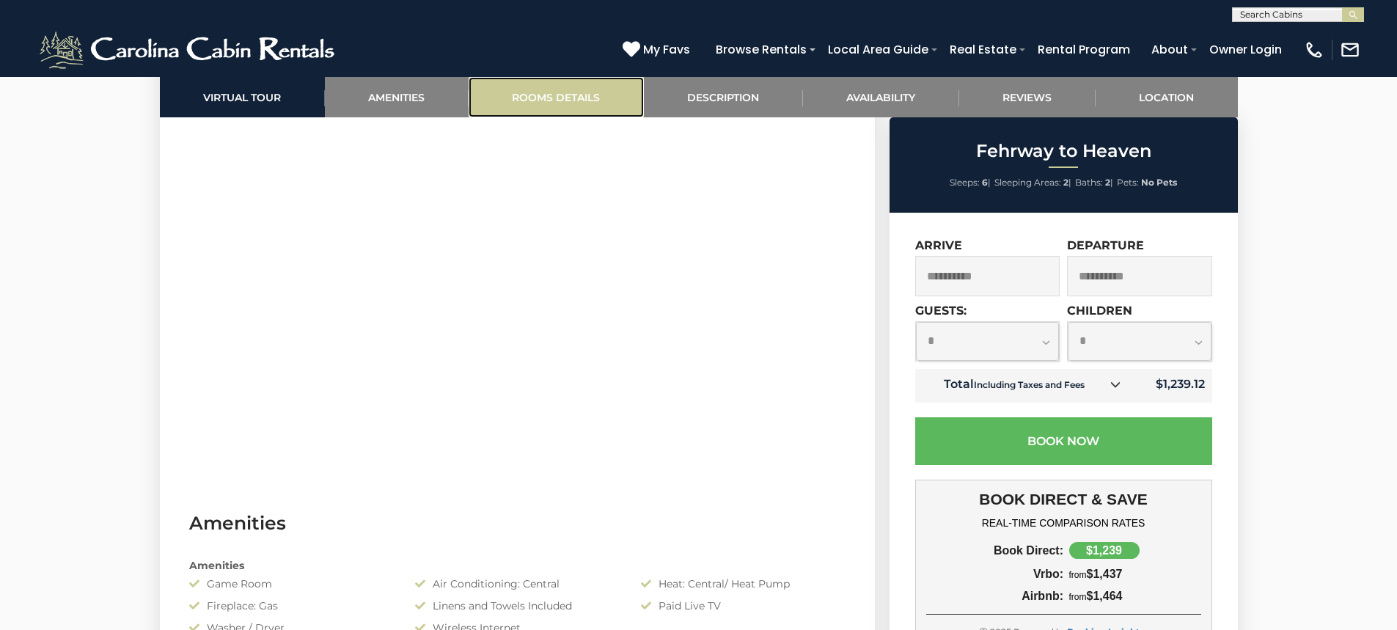
click at [552, 98] on link "Rooms Details" at bounding box center [556, 97] width 175 height 40
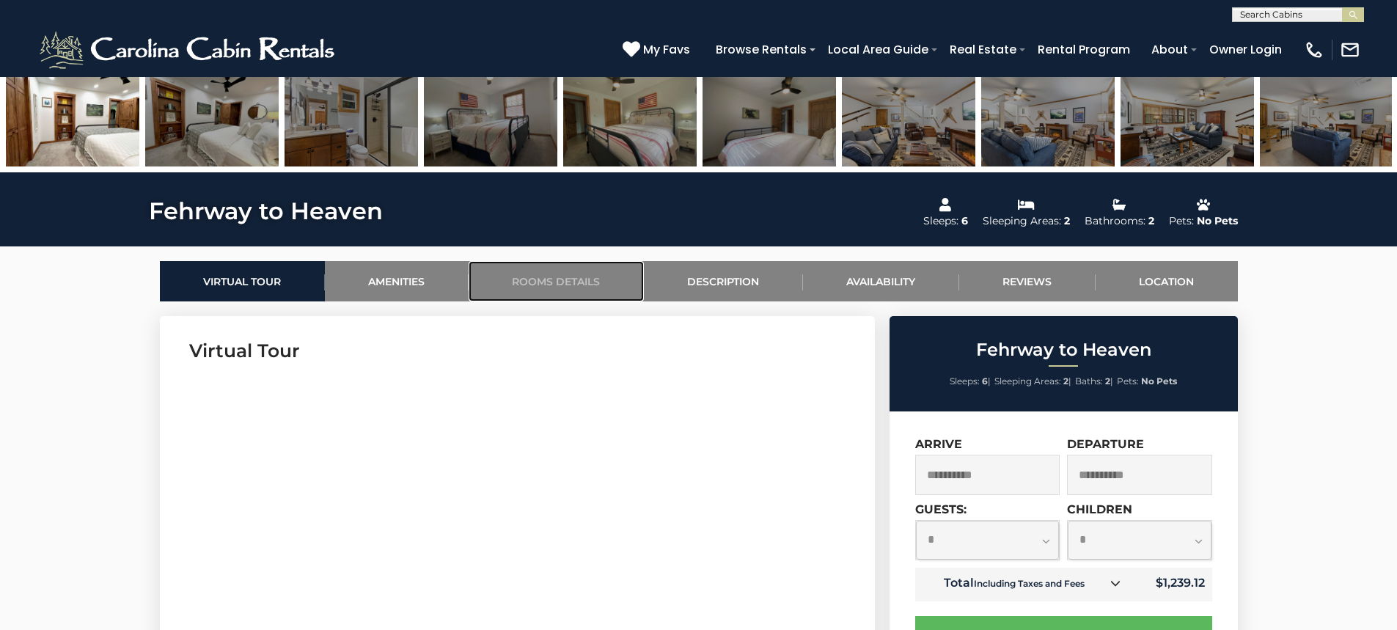
scroll to position [587, 0]
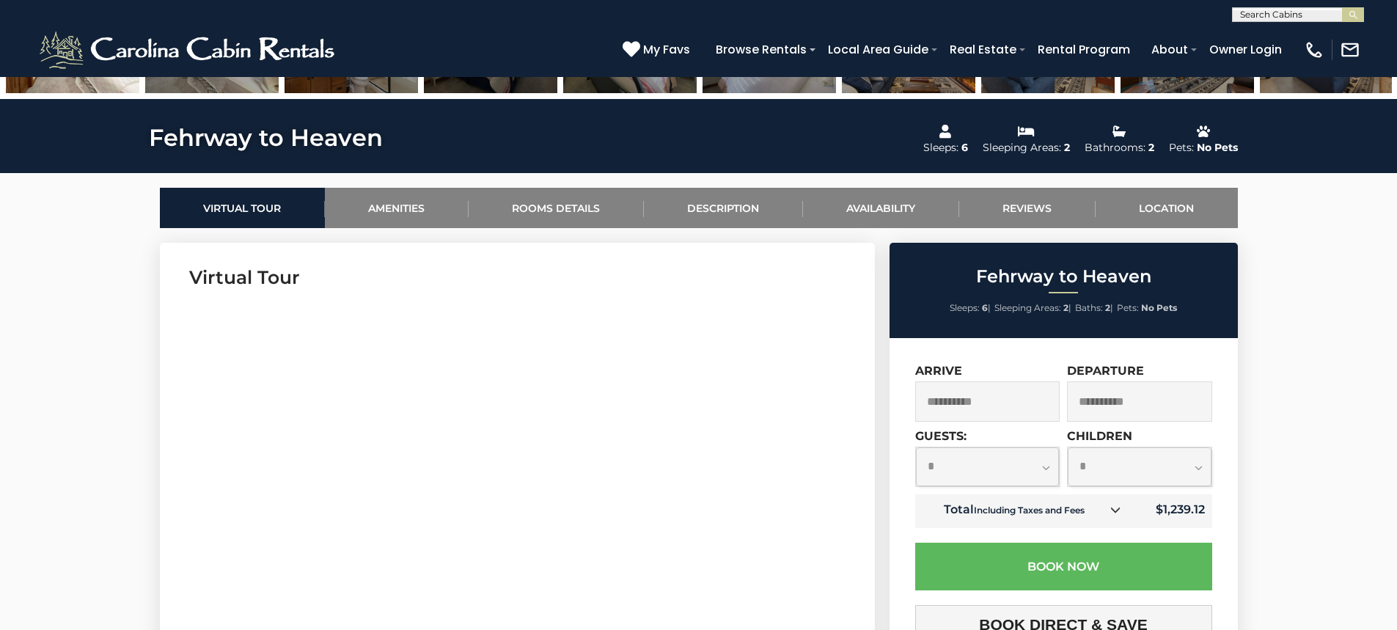
click at [1035, 394] on input "**********" at bounding box center [987, 401] width 145 height 40
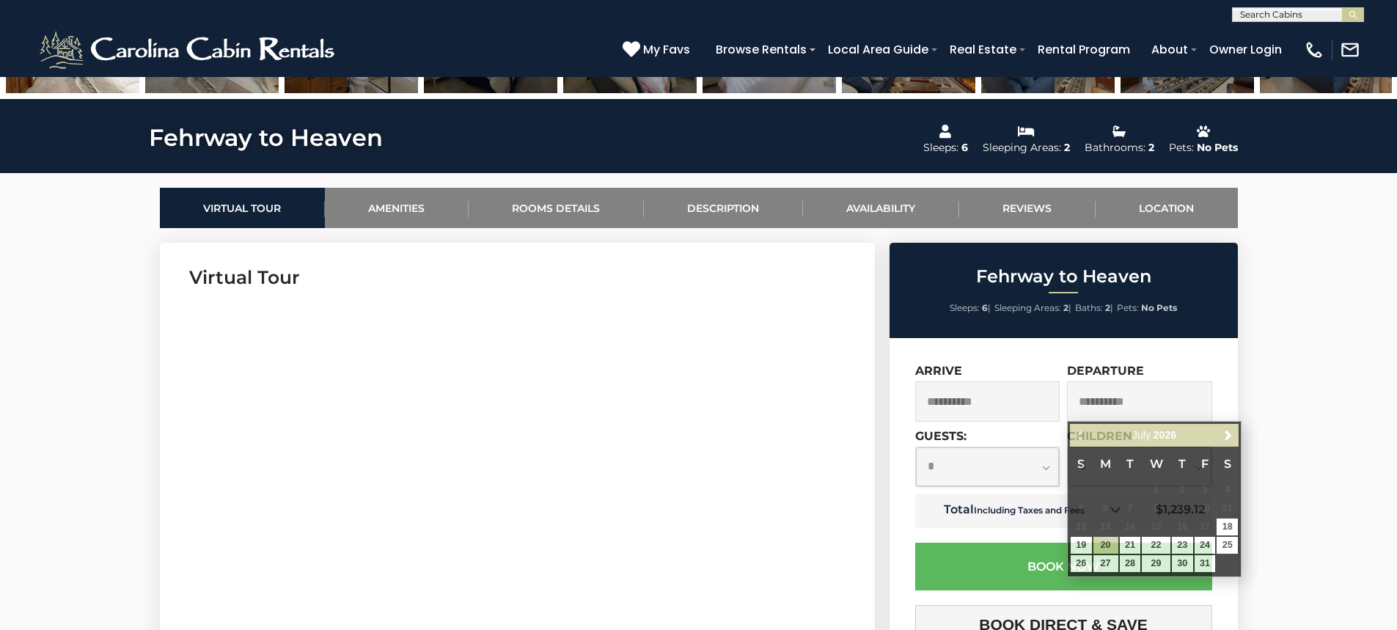
click at [1039, 466] on select "**********" at bounding box center [988, 466] width 144 height 39
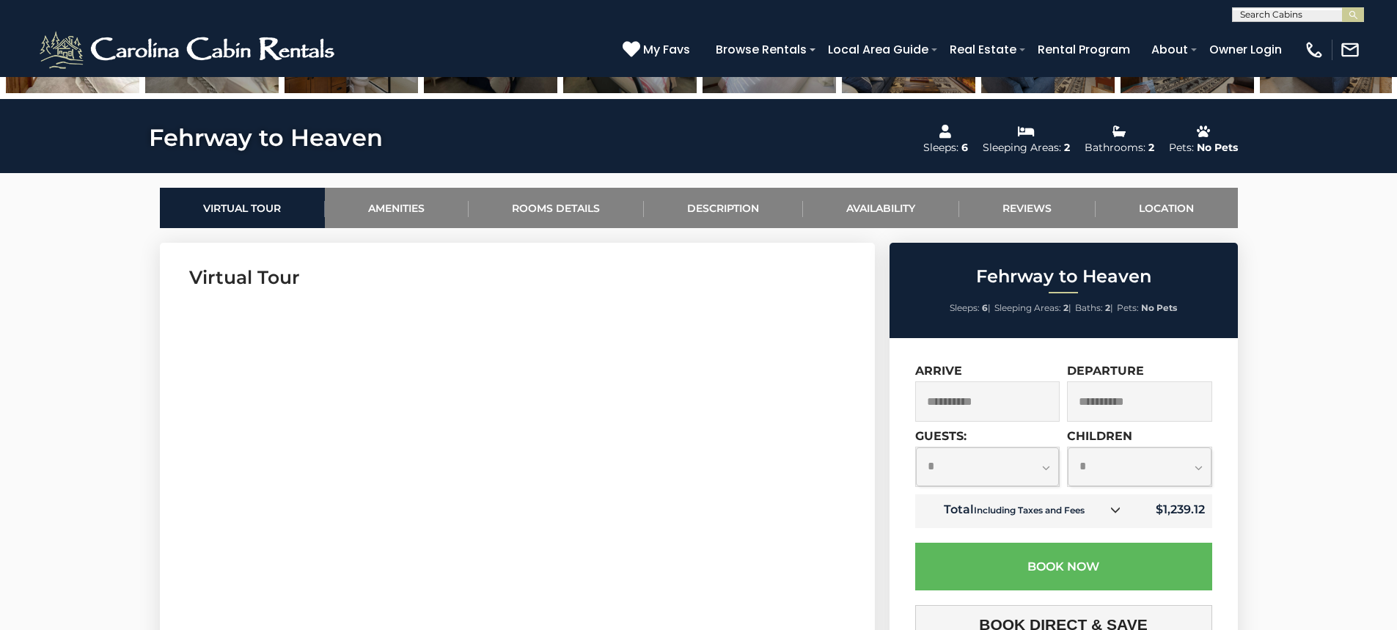
select select "*"
click at [916, 447] on select "**********" at bounding box center [988, 466] width 144 height 39
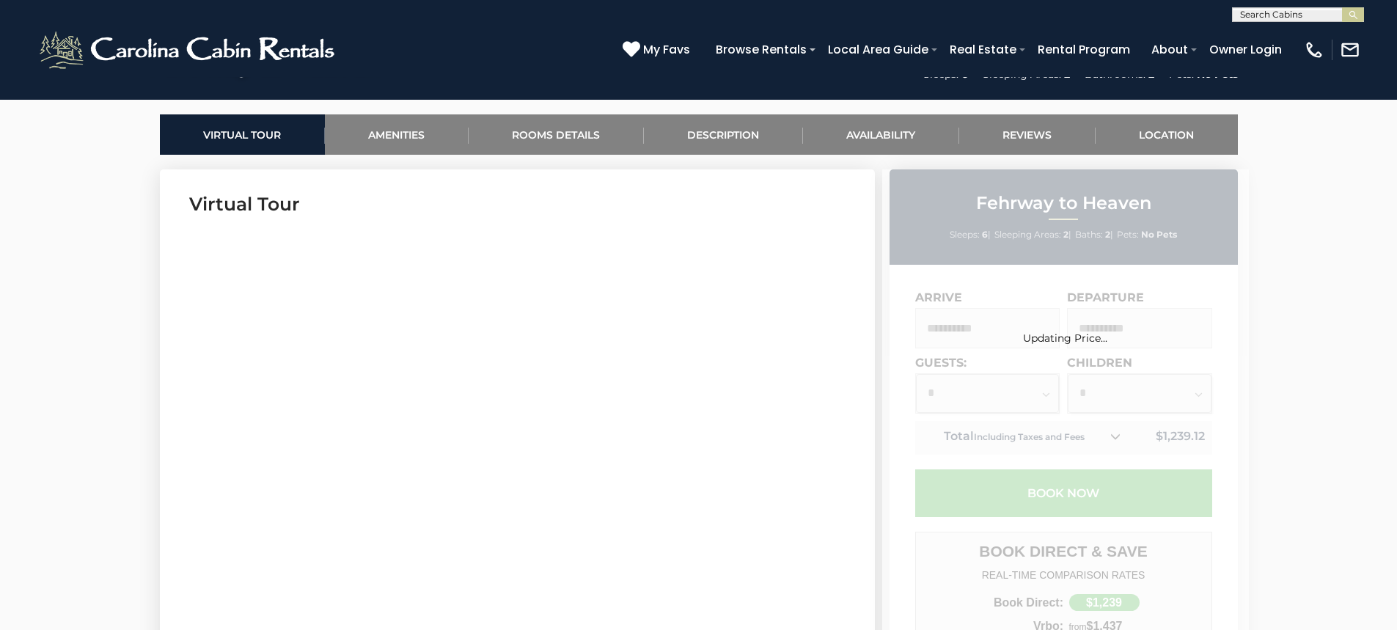
scroll to position [513, 0]
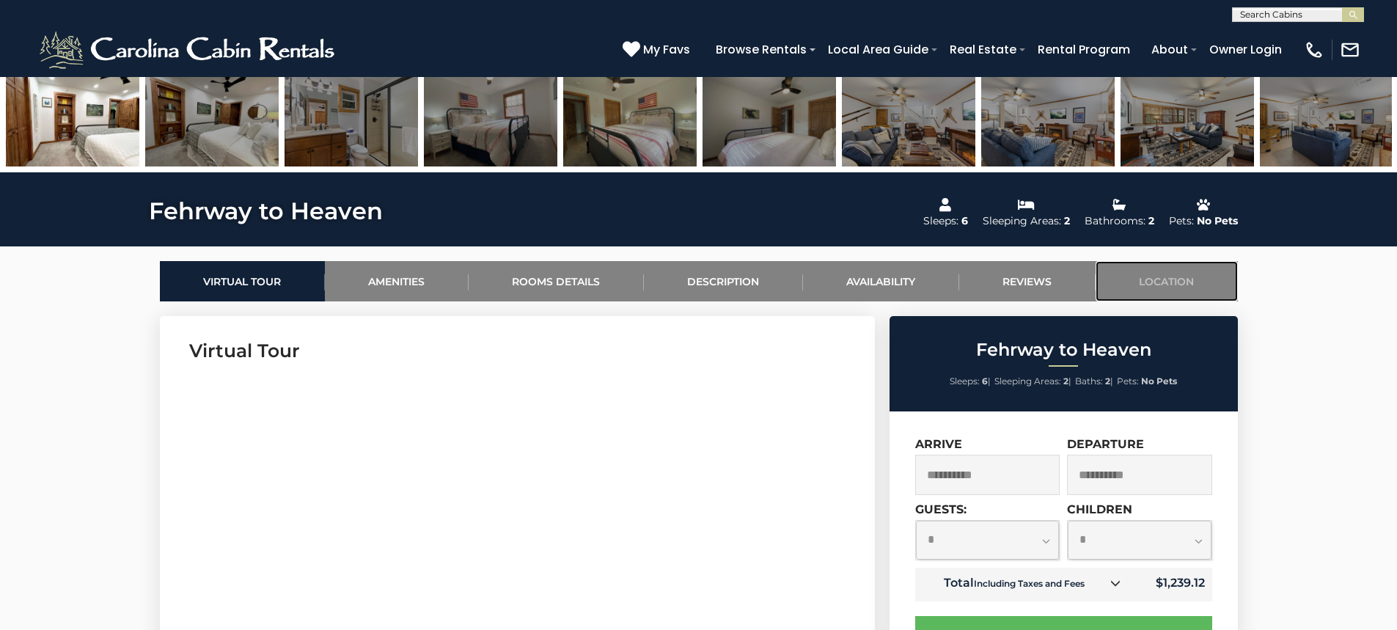
click at [1148, 290] on link "Location" at bounding box center [1167, 281] width 142 height 40
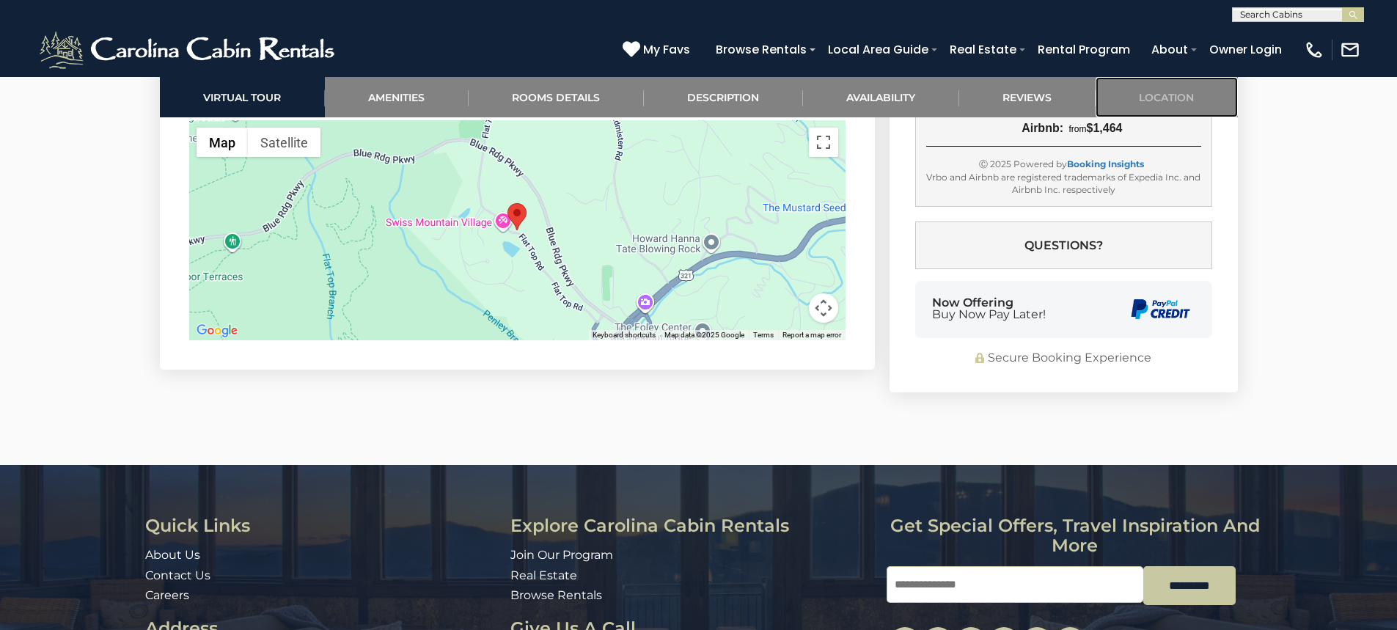
scroll to position [3914, 0]
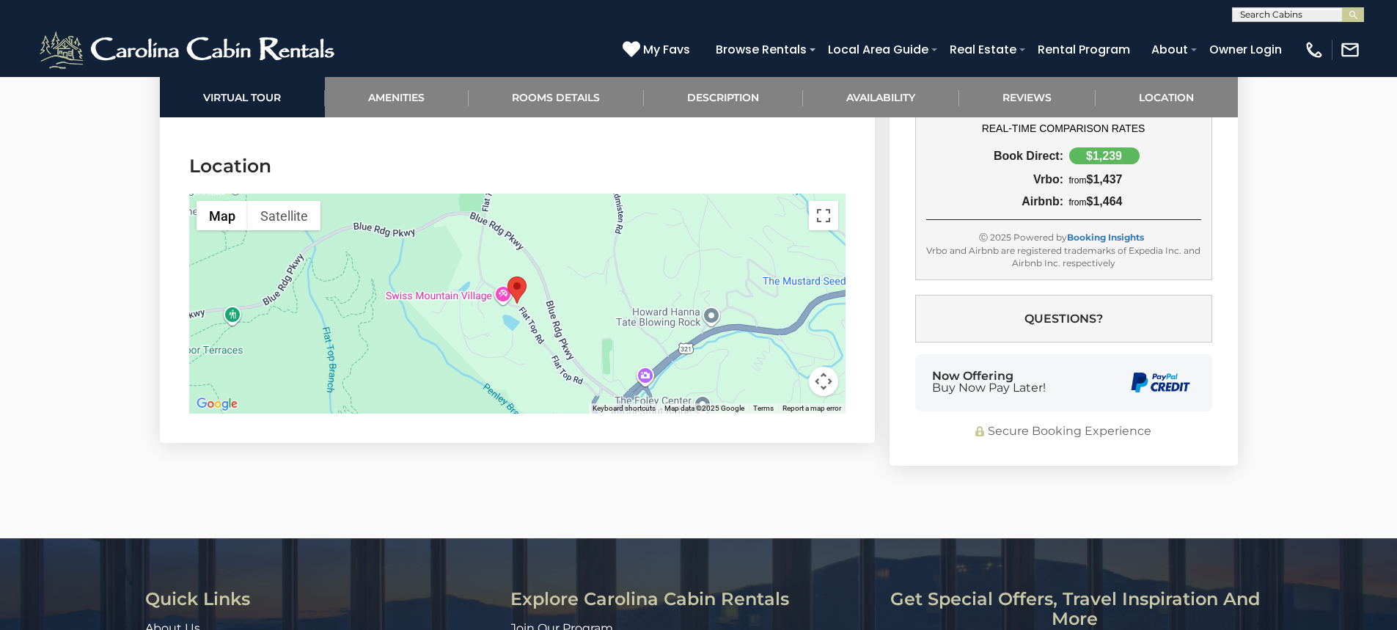
click at [819, 367] on button "Map camera controls" at bounding box center [823, 381] width 29 height 29
click at [794, 367] on button "Zoom out" at bounding box center [786, 381] width 29 height 29
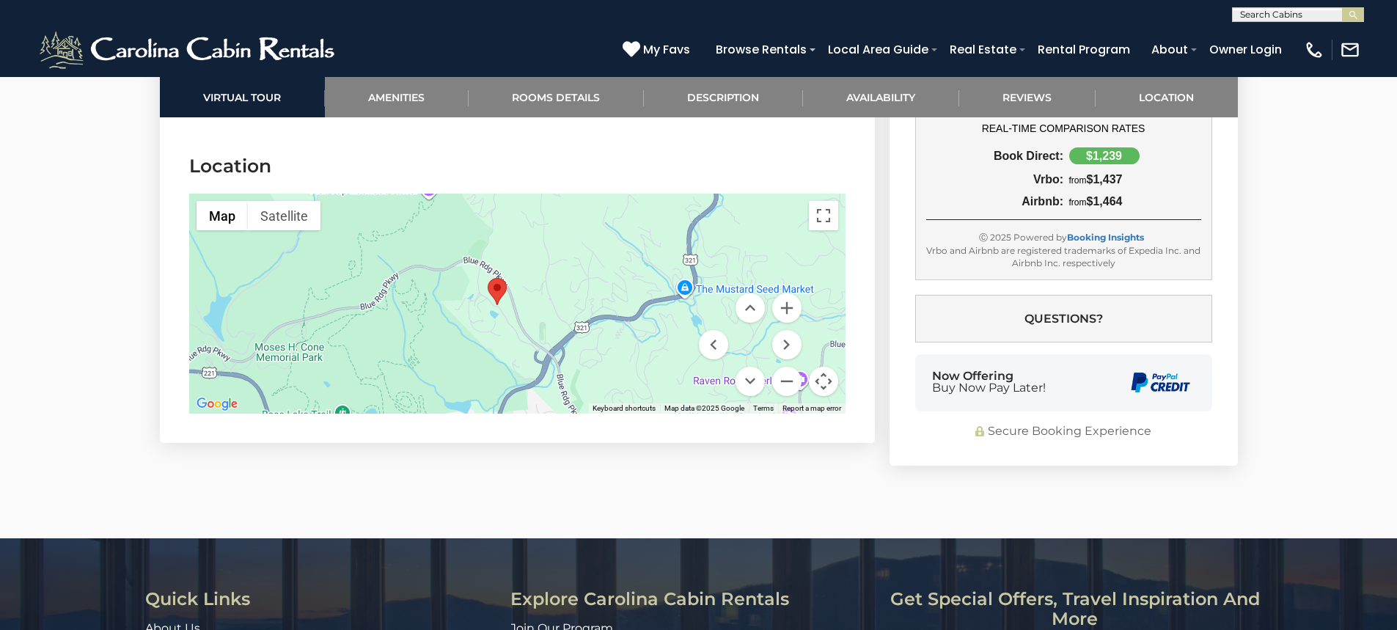
drag, startPoint x: 697, startPoint y: 249, endPoint x: 676, endPoint y: 250, distance: 21.3
click at [676, 250] on div at bounding box center [517, 304] width 656 height 220
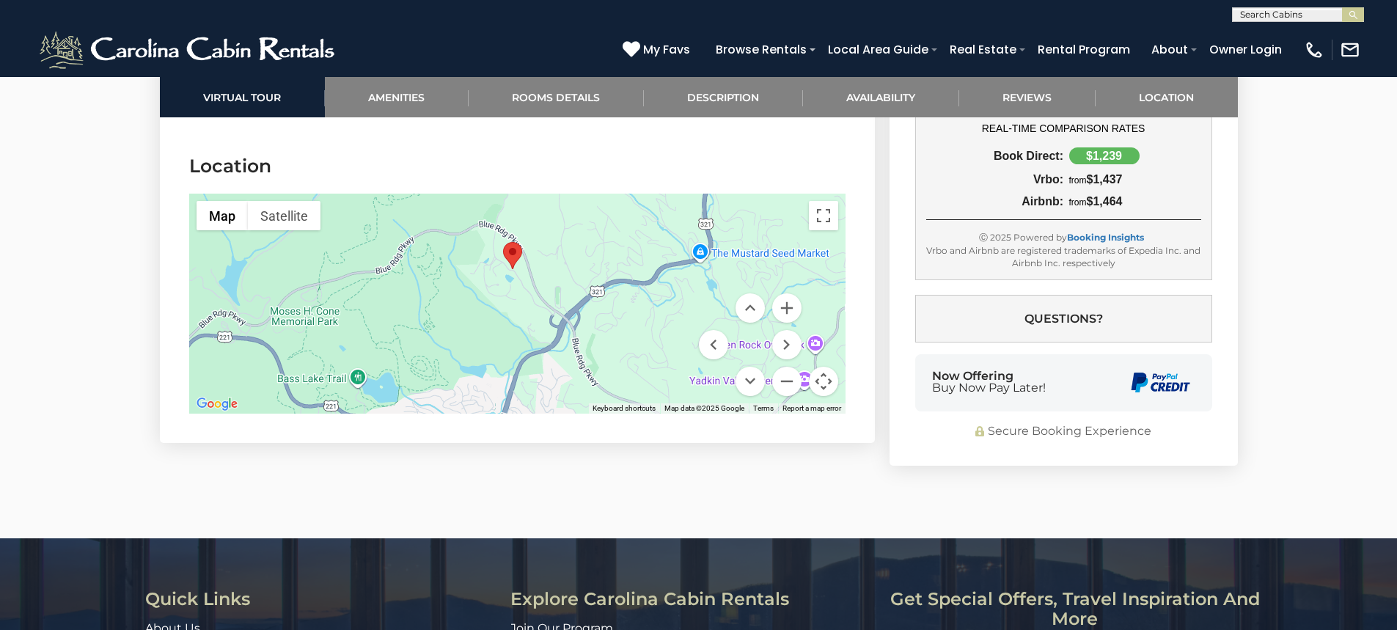
drag, startPoint x: 582, startPoint y: 337, endPoint x: 597, endPoint y: 298, distance: 41.1
click at [597, 298] on div at bounding box center [517, 304] width 656 height 220
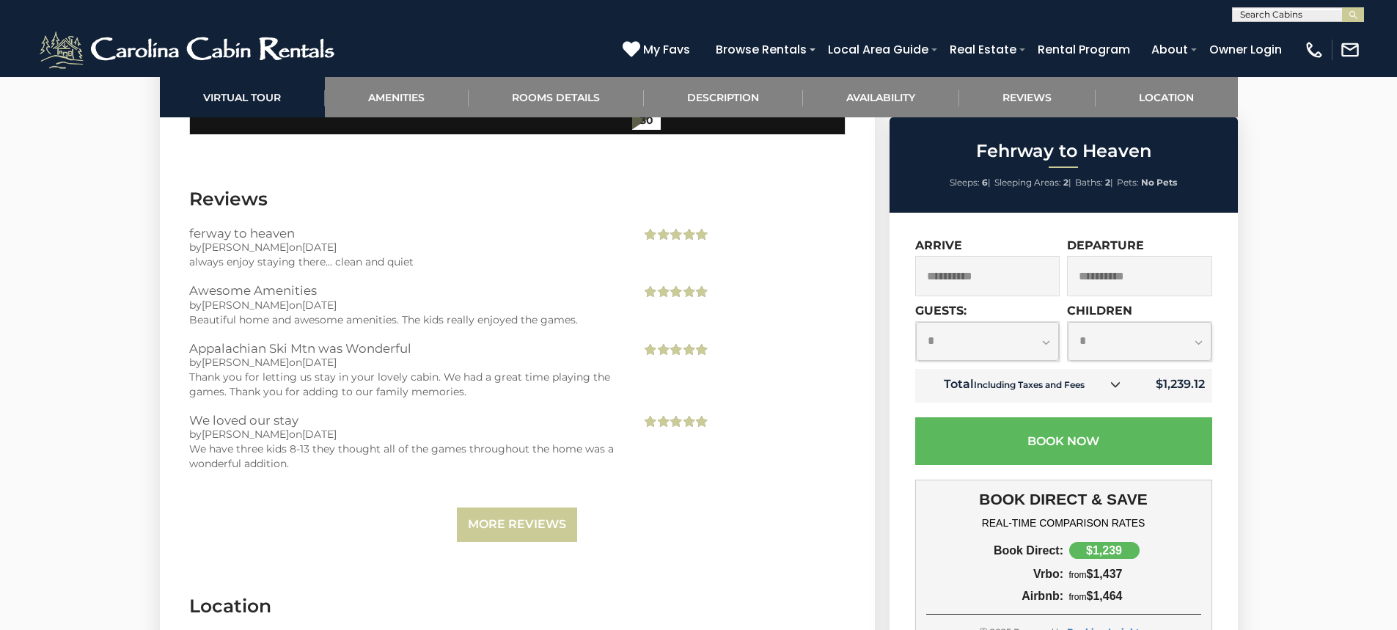
scroll to position [3401, 0]
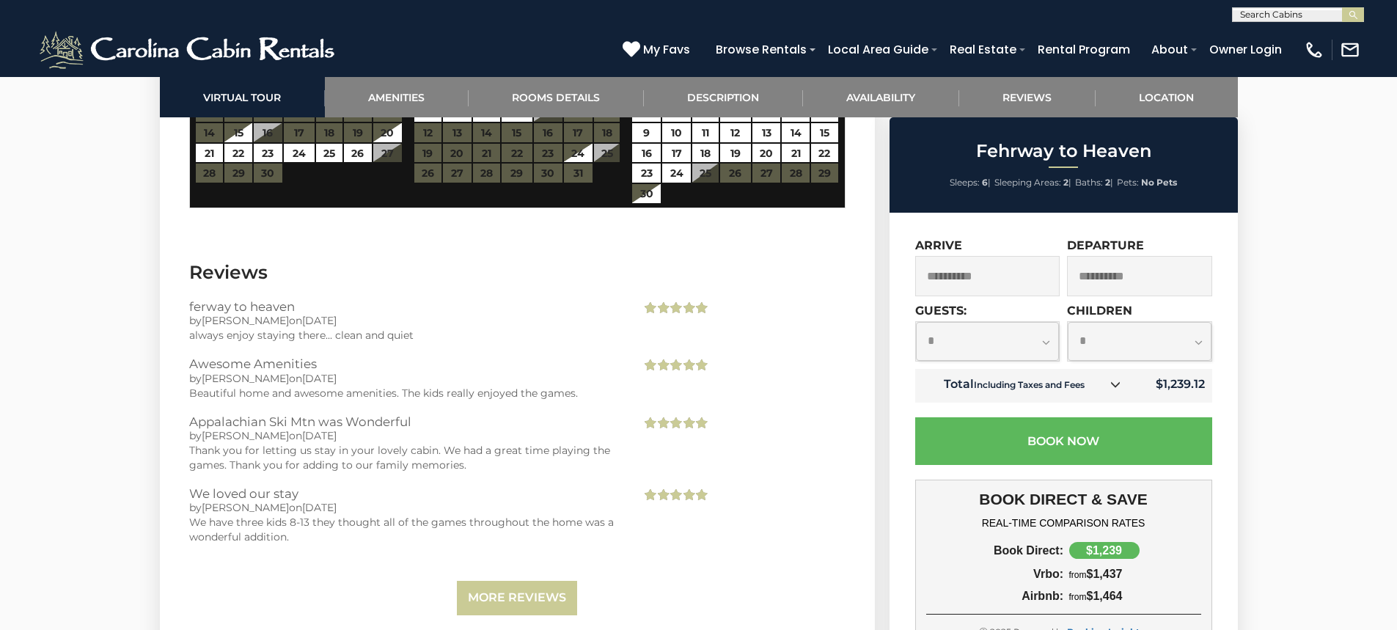
click at [1047, 274] on input "**********" at bounding box center [987, 276] width 145 height 40
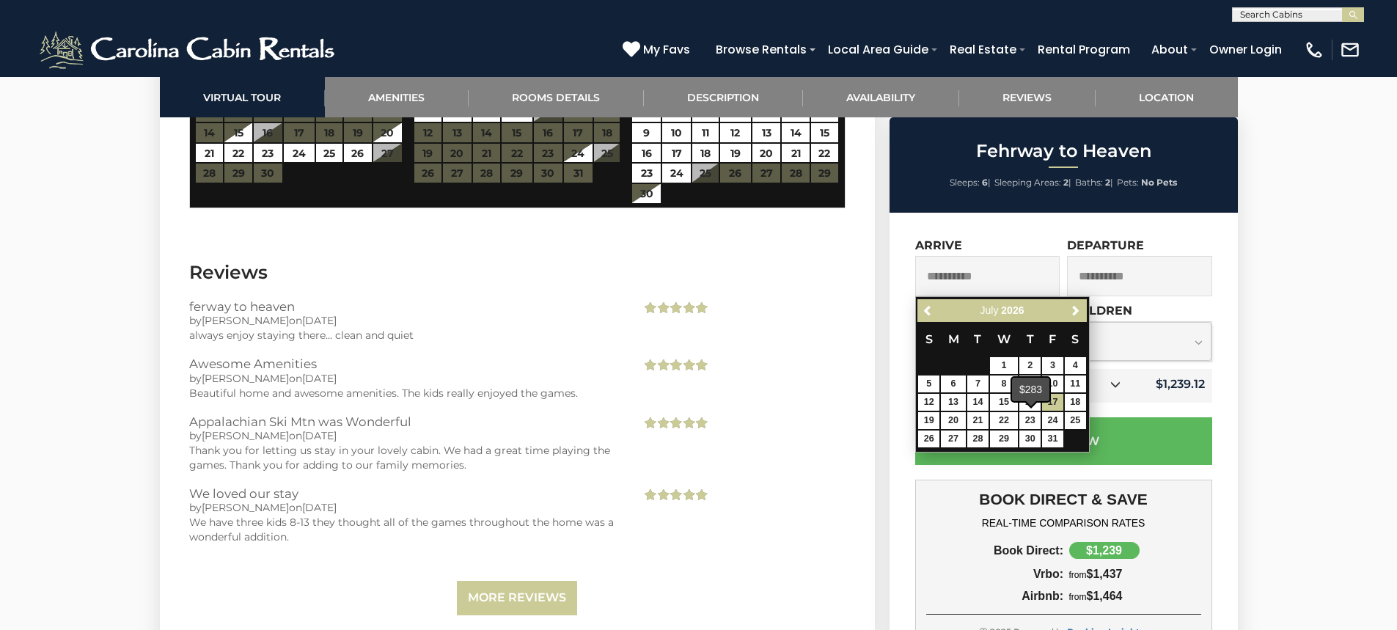
click at [1028, 405] on span at bounding box center [1031, 403] width 12 height 6
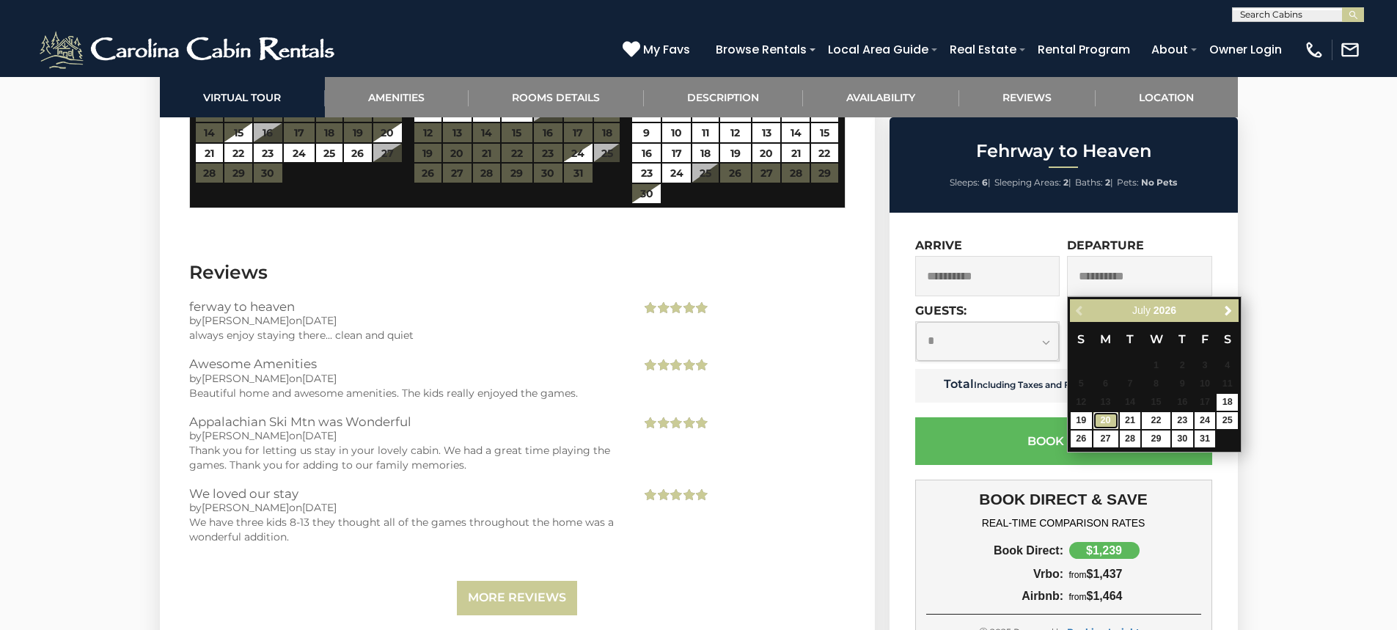
click at [1101, 420] on link "20" at bounding box center [1105, 420] width 25 height 17
click at [1110, 418] on link "20" at bounding box center [1105, 420] width 25 height 17
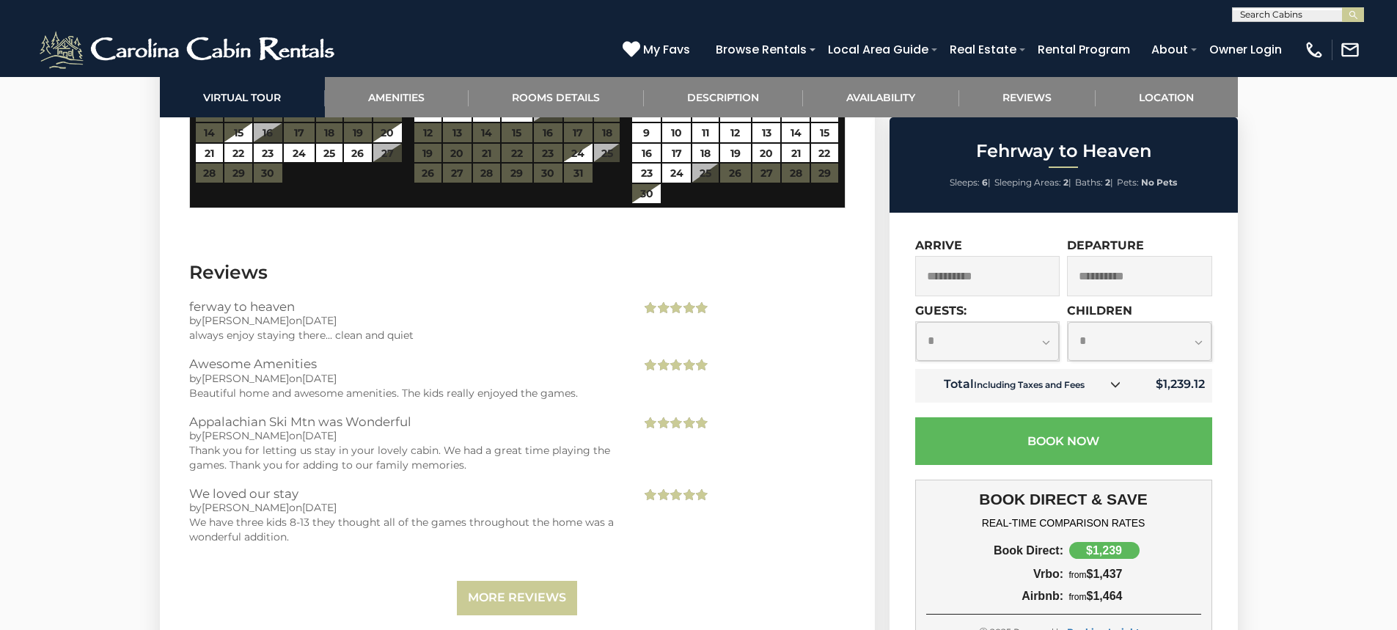
click at [980, 267] on input "**********" at bounding box center [987, 276] width 145 height 40
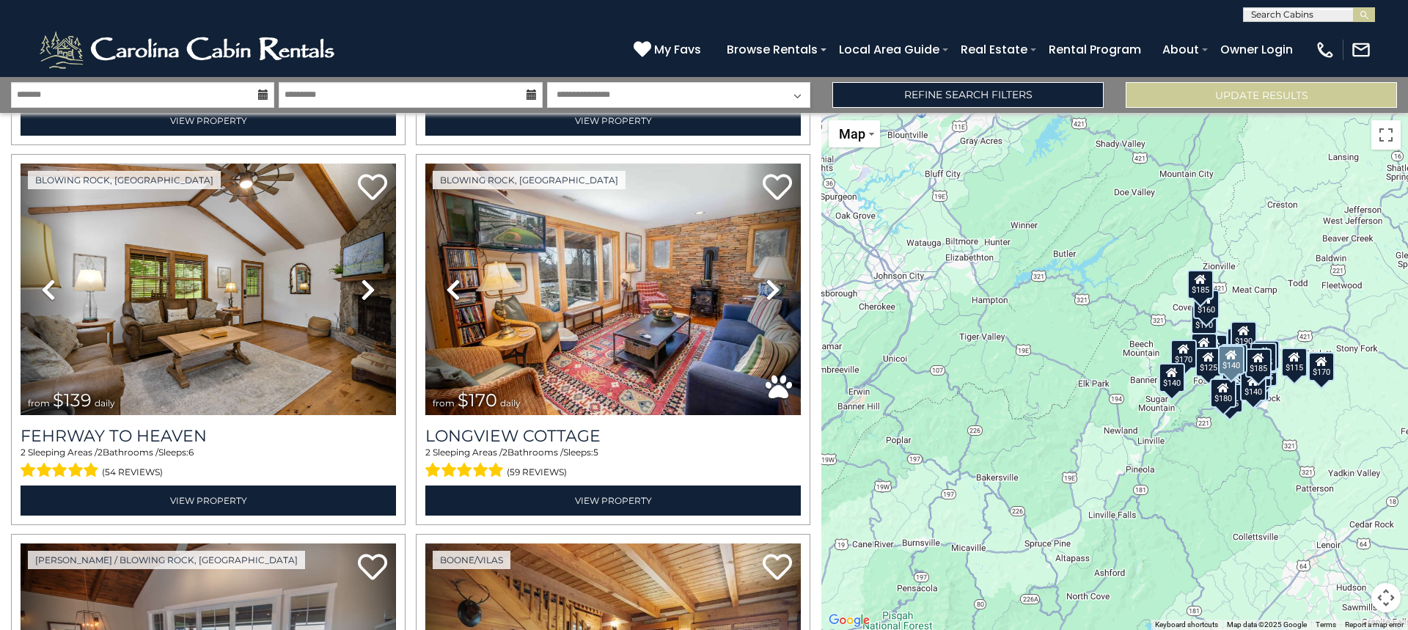
scroll to position [4253, 0]
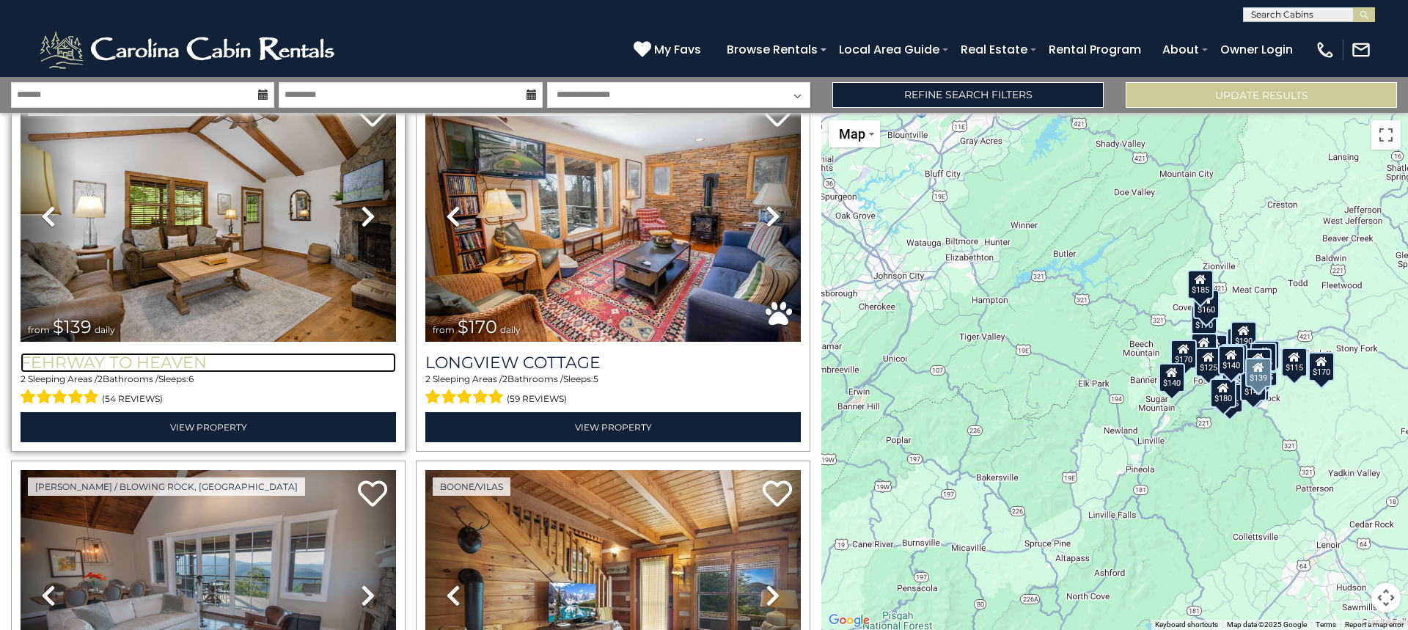
click at [260, 353] on h3 "Fehrway to Heaven" at bounding box center [208, 363] width 375 height 20
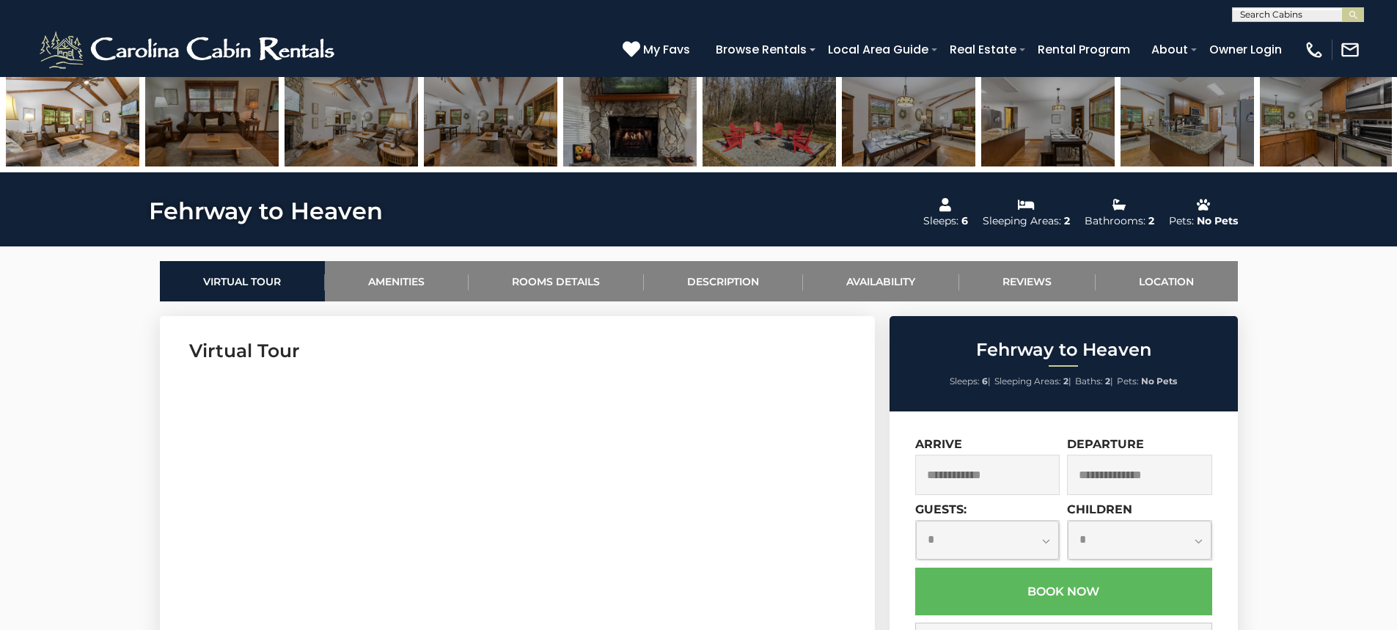
scroll to position [660, 0]
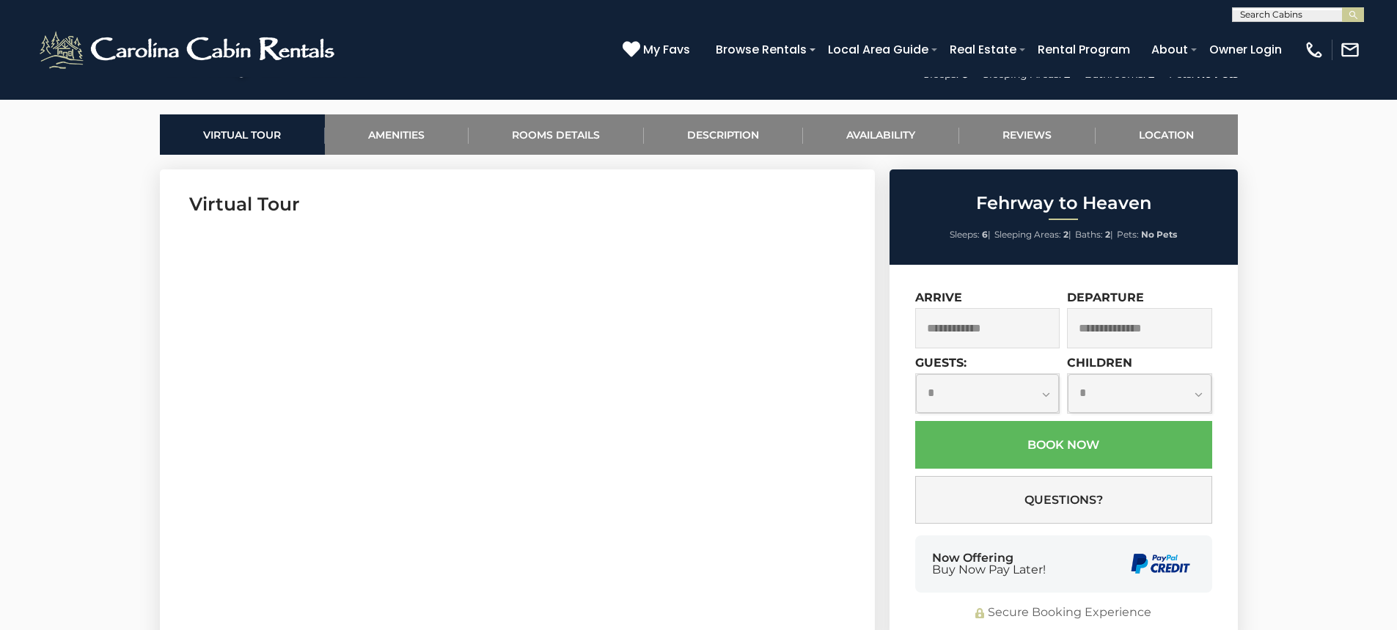
click at [1016, 340] on input "text" at bounding box center [987, 328] width 145 height 40
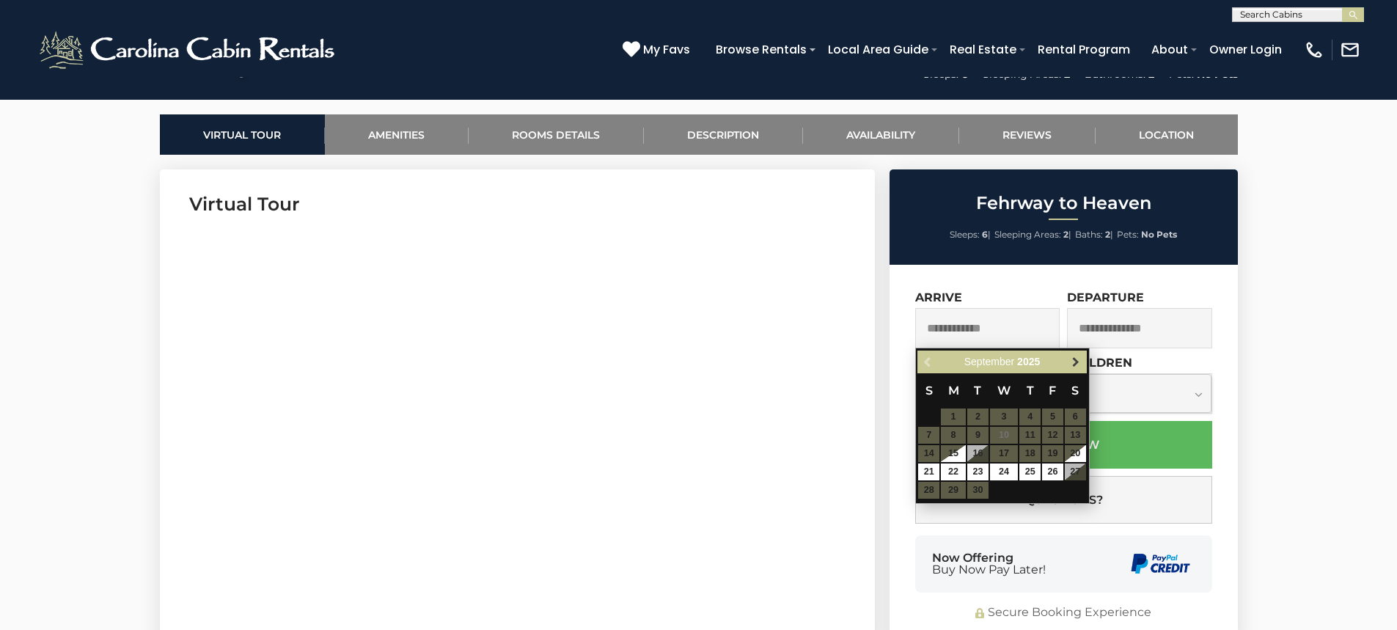
click at [1073, 364] on span "Next" at bounding box center [1076, 362] width 12 height 12
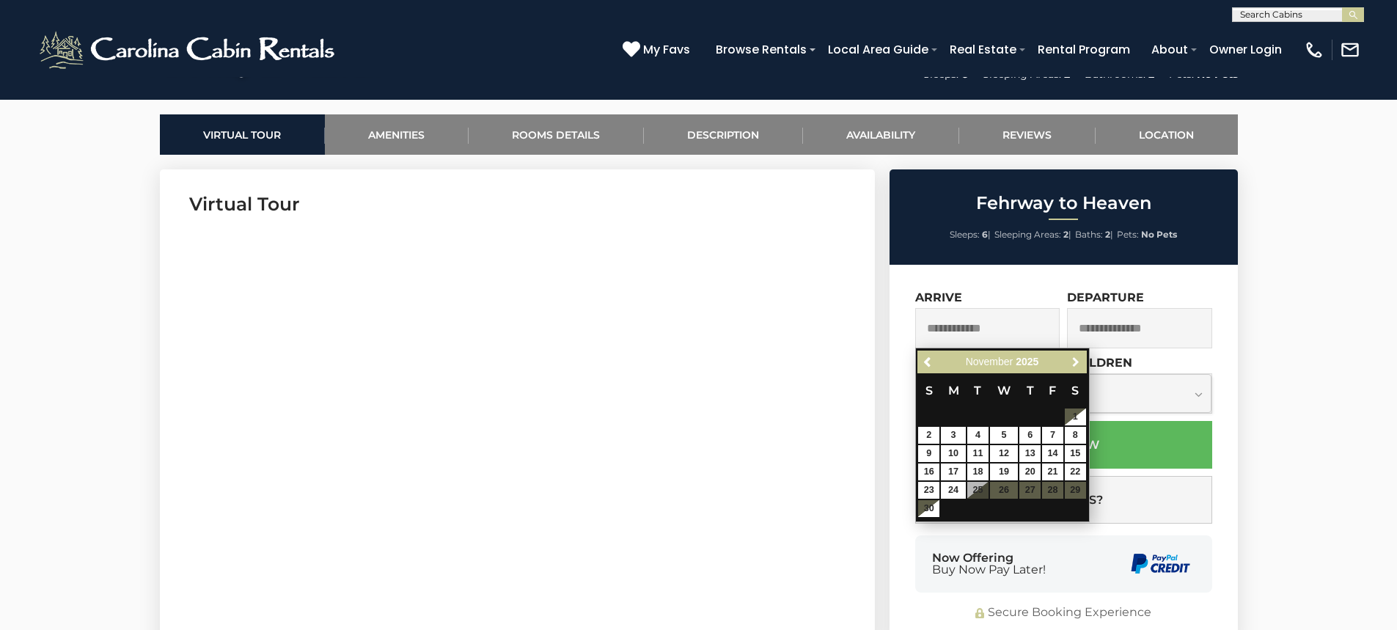
click at [1073, 364] on span "Next" at bounding box center [1076, 362] width 12 height 12
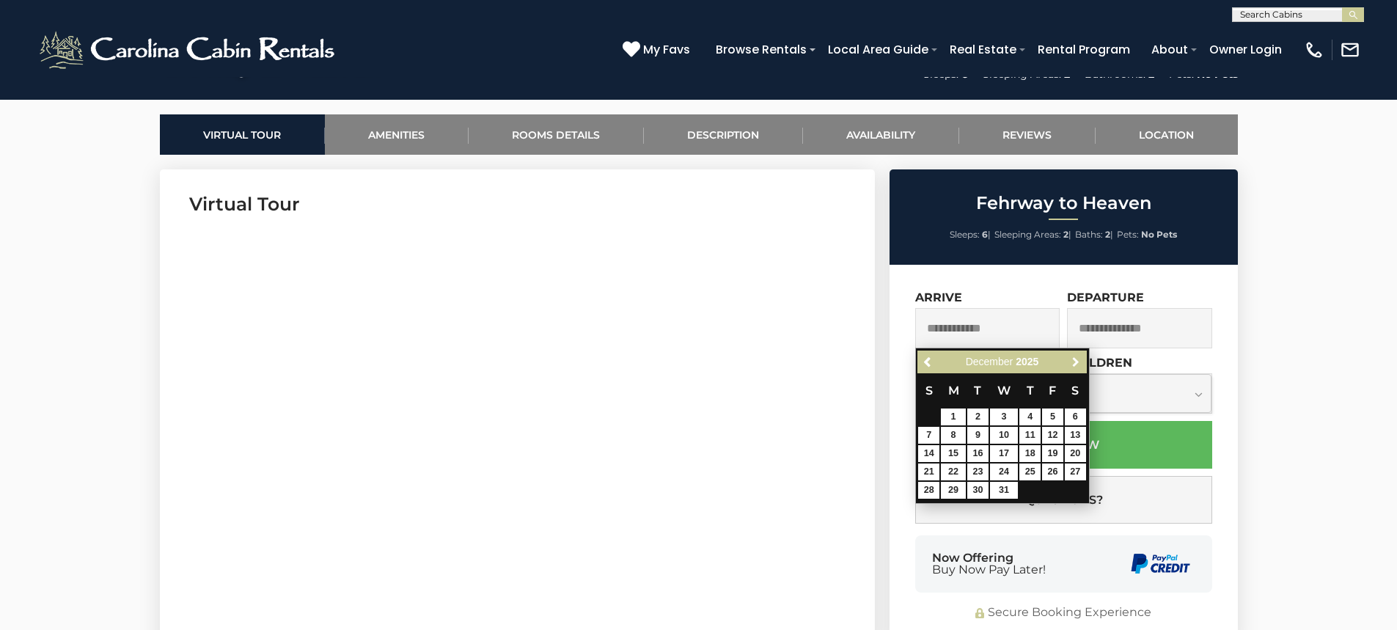
click at [1073, 364] on span "Next" at bounding box center [1076, 362] width 12 height 12
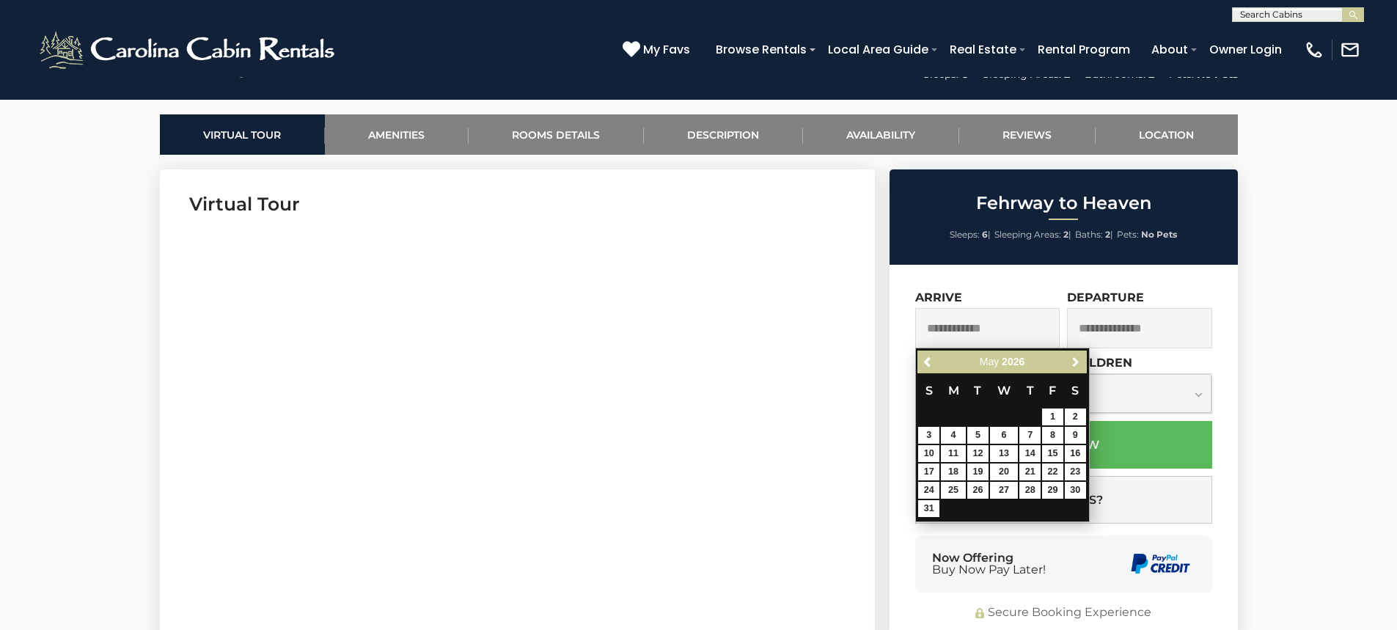
click at [1073, 364] on span "Next" at bounding box center [1076, 362] width 12 height 12
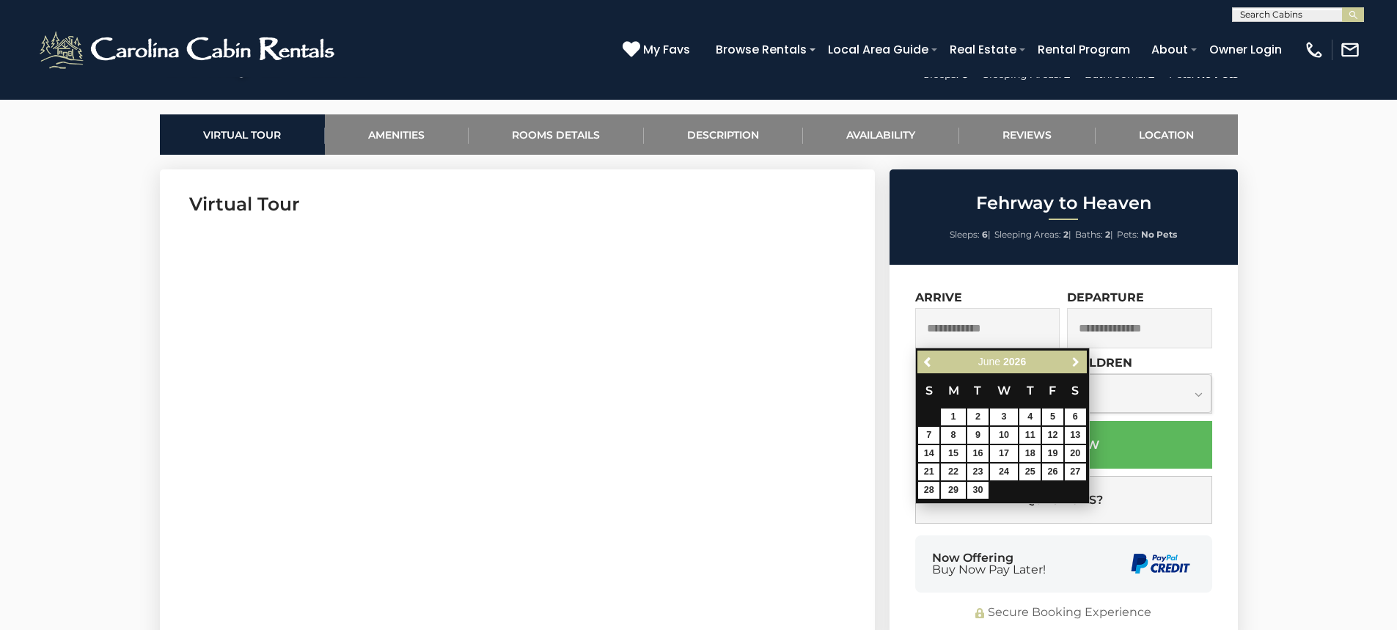
click at [1073, 364] on span "Next" at bounding box center [1076, 362] width 12 height 12
click at [1032, 455] on link "16" at bounding box center [1029, 453] width 21 height 17
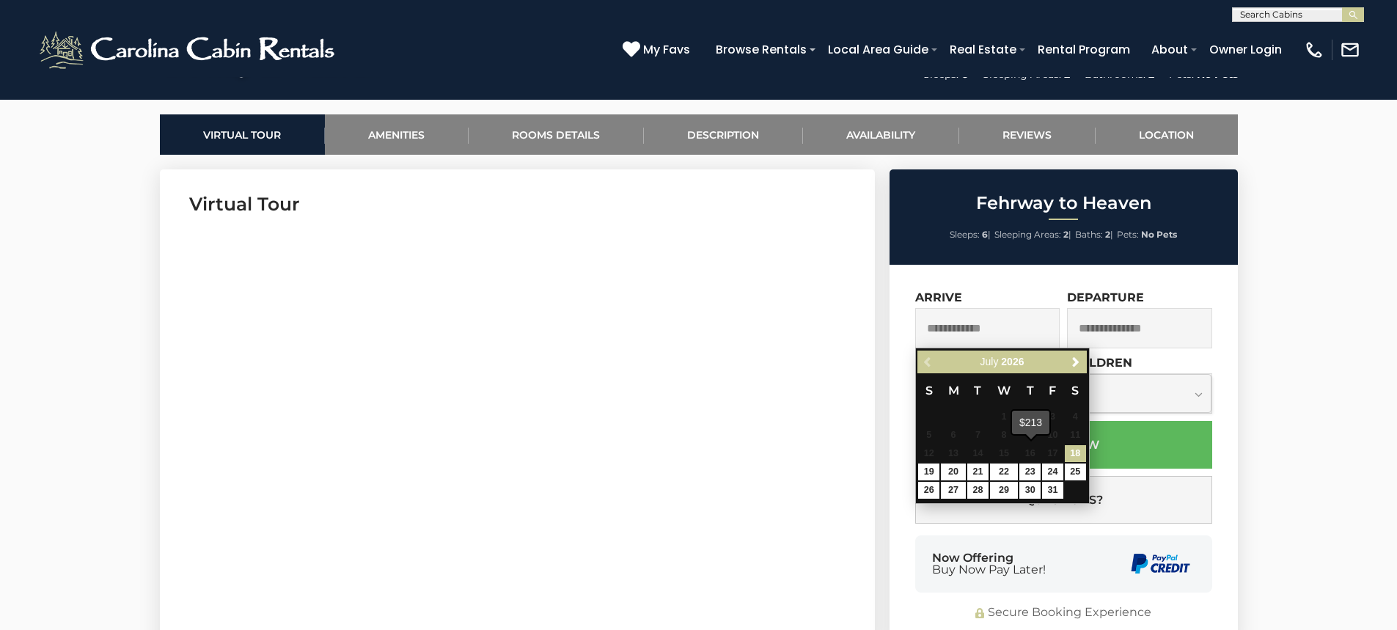
type input "**********"
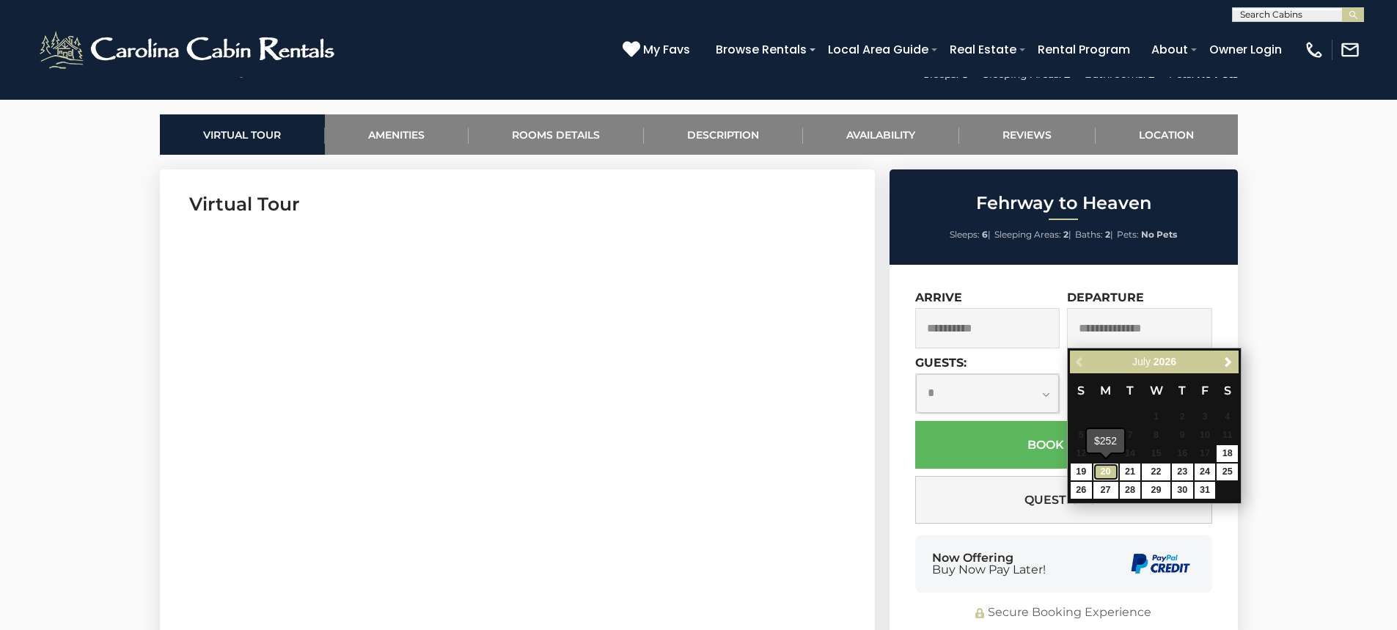
click at [1106, 474] on link "20" at bounding box center [1105, 471] width 25 height 17
click at [1105, 470] on link "20" at bounding box center [1105, 471] width 25 height 17
type input "**********"
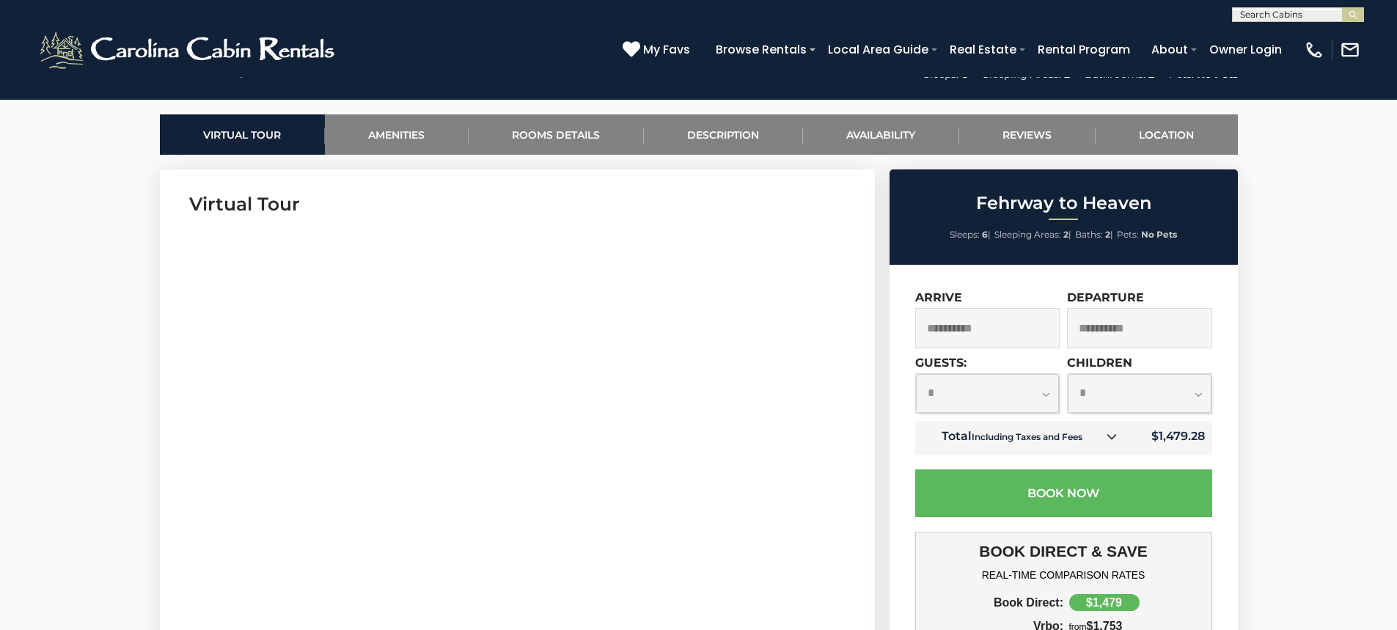
click at [1048, 392] on select "**********" at bounding box center [988, 393] width 144 height 39
select select "*"
click at [916, 374] on select "**********" at bounding box center [988, 393] width 144 height 39
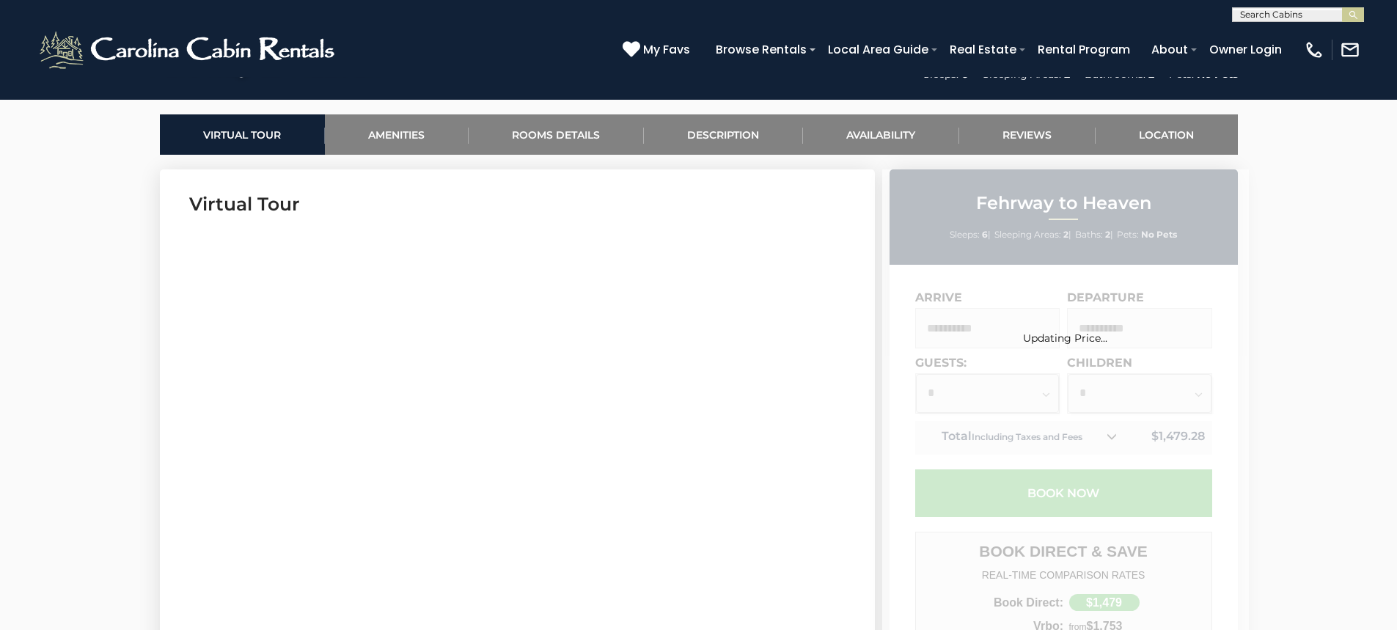
scroll to position [880, 0]
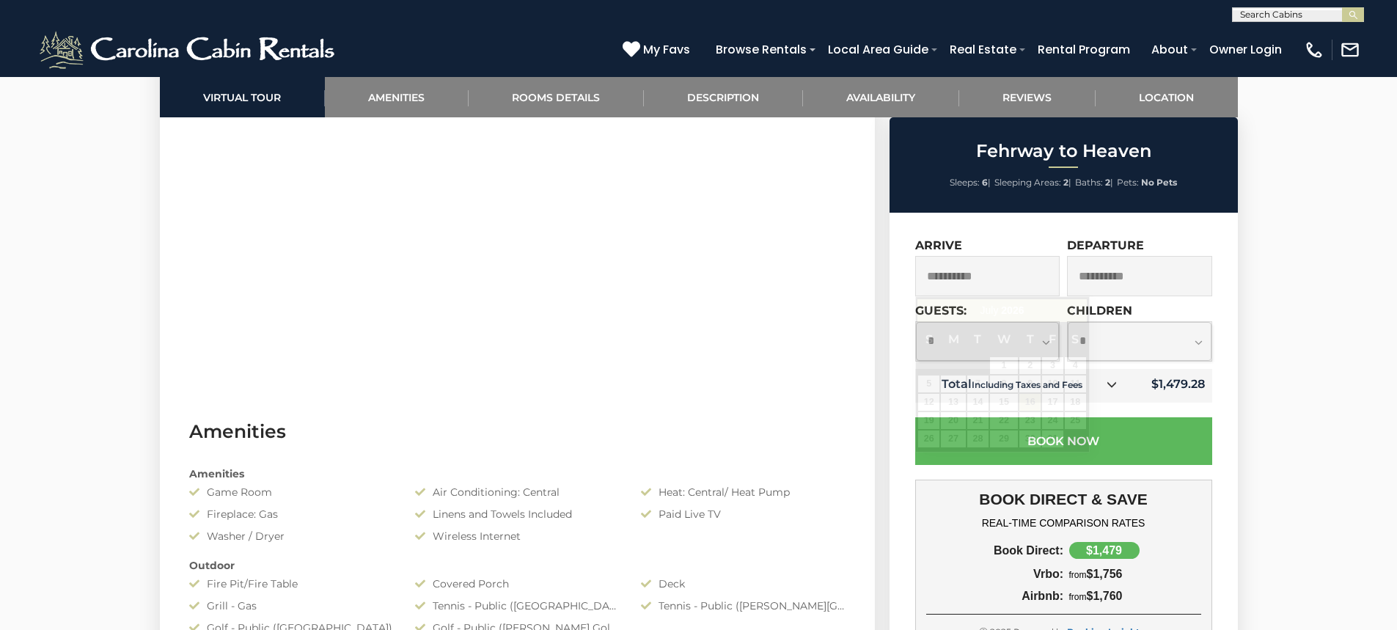
click at [1022, 282] on input "**********" at bounding box center [987, 276] width 145 height 40
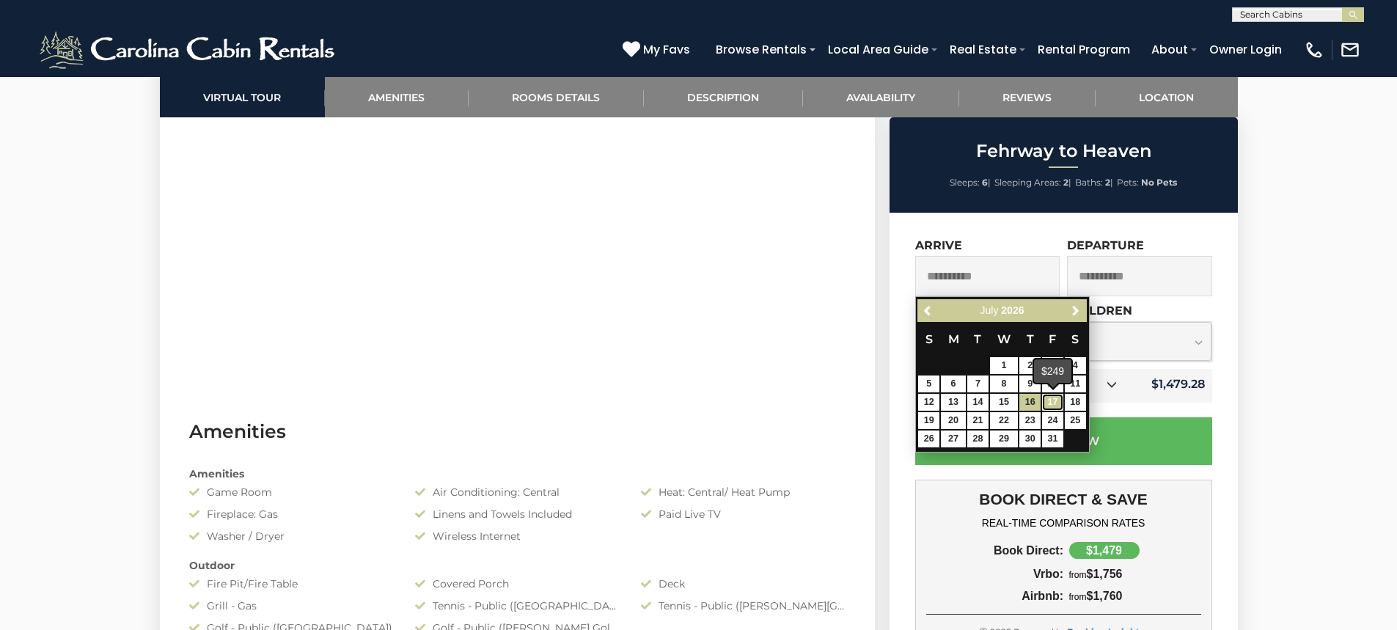
click at [1051, 401] on link "17" at bounding box center [1052, 402] width 21 height 17
type input "**********"
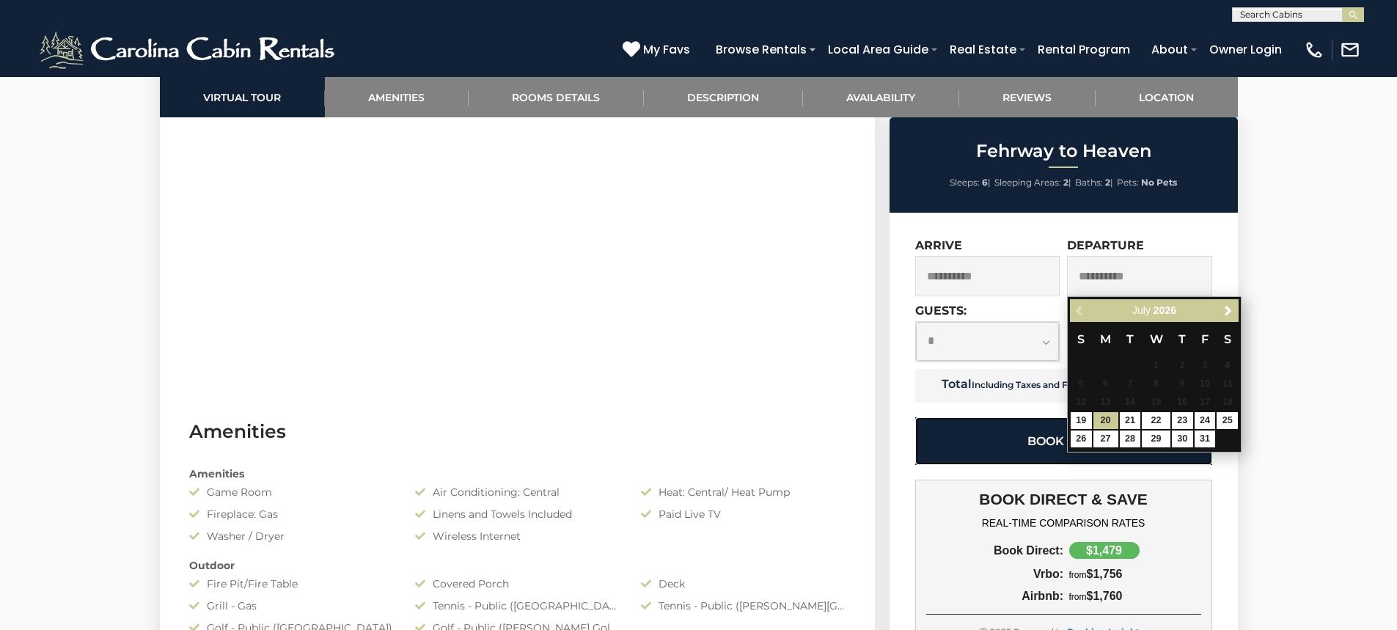
click at [997, 442] on button "Book Now" at bounding box center [1063, 441] width 297 height 48
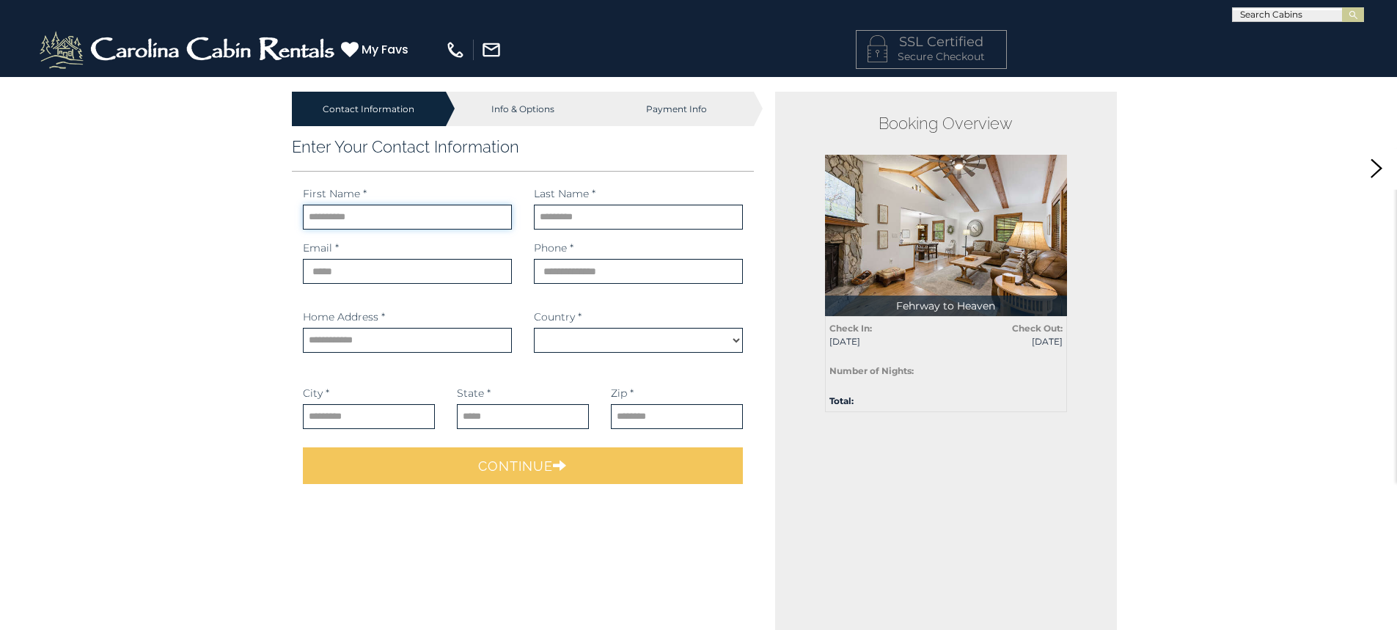
click at [447, 208] on input "text" at bounding box center [407, 217] width 209 height 25
click at [429, 214] on input "text" at bounding box center [407, 217] width 209 height 25
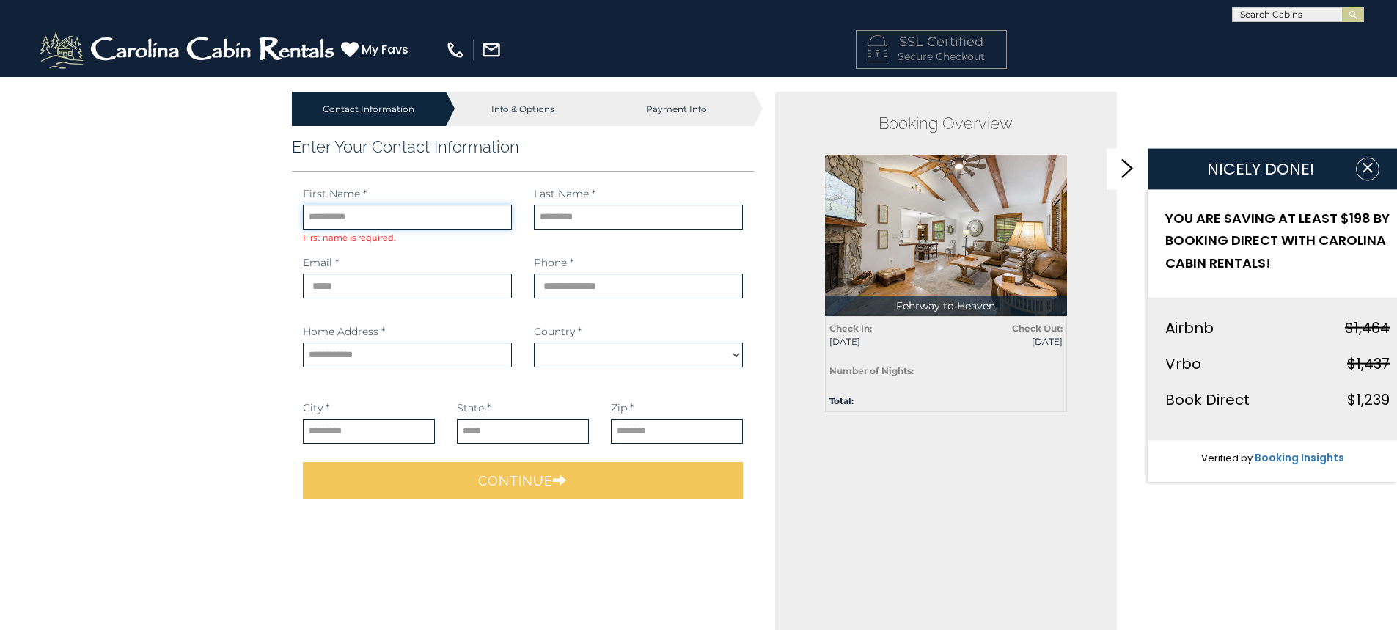
select select "*********"
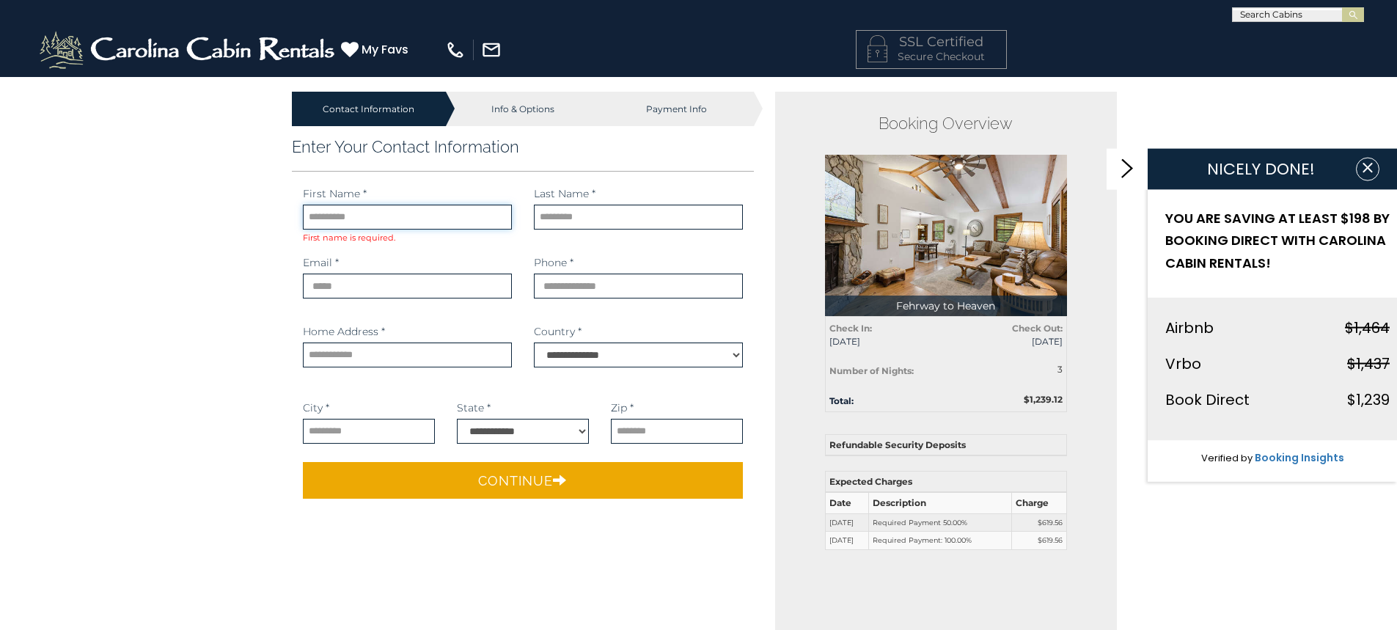
type input "*****"
type input "*******"
type input "**********"
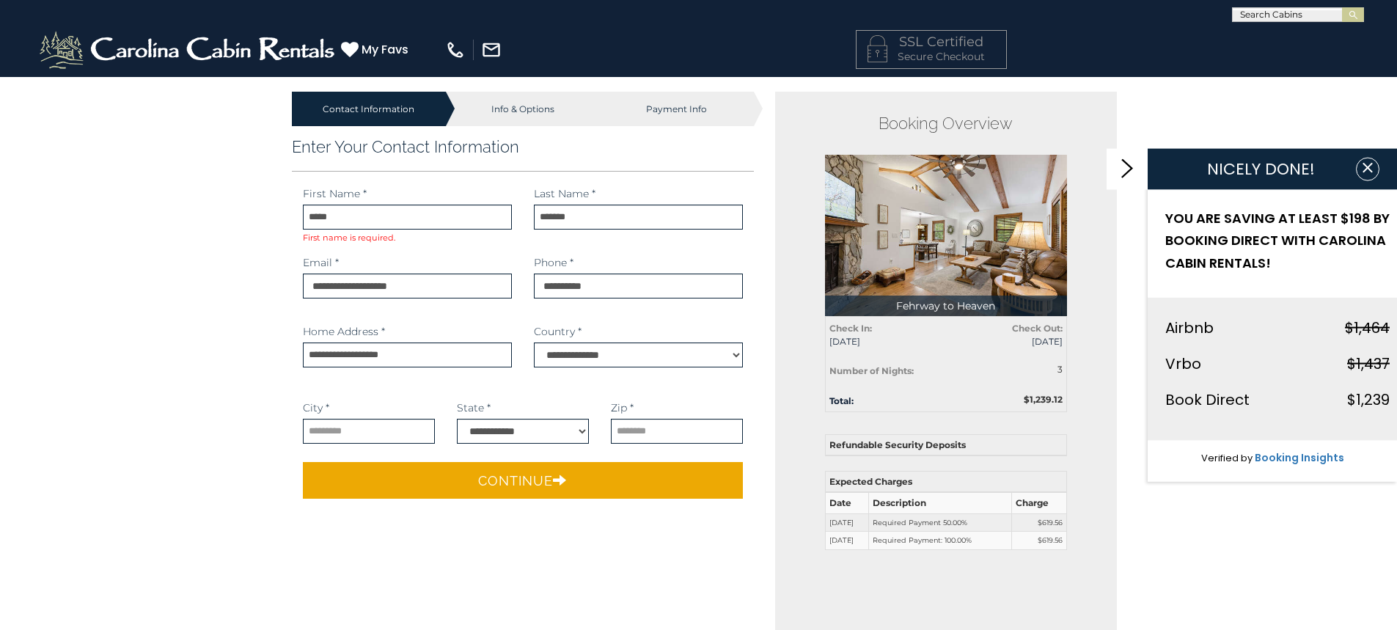
type input "******"
type input "*****"
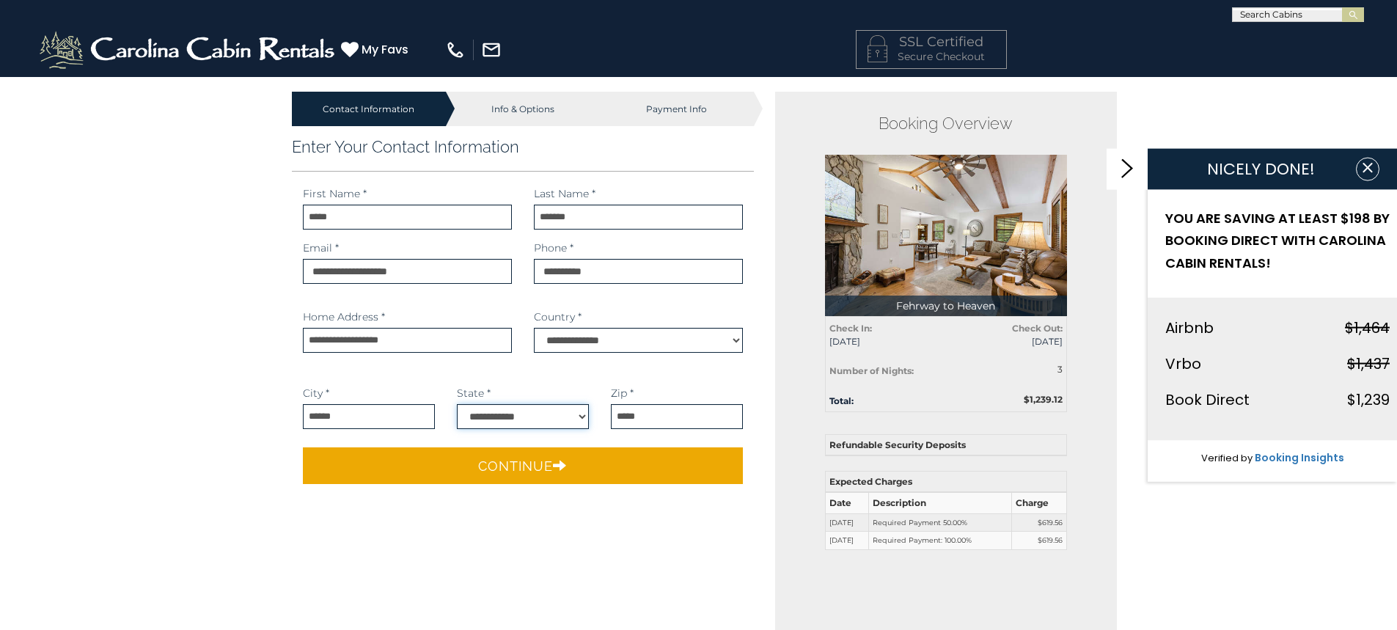
select select "**"
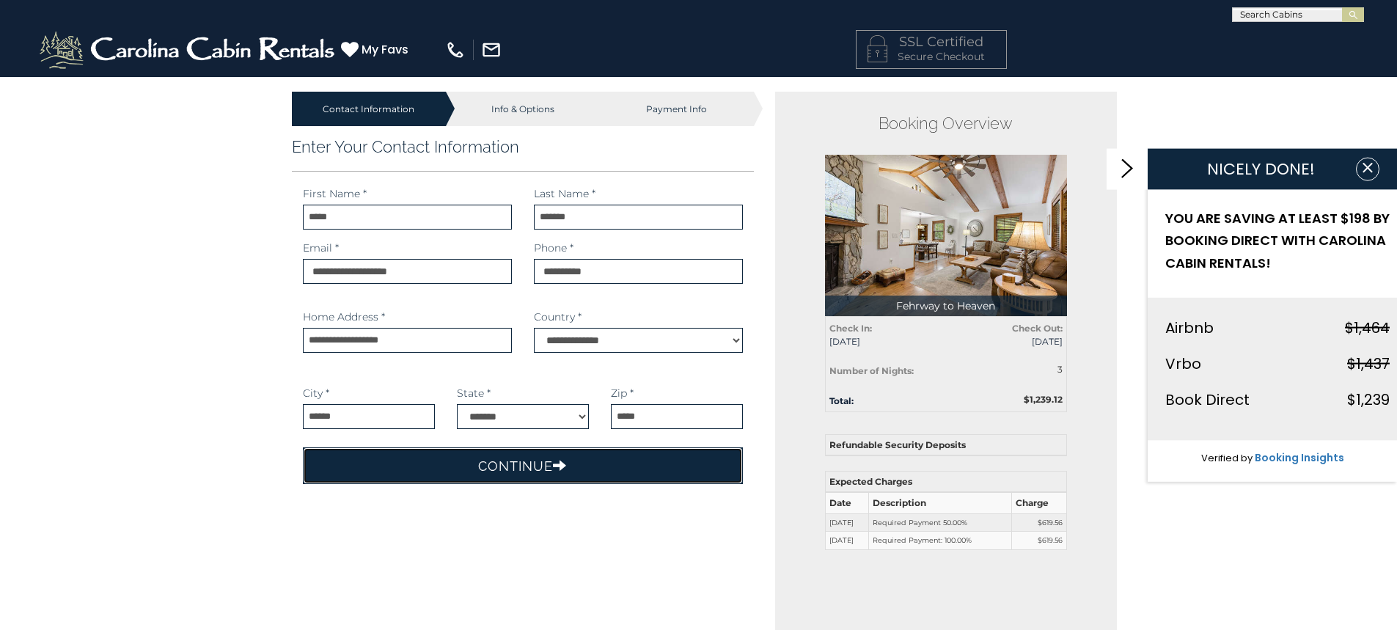
click at [514, 464] on button "Continue" at bounding box center [523, 465] width 441 height 37
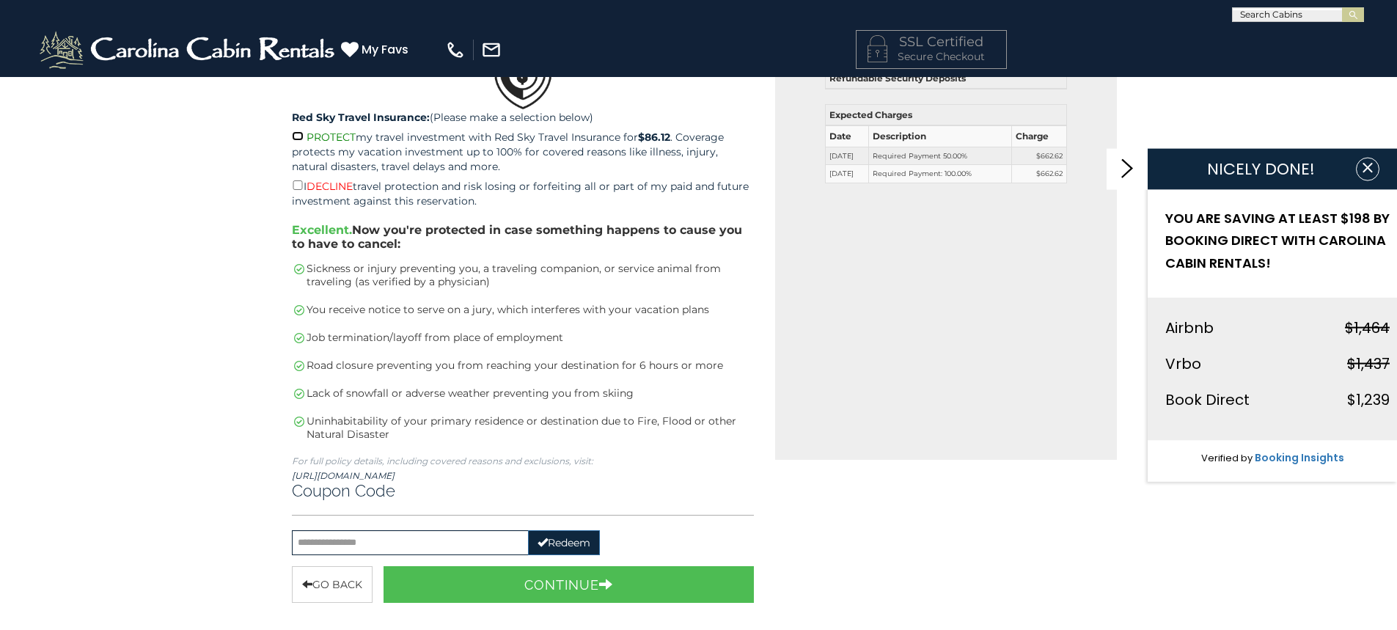
scroll to position [440, 0]
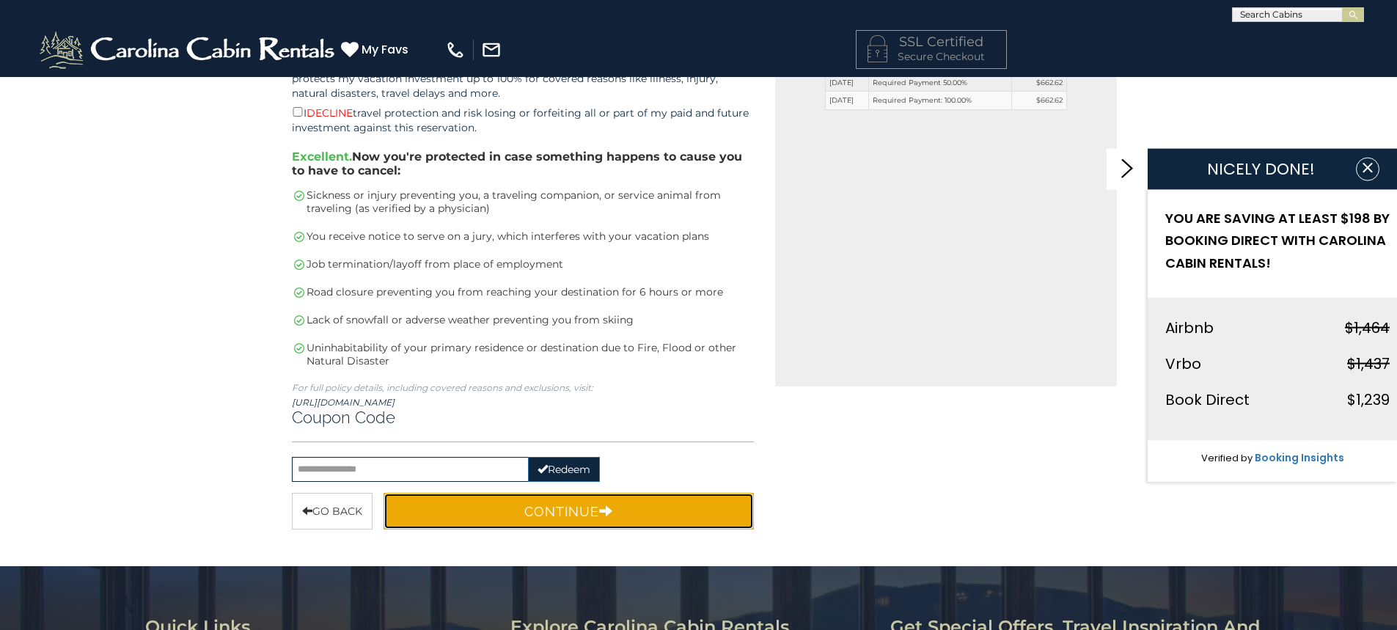
click at [570, 512] on button "Continue" at bounding box center [569, 511] width 371 height 37
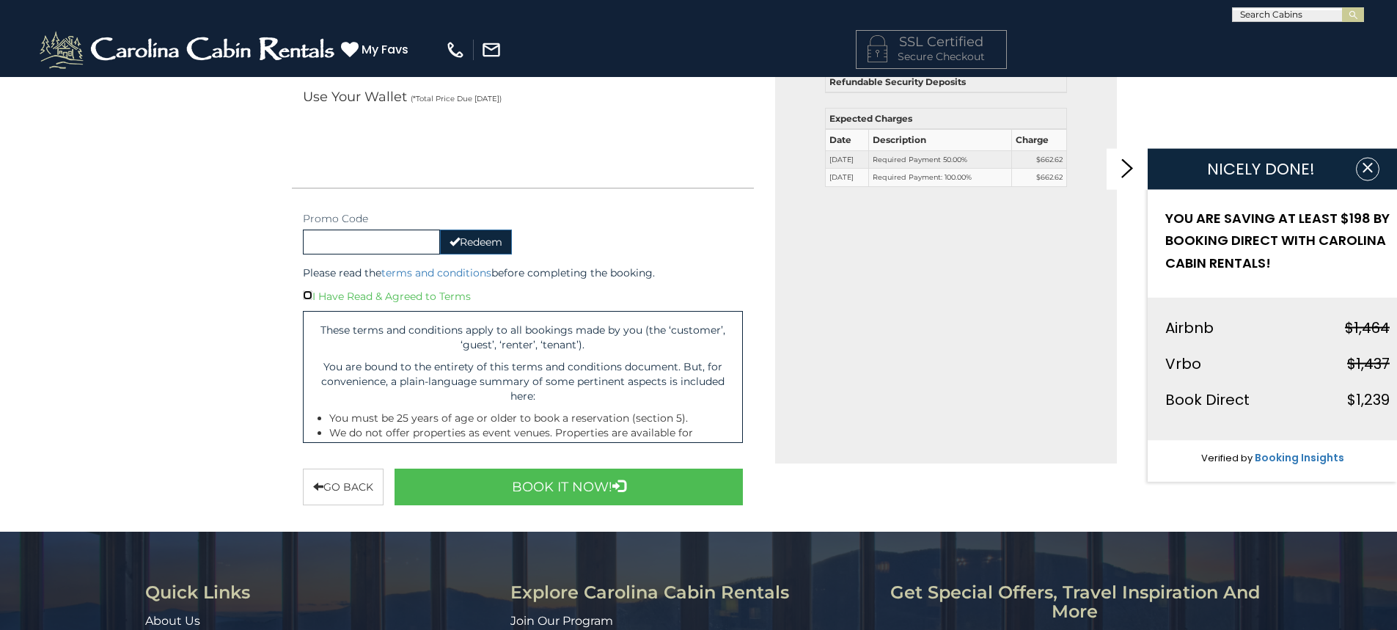
scroll to position [436, 0]
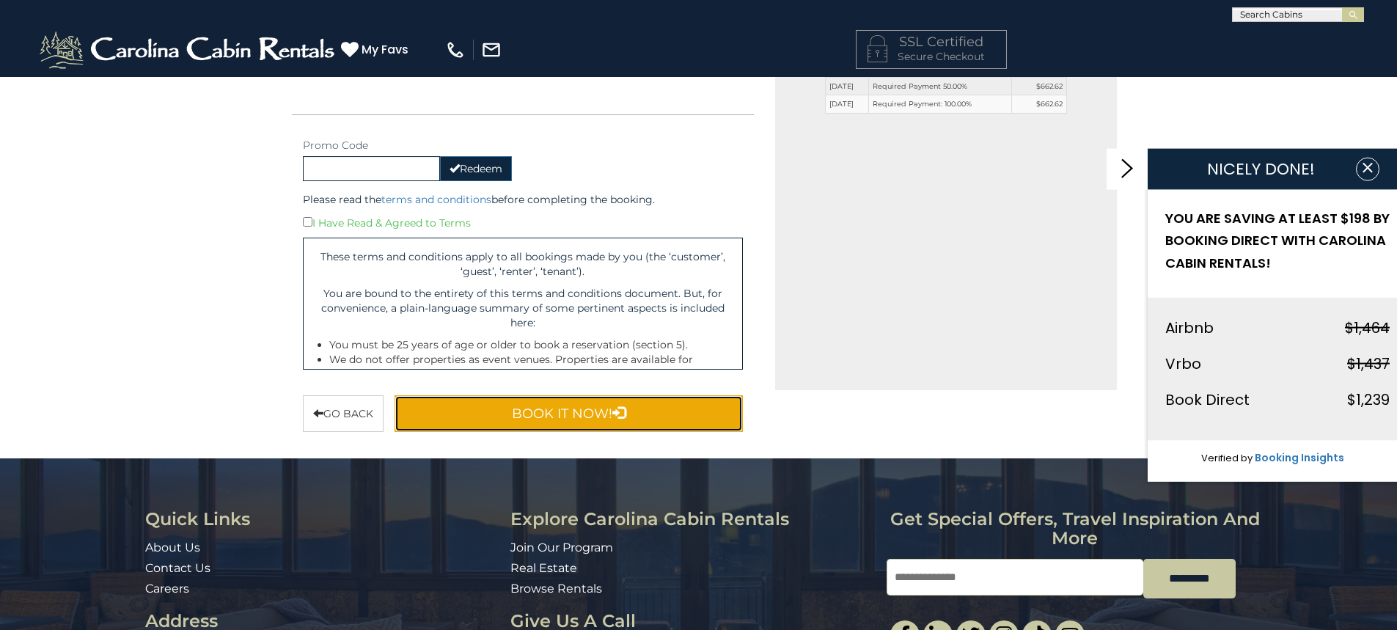
click at [557, 415] on button "Book It Now!" at bounding box center [569, 413] width 349 height 37
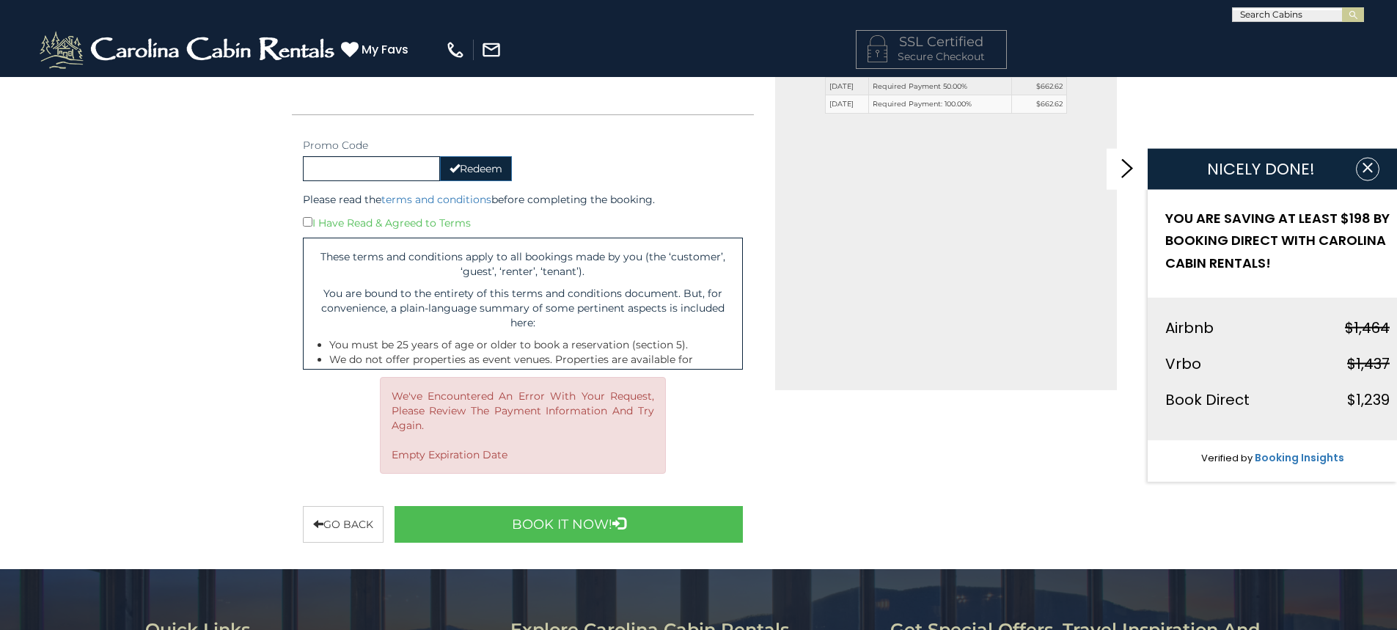
scroll to position [510, 0]
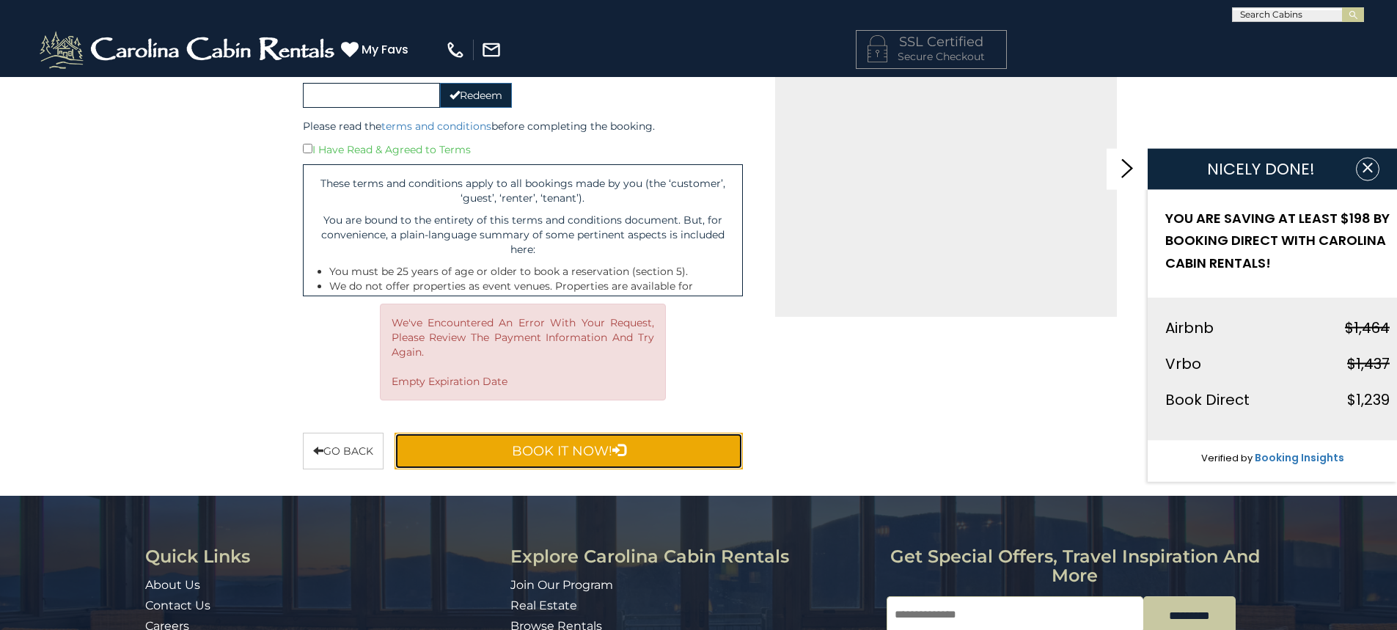
click at [573, 452] on button "Book It Now!" at bounding box center [569, 451] width 349 height 37
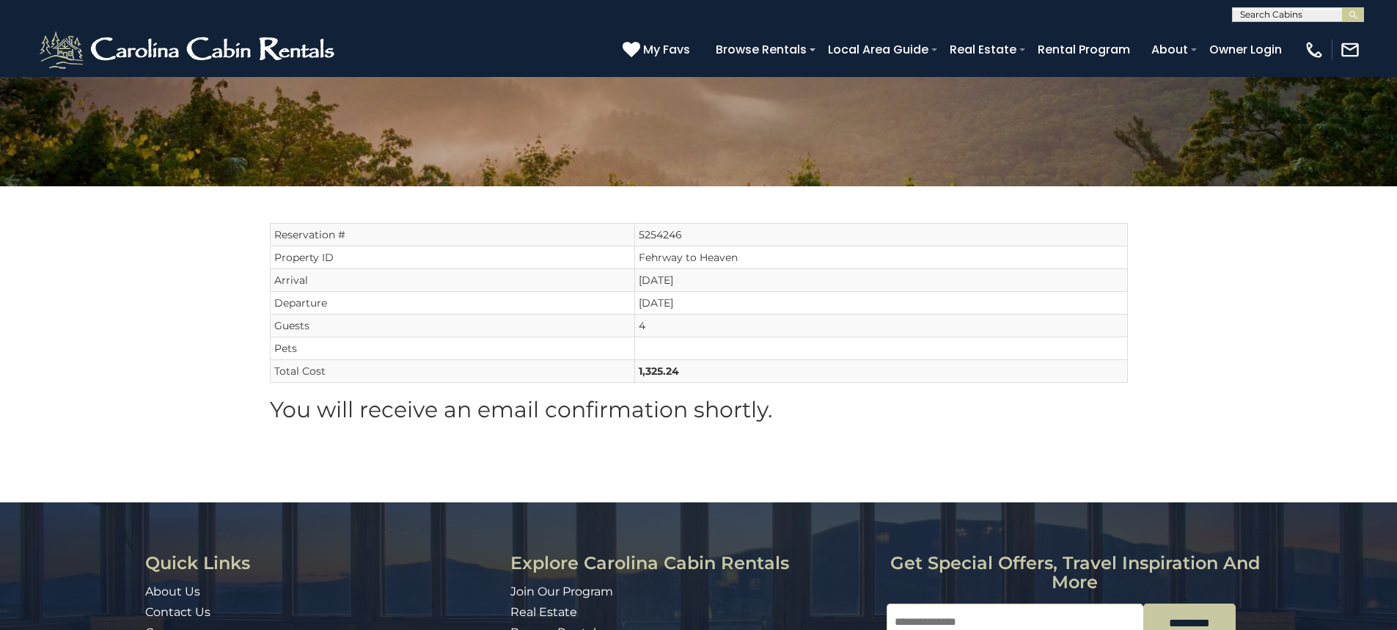
scroll to position [73, 0]
